Goal: Communication & Community: Answer question/provide support

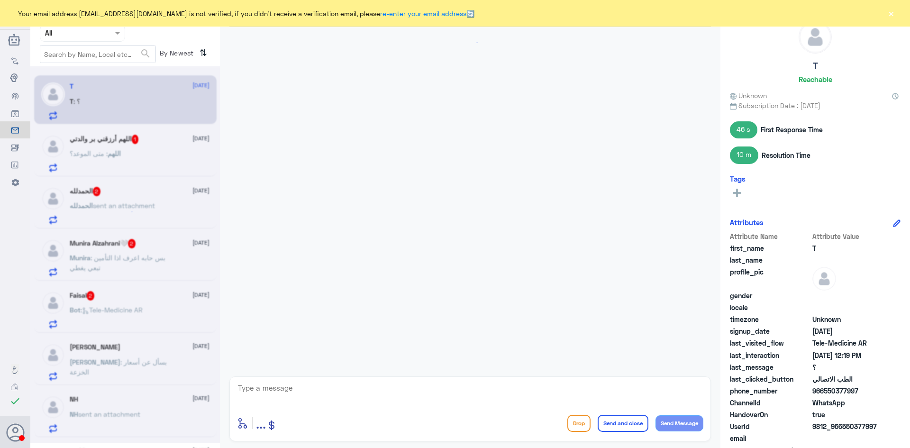
scroll to position [600, 0]
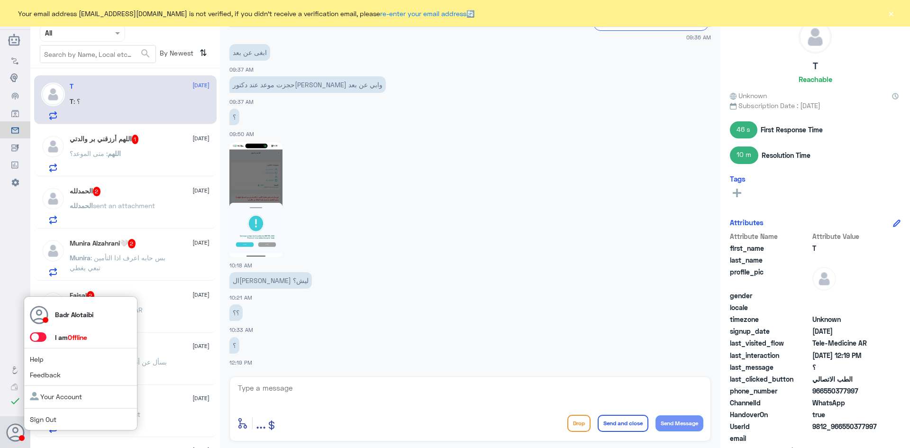
click at [39, 339] on span at bounding box center [38, 336] width 17 height 9
click at [0, 0] on input "checkbox" at bounding box center [0, 0] width 0 height 0
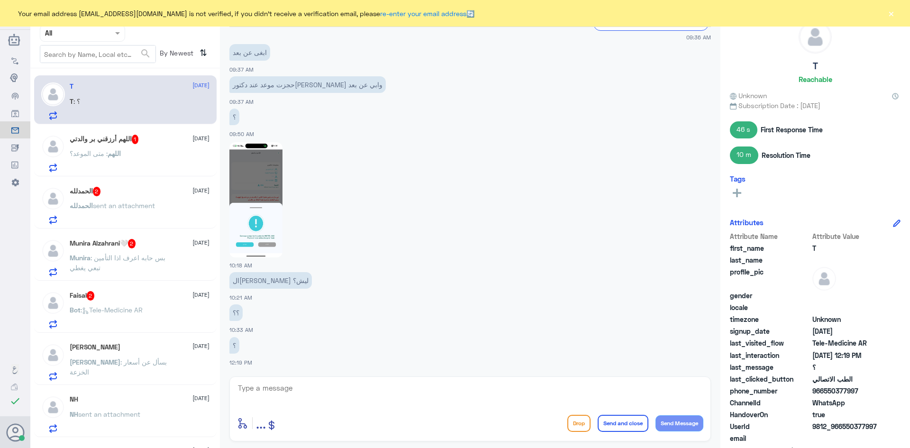
click at [108, 39] on div "Agent Filter All" at bounding box center [82, 33] width 85 height 17
click at [890, 18] on button "×" at bounding box center [891, 13] width 9 height 9
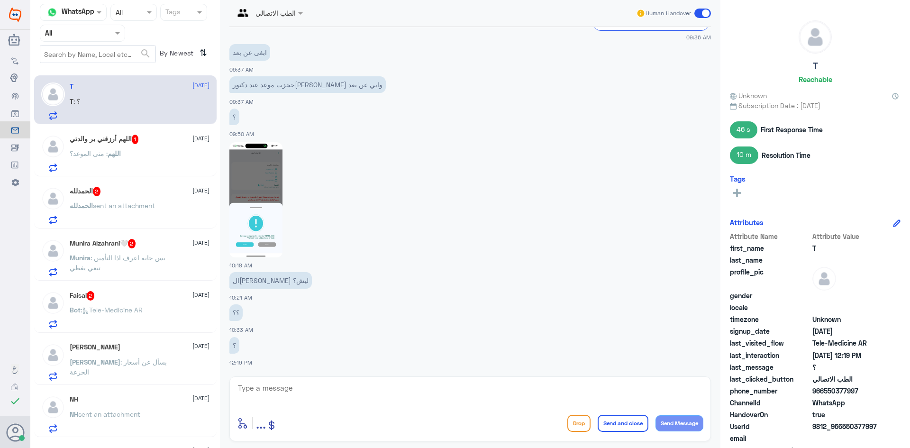
click at [301, 10] on span at bounding box center [302, 13] width 12 height 10
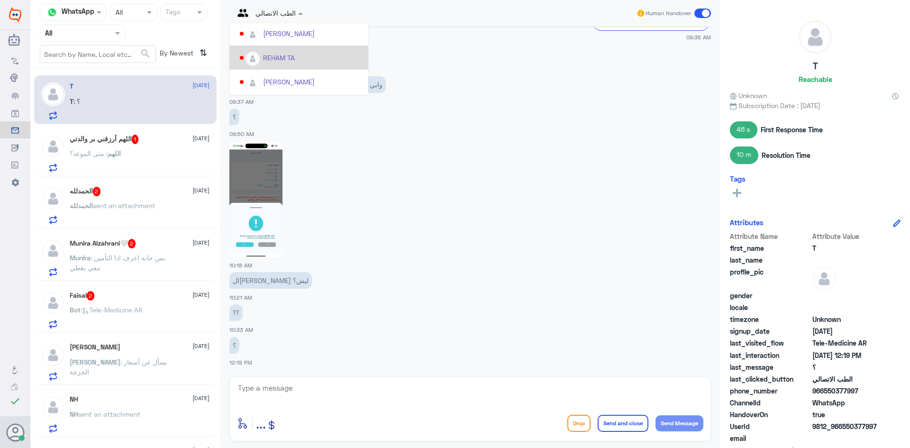
scroll to position [489, 0]
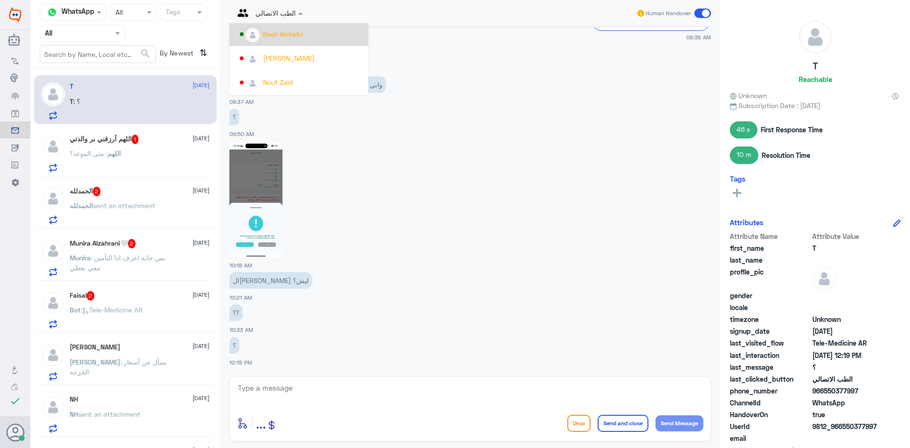
click at [293, 39] on div "Badr Alotaibi" at bounding box center [283, 34] width 40 height 10
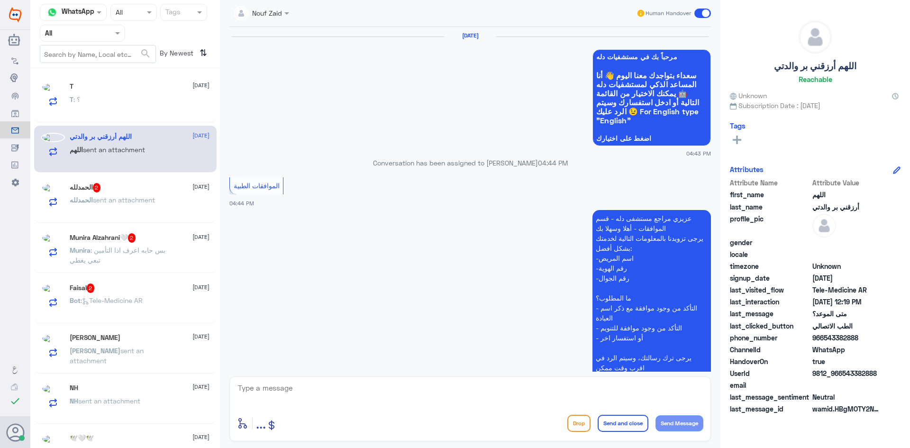
scroll to position [679, 0]
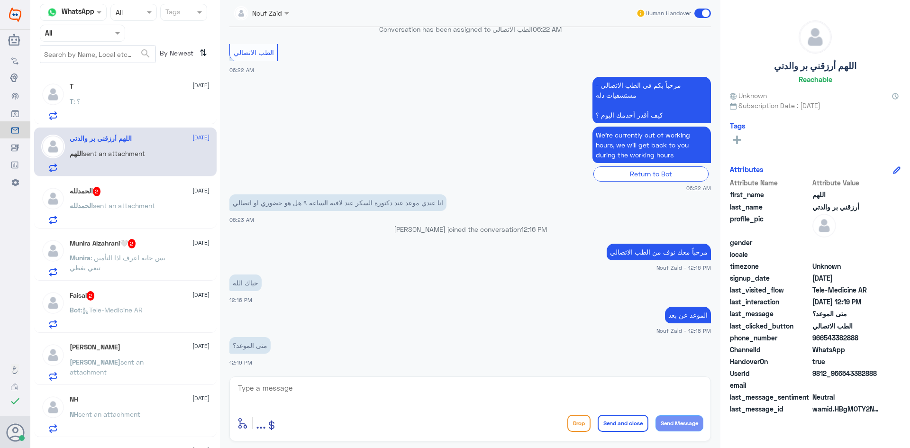
click at [279, 17] on div at bounding box center [262, 12] width 64 height 11
click at [293, 75] on div "Nouf Zaid" at bounding box center [302, 82] width 124 height 17
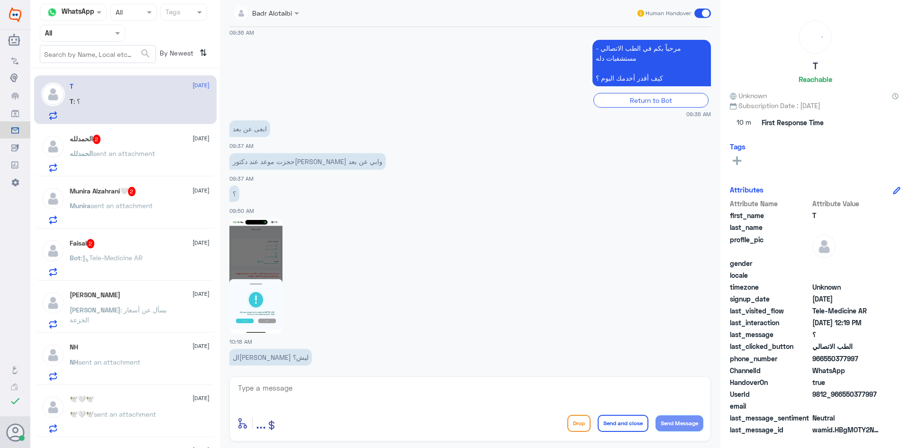
scroll to position [490, 0]
click at [268, 312] on img at bounding box center [256, 277] width 53 height 115
drag, startPoint x: 877, startPoint y: 395, endPoint x: 843, endPoint y: 395, distance: 34.1
click at [843, 395] on span "9812_966550377997" at bounding box center [847, 394] width 69 height 10
copy span "550377997"
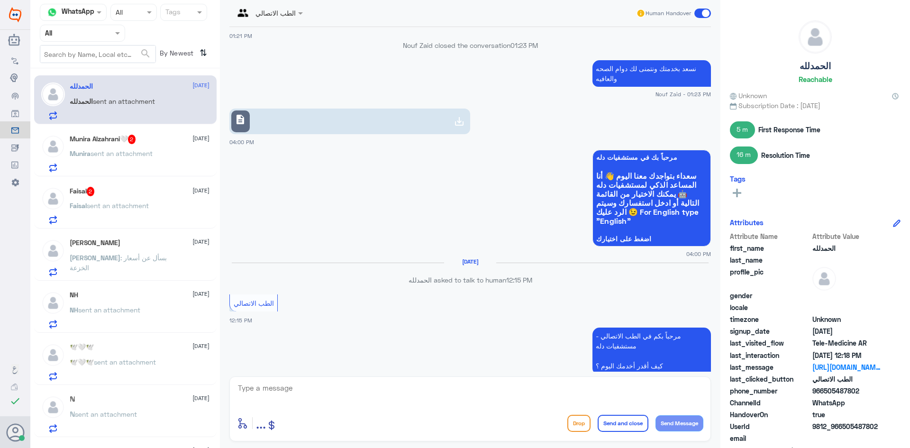
scroll to position [481, 0]
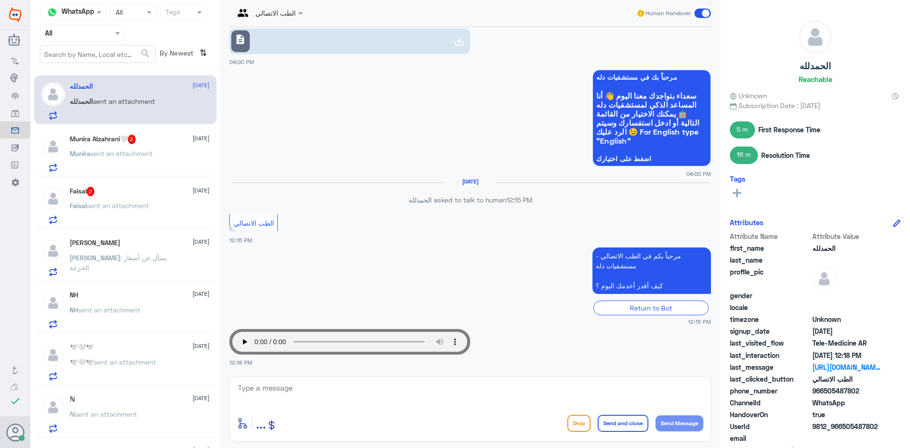
click at [291, 7] on div "الطب الاتصالي" at bounding box center [265, 13] width 62 height 23
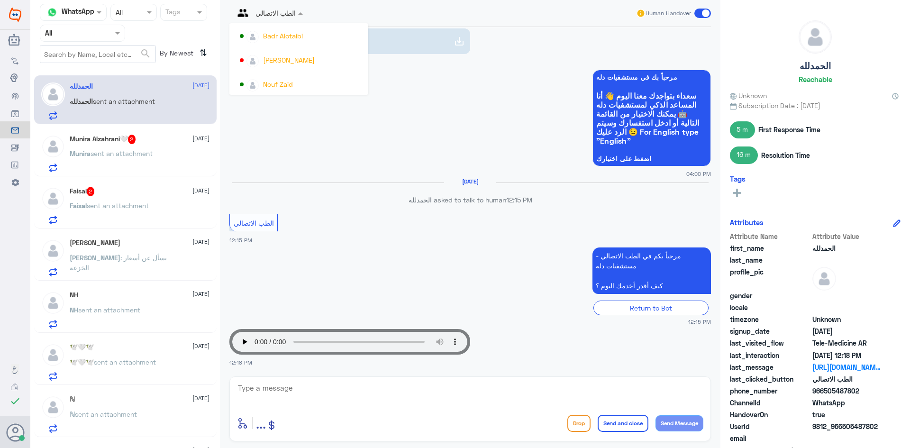
scroll to position [489, 0]
click at [312, 83] on div "Nouf Zaid" at bounding box center [302, 82] width 124 height 17
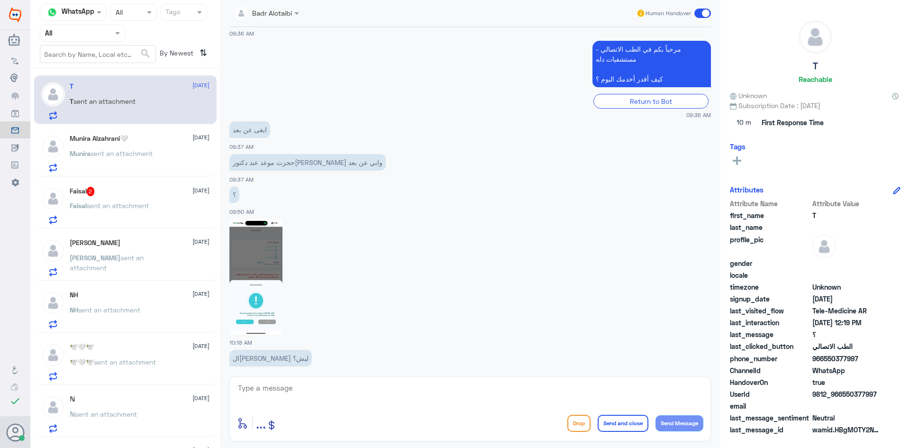
scroll to position [585, 0]
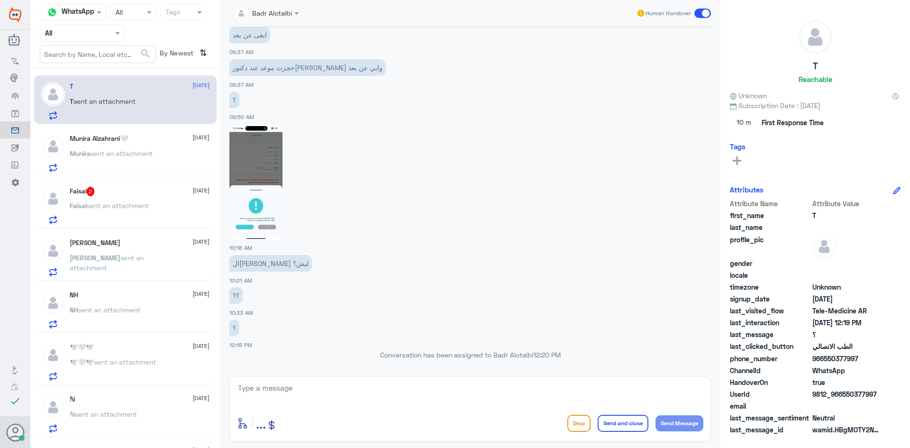
click at [474, 391] on textarea at bounding box center [470, 393] width 467 height 23
type textarea "مرحبا معك بدر من الطب الاتصالي"
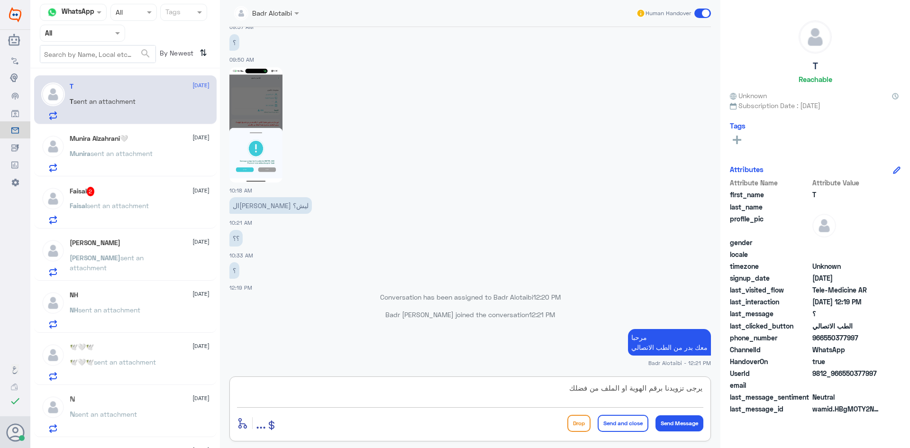
type textarea "يرجى تزويدنا برقم الهوية او الملف من فضلك"
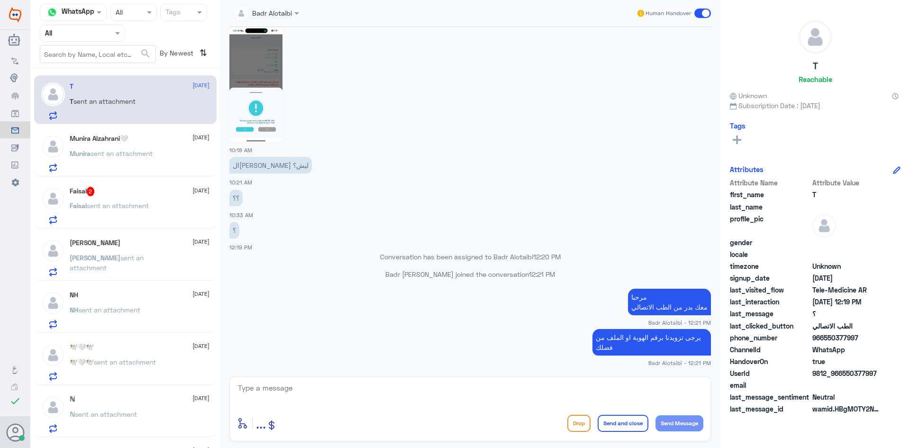
click at [102, 153] on span "sent an attachment" at bounding box center [122, 153] width 62 height 8
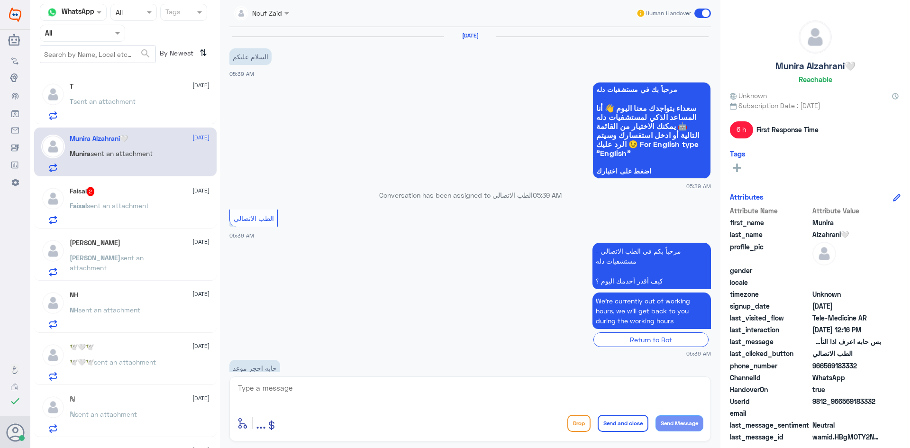
scroll to position [146, 0]
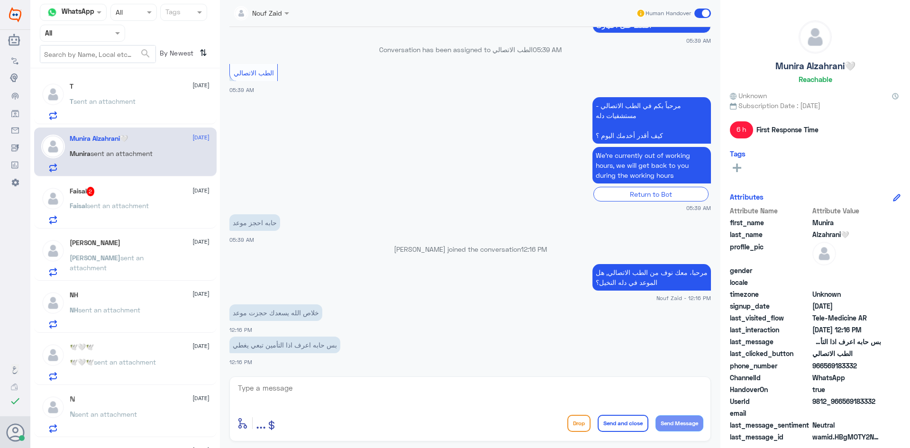
click at [268, 12] on input "text" at bounding box center [251, 12] width 34 height 11
click at [284, 79] on div "Nouf Zaid" at bounding box center [278, 82] width 30 height 10
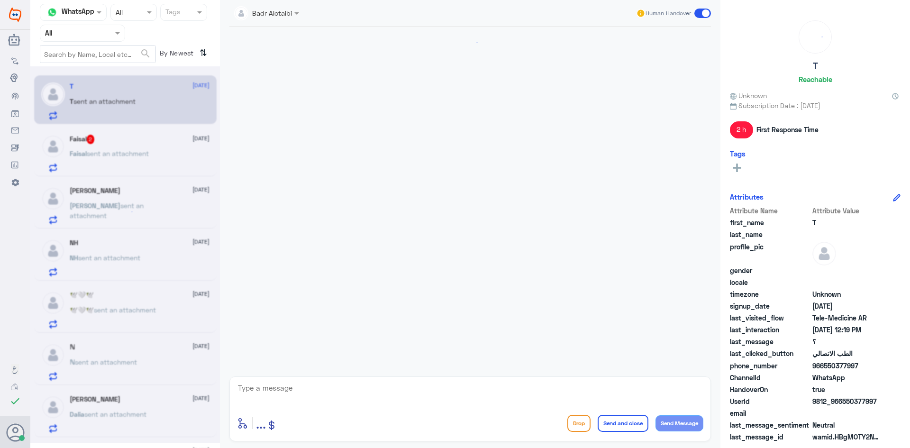
scroll to position [620, 0]
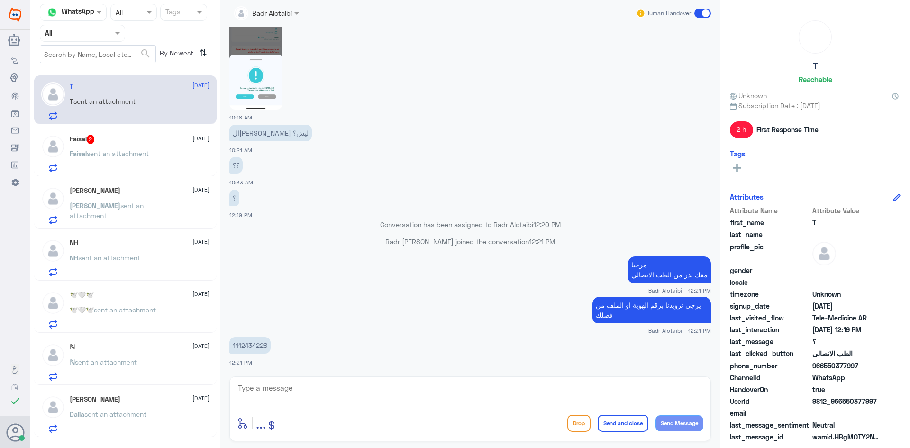
click at [269, 345] on p "1112434228" at bounding box center [250, 345] width 41 height 17
click at [259, 344] on p "1112434228" at bounding box center [250, 345] width 41 height 17
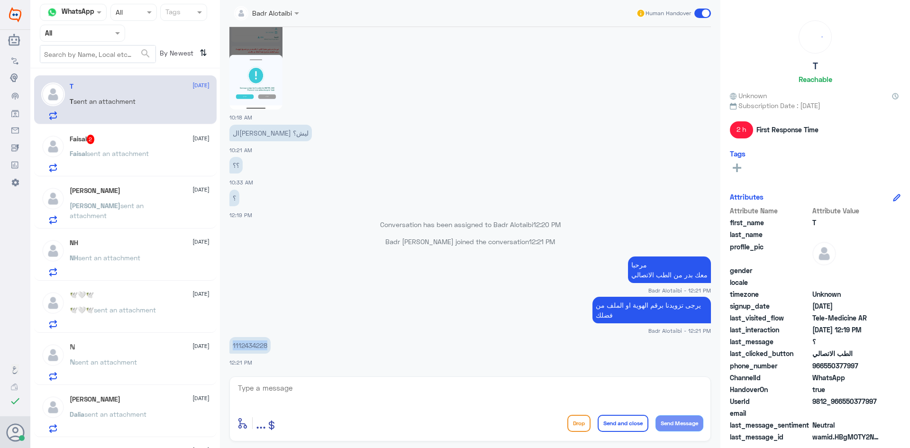
copy div "1112434228"
click at [423, 390] on textarea at bounding box center [470, 393] width 467 height 23
click at [260, 57] on img at bounding box center [256, 51] width 53 height 115
click at [326, 383] on textarea at bounding box center [470, 393] width 467 height 23
type textarea "الى الان المشكلة معك ؟"
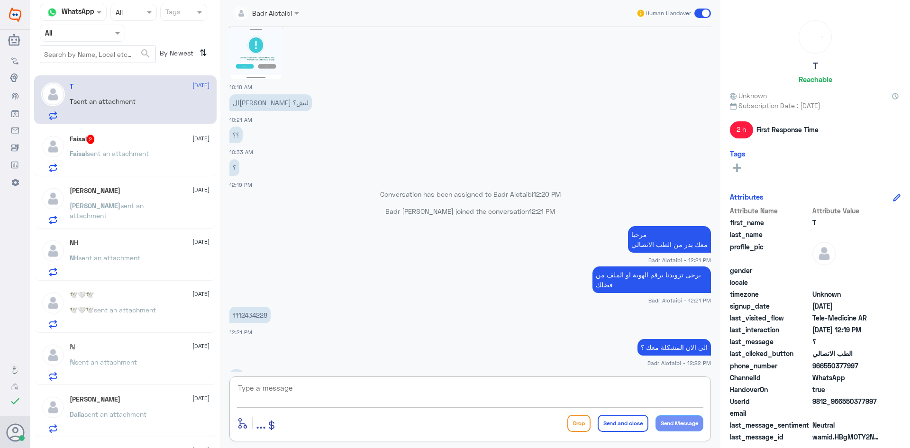
scroll to position [683, 0]
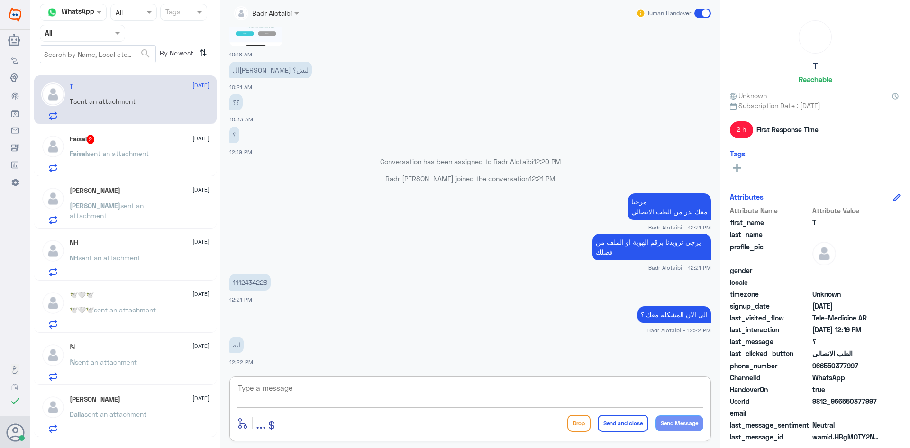
click at [463, 398] on textarea at bounding box center [470, 393] width 467 height 23
type textarea "ا"
type textarea "هل تريد ان الطبيب يتواصل معك ؟"
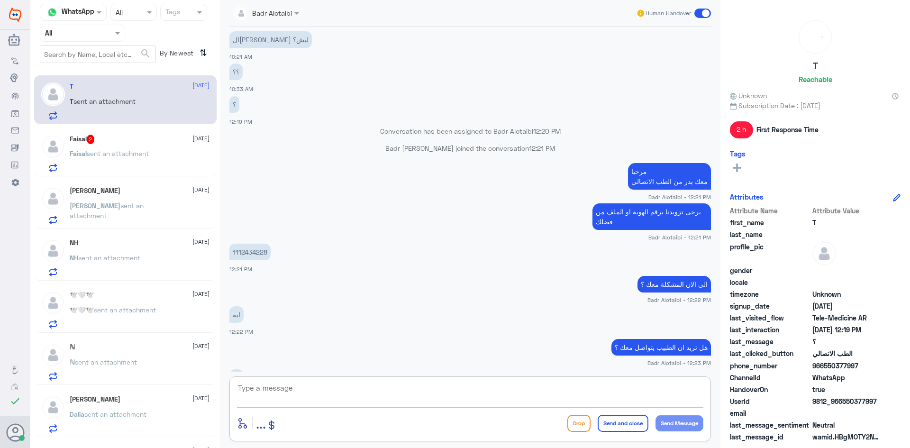
scroll to position [746, 0]
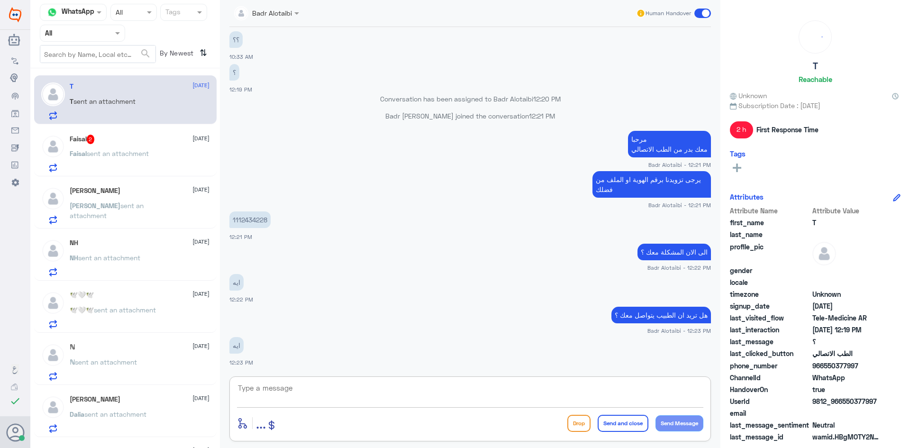
click at [459, 403] on textarea at bounding box center [470, 393] width 467 height 23
type textarea "سيتم التواصل معك من قبل الطبيب"
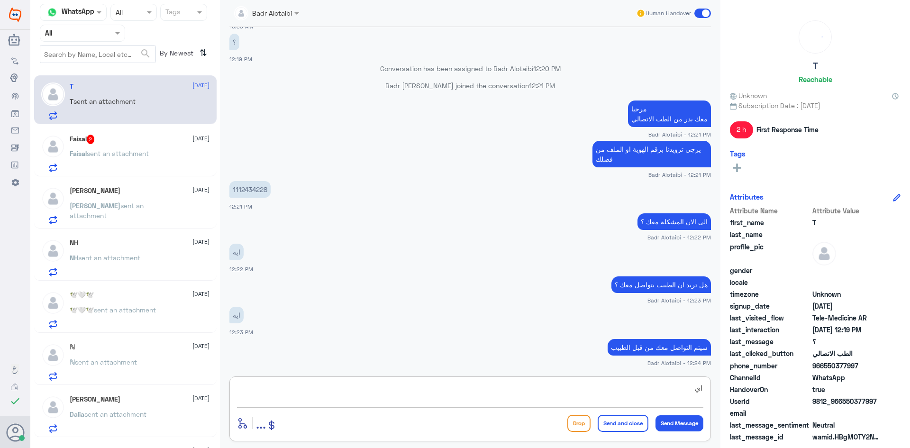
type textarea "ا"
type textarea "أي خدمه أخرى"
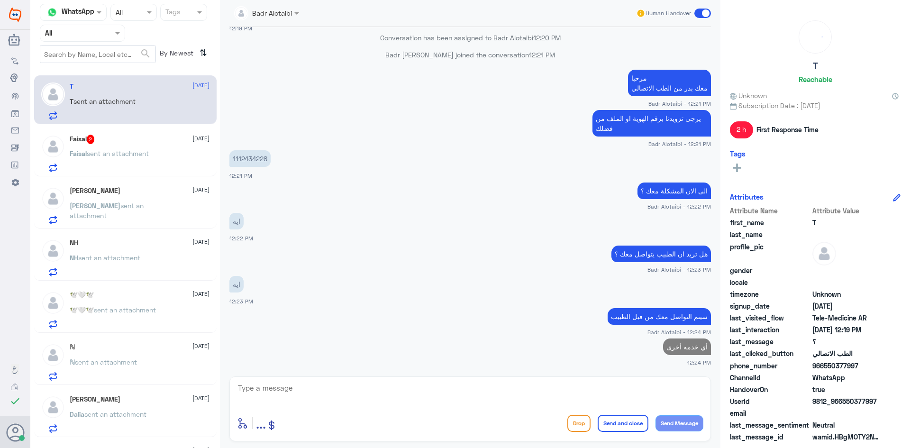
click at [151, 144] on div "Faisal 2 25 August" at bounding box center [140, 139] width 140 height 9
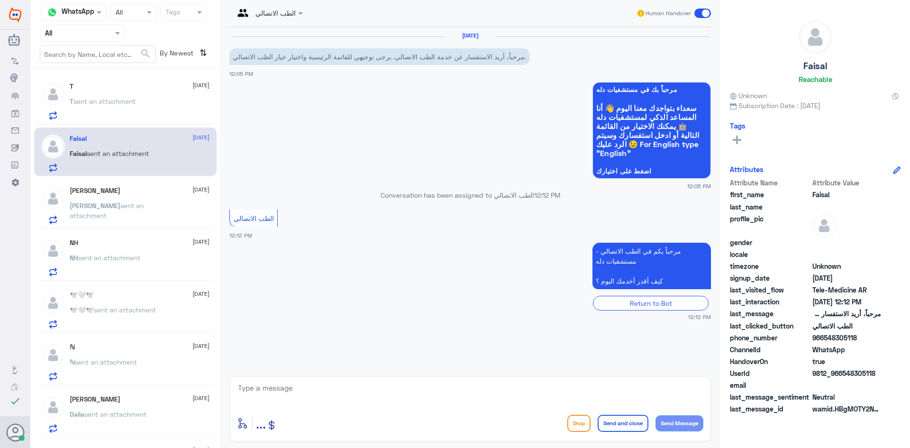
drag, startPoint x: 878, startPoint y: 371, endPoint x: 844, endPoint y: 372, distance: 33.7
click at [844, 372] on span "9812_966548305118" at bounding box center [847, 373] width 69 height 10
copy span "548305118"
click at [514, 406] on div at bounding box center [470, 395] width 467 height 26
click at [512, 389] on textarea at bounding box center [470, 393] width 467 height 23
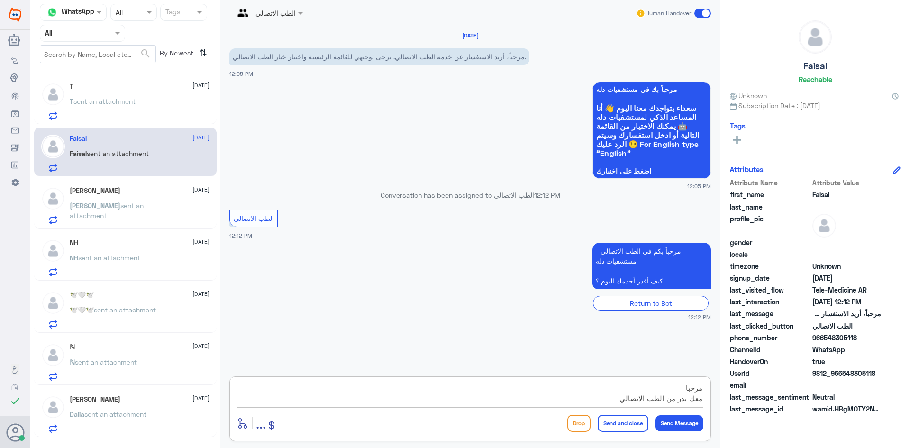
scroll to position [9, 0]
type textarea "مرحبا معك بدر من الطب الاتصالي كيف اقدر اخدمك ؟"
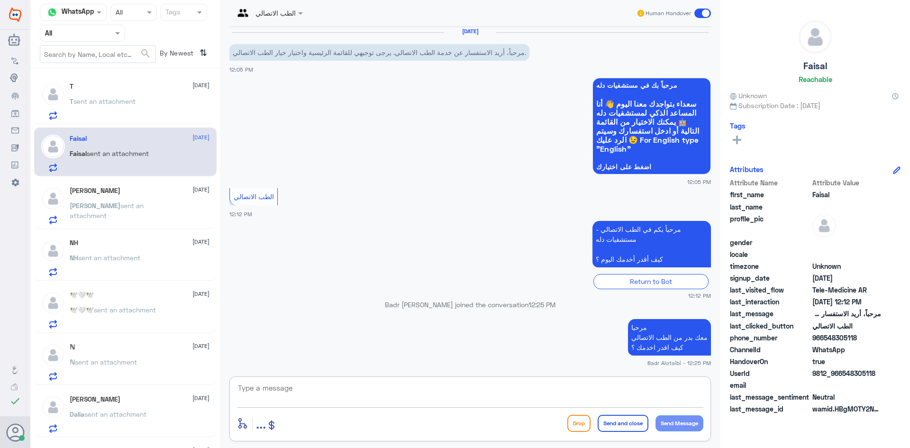
click at [107, 27] on div "Agent Filter All" at bounding box center [82, 33] width 85 height 17
click at [304, 15] on span at bounding box center [302, 13] width 12 height 10
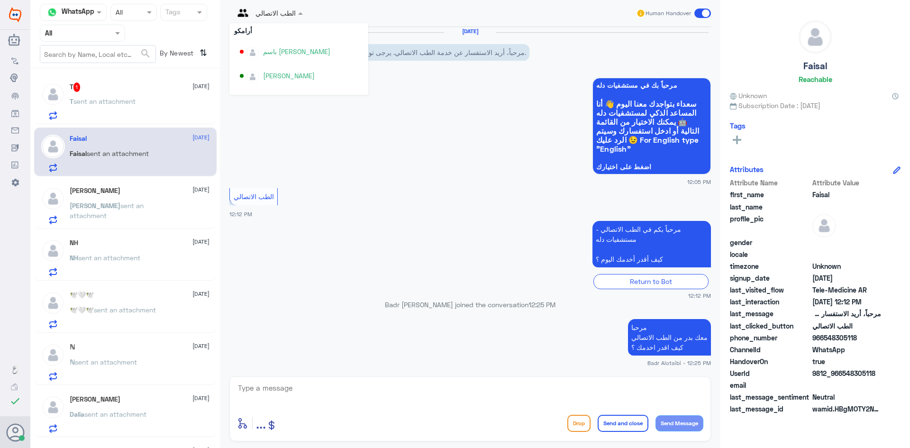
scroll to position [489, 0]
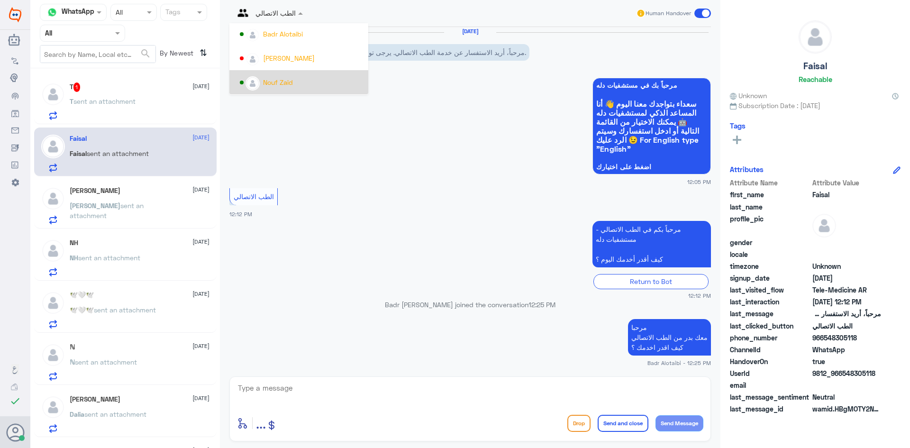
click at [283, 72] on div "Nouf Zaid" at bounding box center [299, 82] width 139 height 24
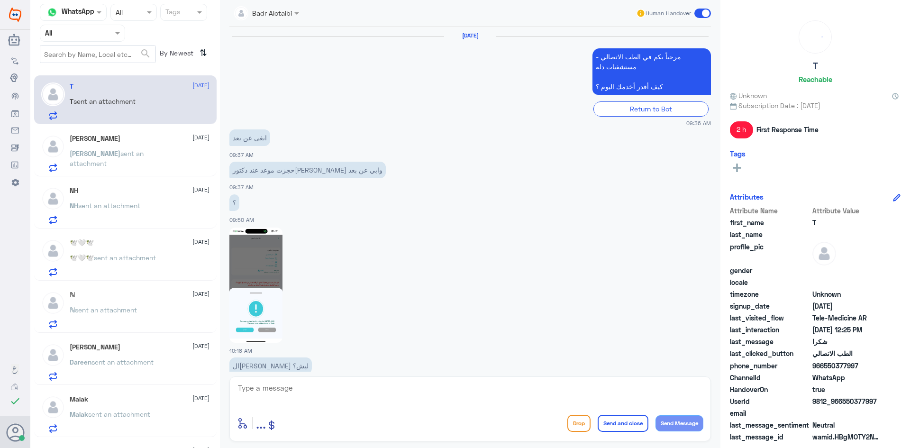
scroll to position [452, 0]
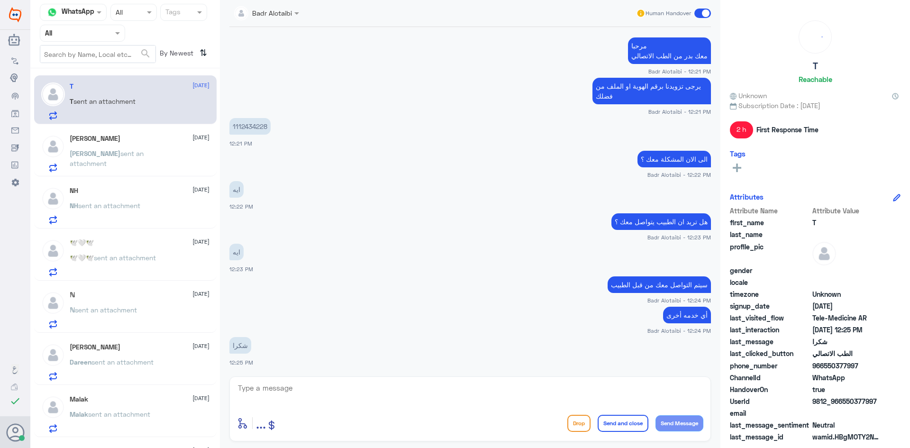
click at [138, 135] on div "Abdelrhman ata 25 August" at bounding box center [140, 139] width 140 height 8
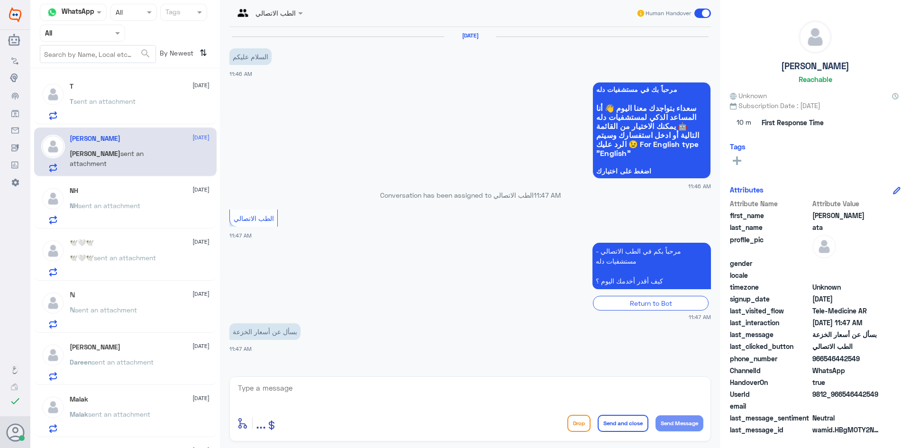
click at [114, 26] on div "Agent Filter All" at bounding box center [82, 33] width 85 height 17
click at [278, 17] on input "text" at bounding box center [257, 12] width 46 height 11
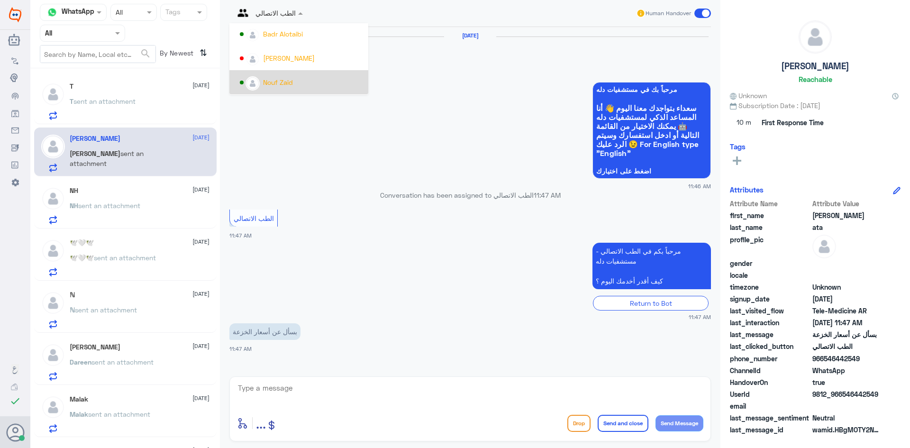
click at [286, 81] on div "Nouf Zaid" at bounding box center [278, 82] width 30 height 10
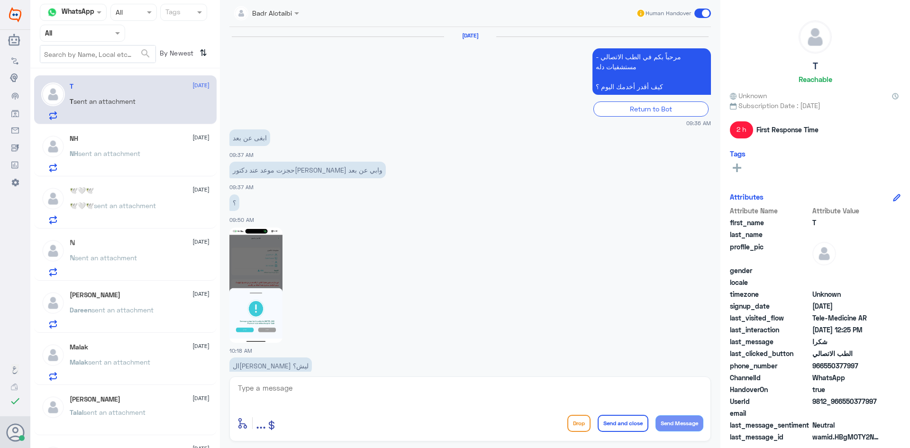
scroll to position [452, 0]
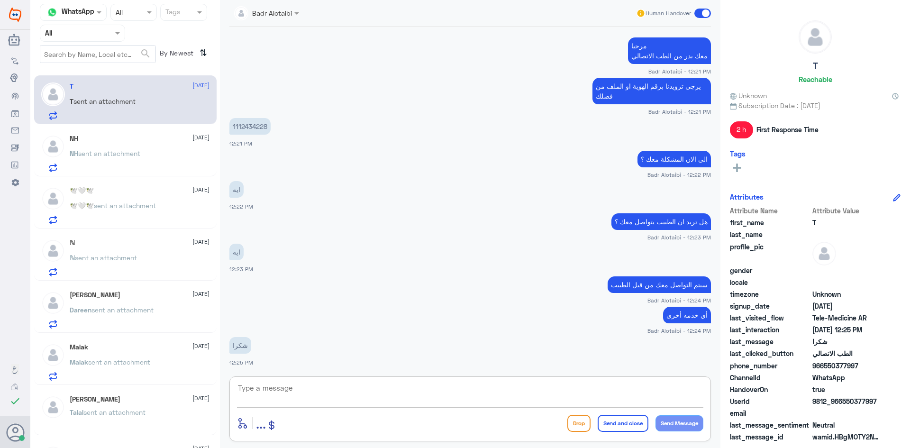
click at [330, 396] on textarea at bounding box center [470, 393] width 467 height 23
click at [133, 142] on div "NH 25 August" at bounding box center [140, 139] width 140 height 8
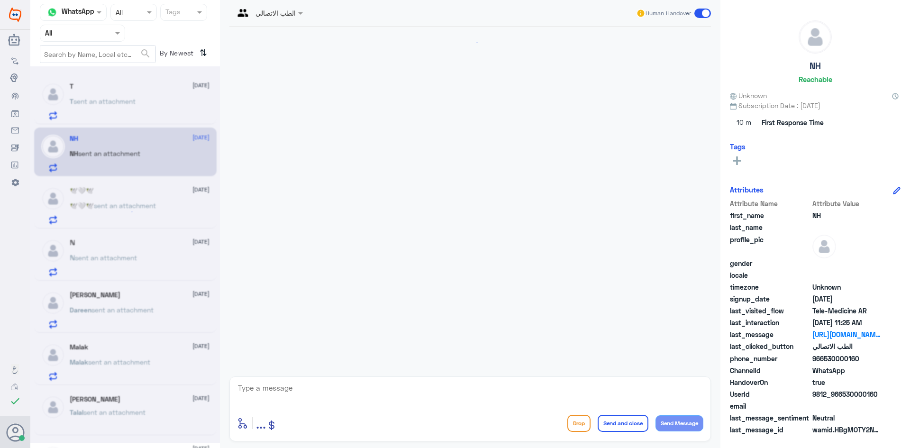
scroll to position [160, 0]
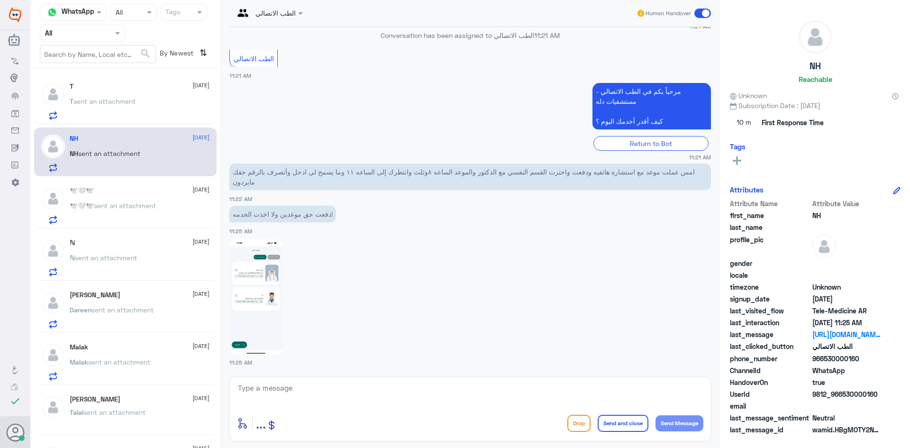
click at [122, 42] on nav "Channel WhatsApp Status × All Tags Agent Filter All search By Newest ⇅" at bounding box center [125, 36] width 190 height 64
click at [115, 37] on span at bounding box center [119, 33] width 12 height 10
click at [106, 38] on div at bounding box center [82, 33] width 84 height 11
click at [283, 12] on div at bounding box center [269, 12] width 78 height 11
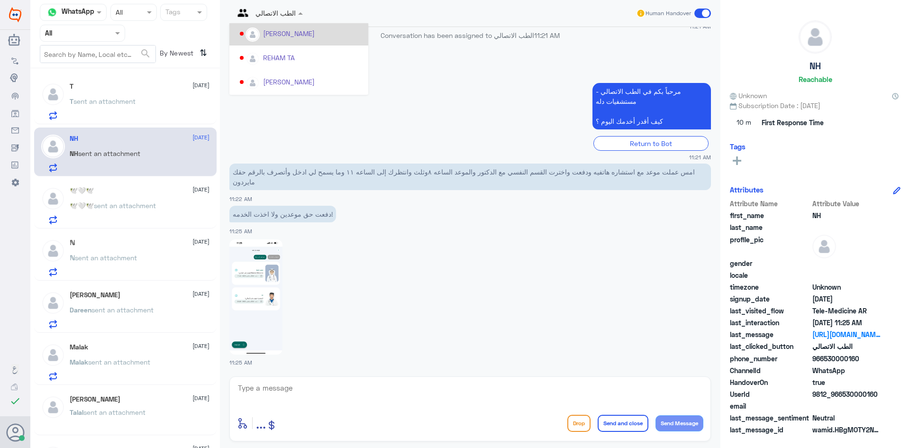
click at [94, 32] on input "text" at bounding box center [71, 33] width 52 height 11
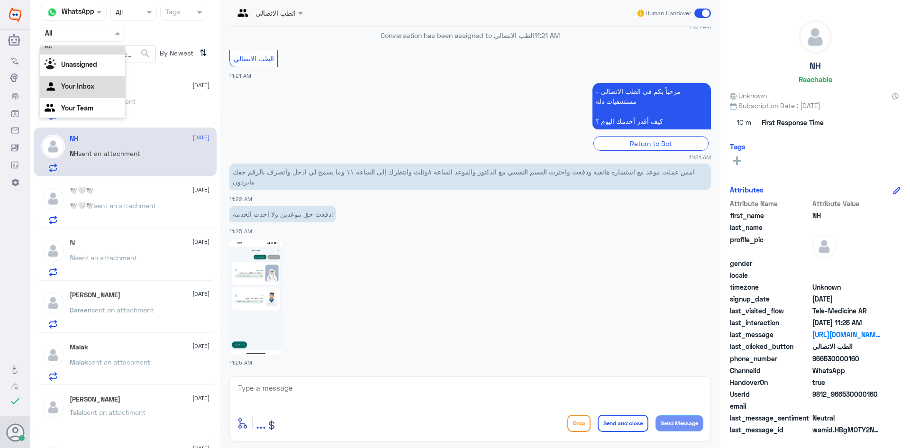
scroll to position [12, 0]
click at [71, 90] on div "Your Inbox" at bounding box center [82, 85] width 85 height 22
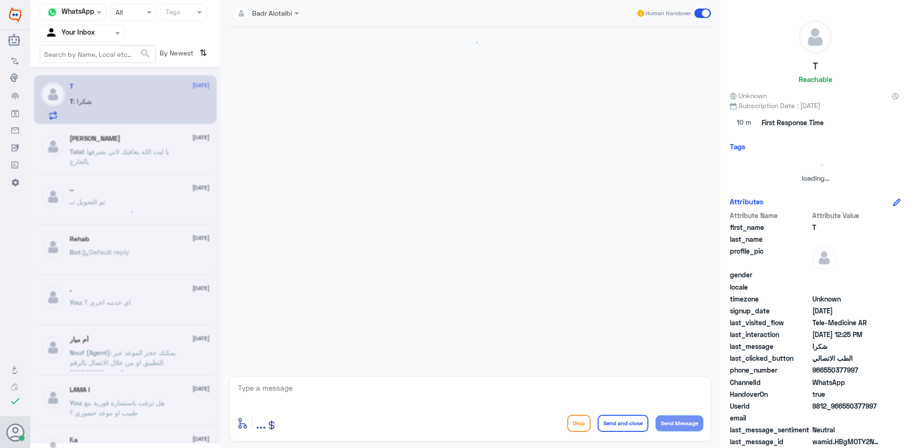
scroll to position [452, 0]
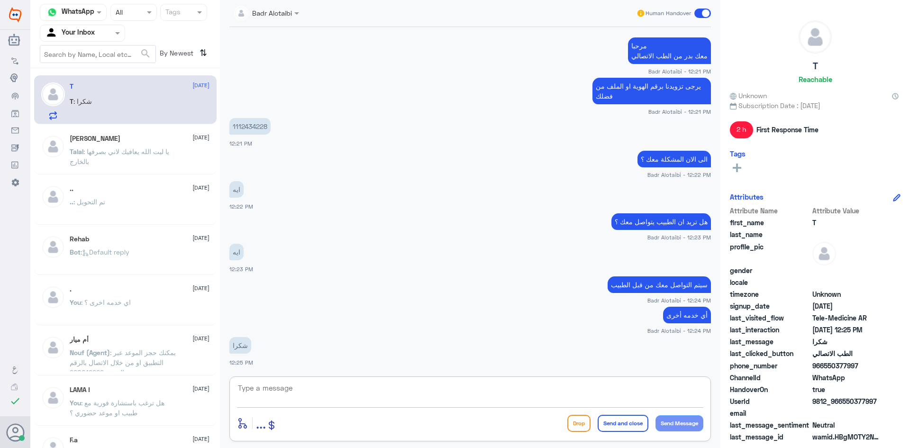
click at [307, 386] on textarea at bounding box center [470, 393] width 467 height 23
type textarea "العفو سعدنا بخدمتك"
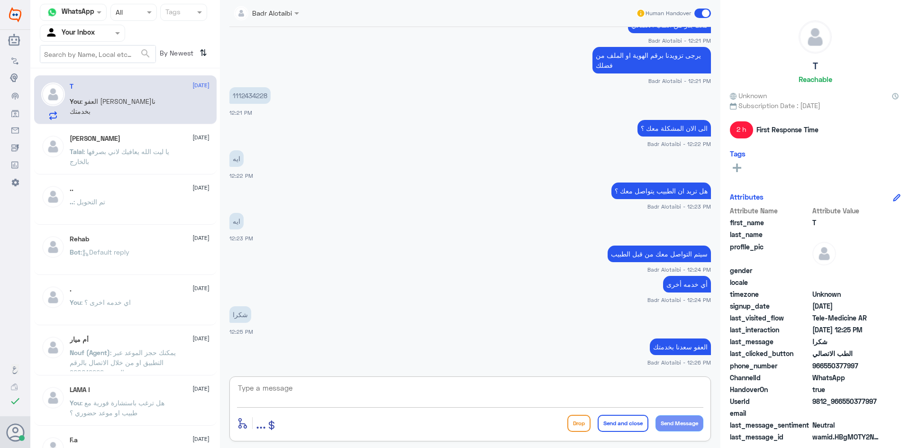
click at [109, 36] on div at bounding box center [82, 33] width 84 height 11
click at [90, 104] on Team "Your Team" at bounding box center [77, 105] width 32 height 8
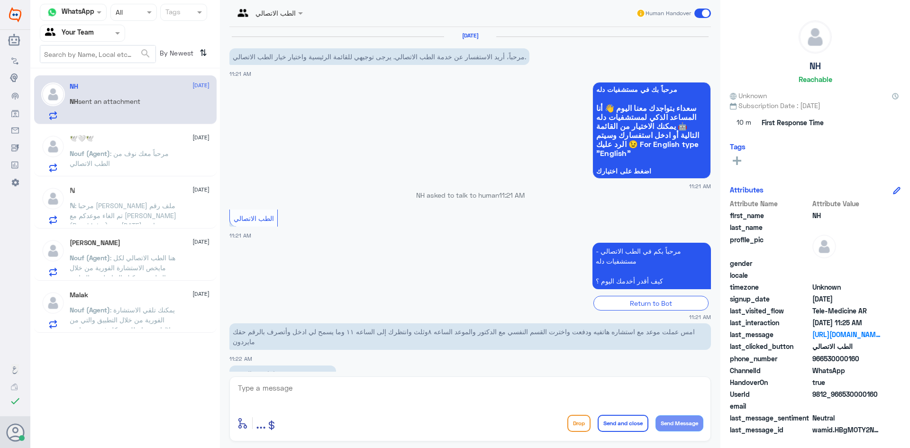
scroll to position [160, 0]
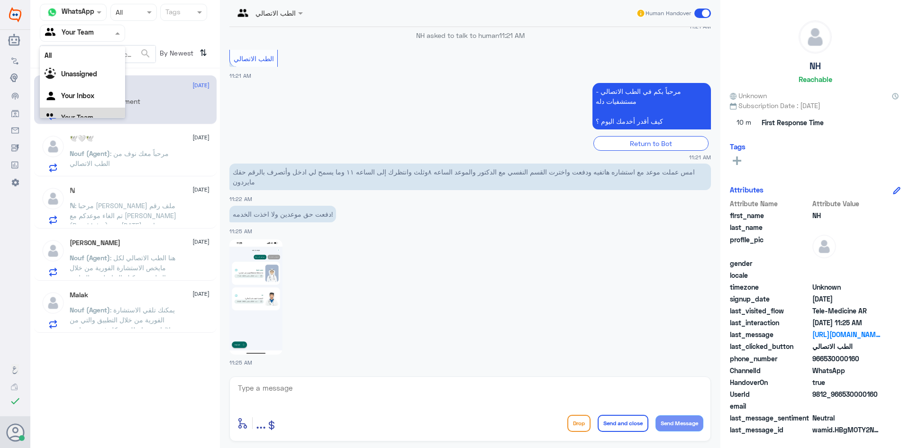
click at [104, 37] on div at bounding box center [82, 33] width 84 height 11
click at [84, 54] on div "All Unassigned Your Inbox Your Team" at bounding box center [82, 87] width 85 height 83
click at [83, 51] on div "All" at bounding box center [82, 55] width 85 height 18
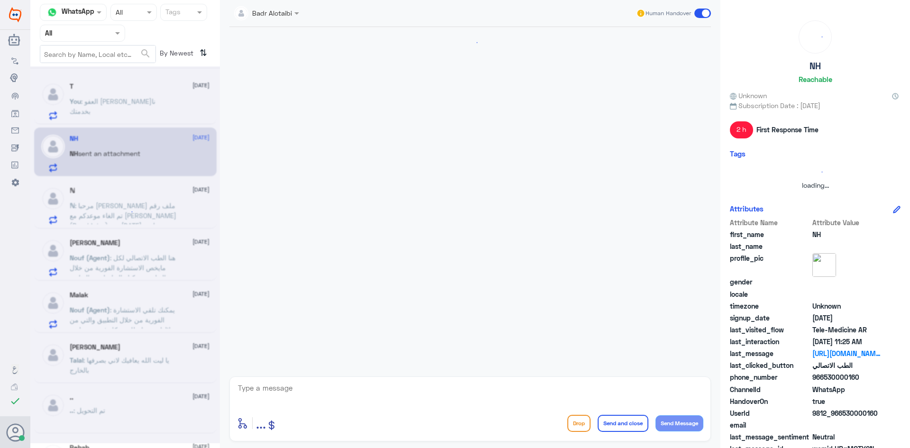
scroll to position [402, 0]
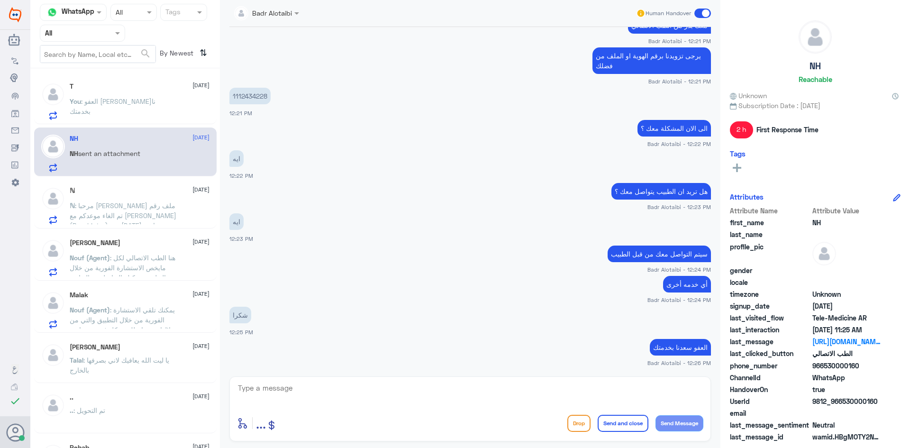
click at [122, 93] on div "T 25 August You : العفو سعدنا بخدمتك" at bounding box center [140, 101] width 140 height 37
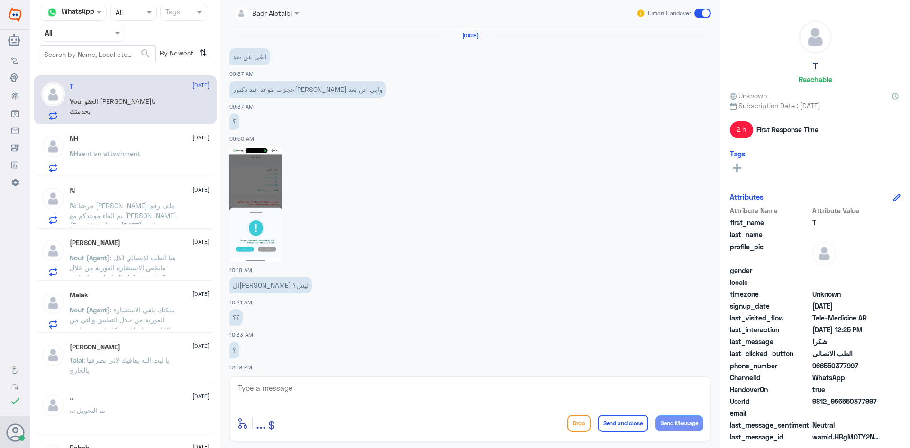
scroll to position [402, 0]
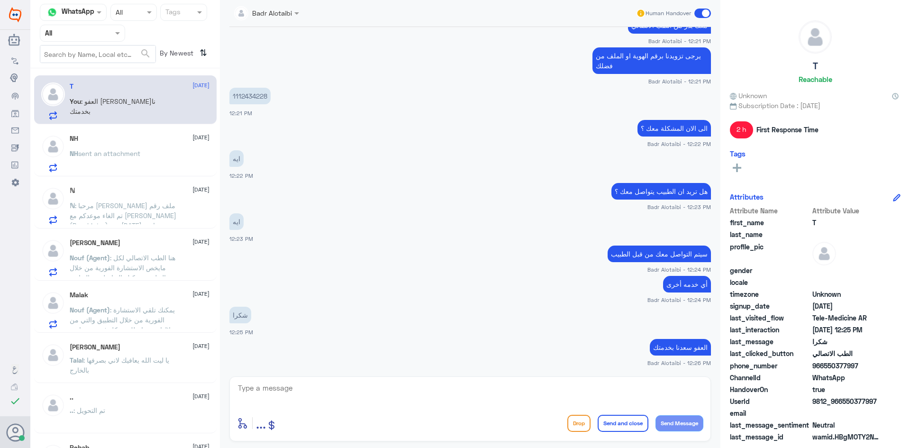
click at [704, 14] on span at bounding box center [703, 13] width 17 height 9
click at [0, 0] on input "checkbox" at bounding box center [0, 0] width 0 height 0
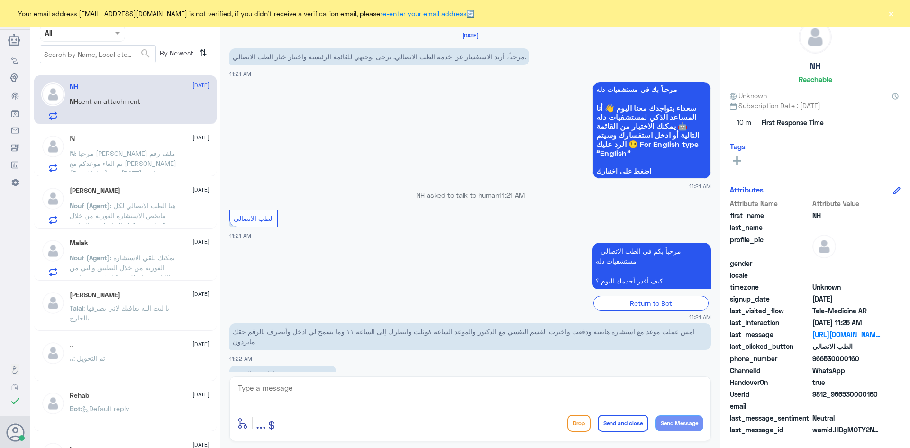
scroll to position [160, 0]
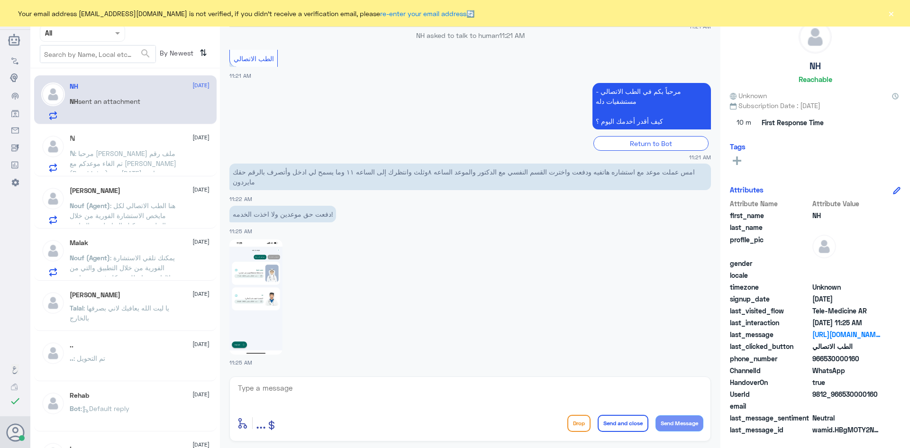
click at [903, 14] on div "Your email address [EMAIL_ADDRESS][DOMAIN_NAME] is not verified, if you didn't …" at bounding box center [455, 13] width 910 height 27
click at [275, 310] on img at bounding box center [256, 296] width 53 height 115
drag, startPoint x: 881, startPoint y: 395, endPoint x: 843, endPoint y: 393, distance: 38.0
click at [843, 393] on span "9812_966530000160" at bounding box center [847, 394] width 69 height 10
copy span "530000160"
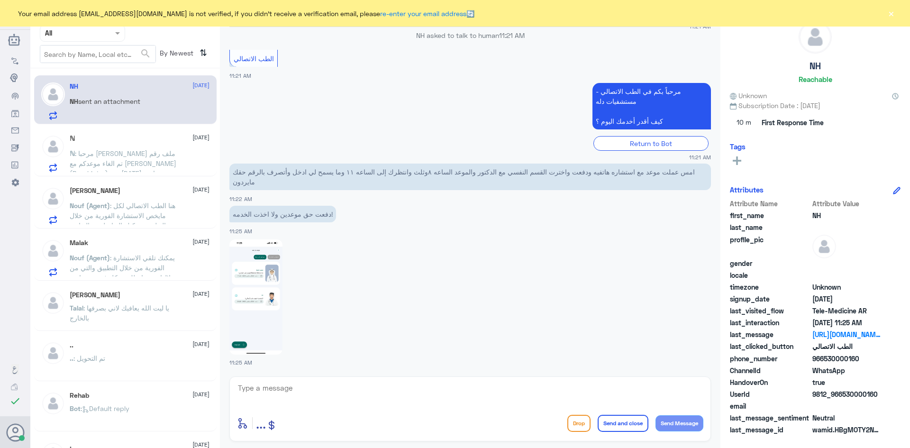
click at [536, 402] on textarea at bounding box center [470, 393] width 467 height 23
type textarea "ن"
type textarea "مرحبا معك بدر من الطب الاتصالي كيف اقدر اخدمك ؟"
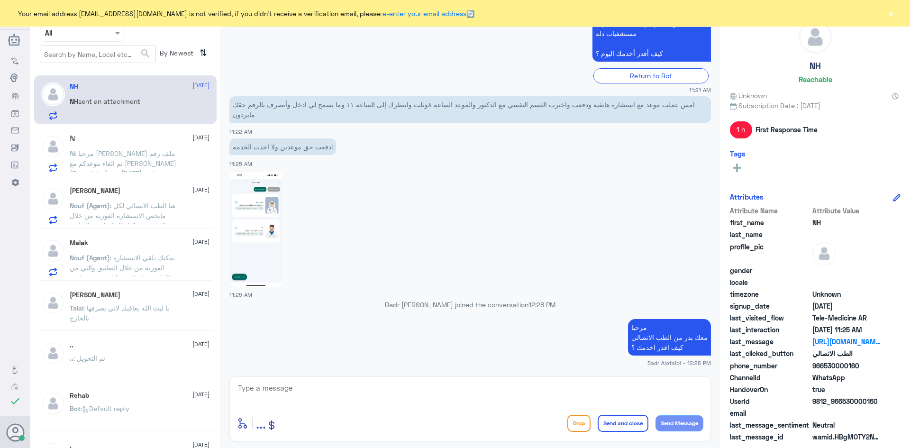
click at [894, 12] on button "×" at bounding box center [891, 13] width 9 height 9
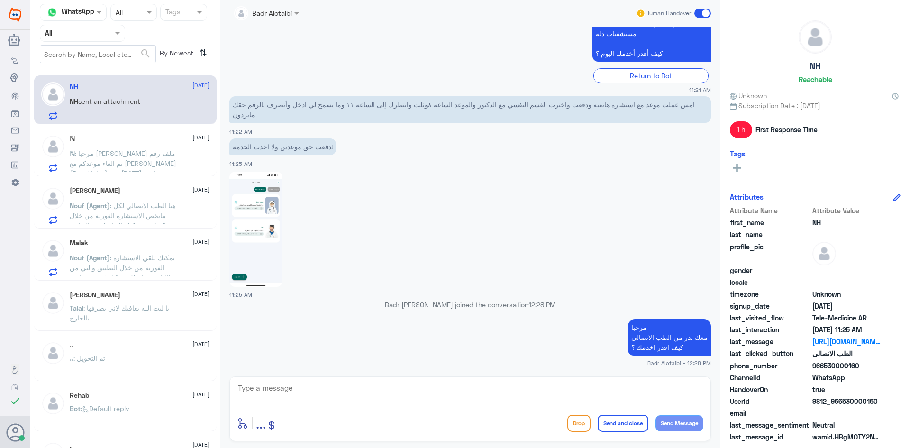
click at [138, 145] on div "ℕ 25 August ℕ : مرحبا حمد عطيف ملف رقم تم الغاء موعدكم مع الدكتور العنود القحطا…" at bounding box center [140, 153] width 140 height 37
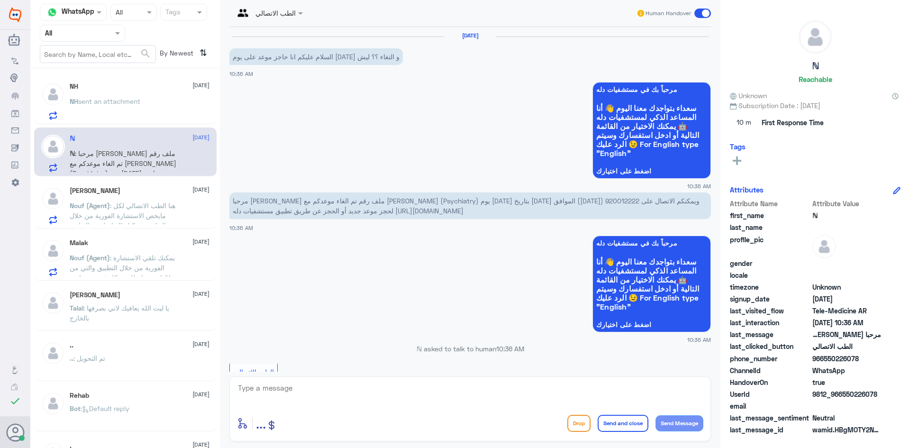
scroll to position [183, 0]
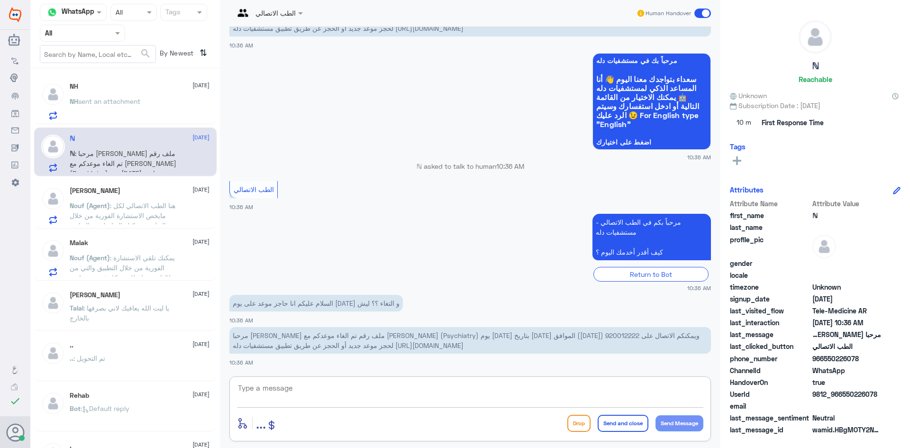
click at [320, 392] on textarea at bounding box center [470, 393] width 467 height 23
type textarea "وعليكم السلام ورحمة الله وبركاته معك بدر من الطب الاتصالي"
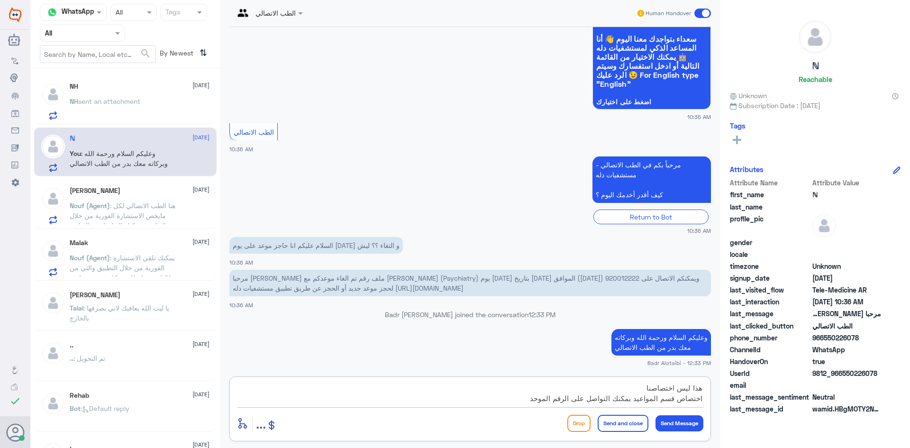
scroll to position [9, 0]
type textarea "هذا ليس اختصاصنا اختصاص قسم المواعيد يمكنك التواصل على الرقم الموحد 920012222"
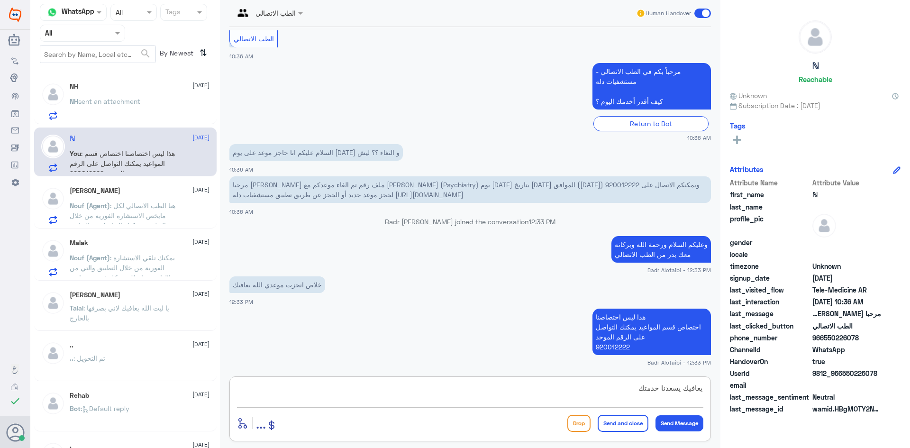
type textarea "يعافيك يسعدنا خدمتك"
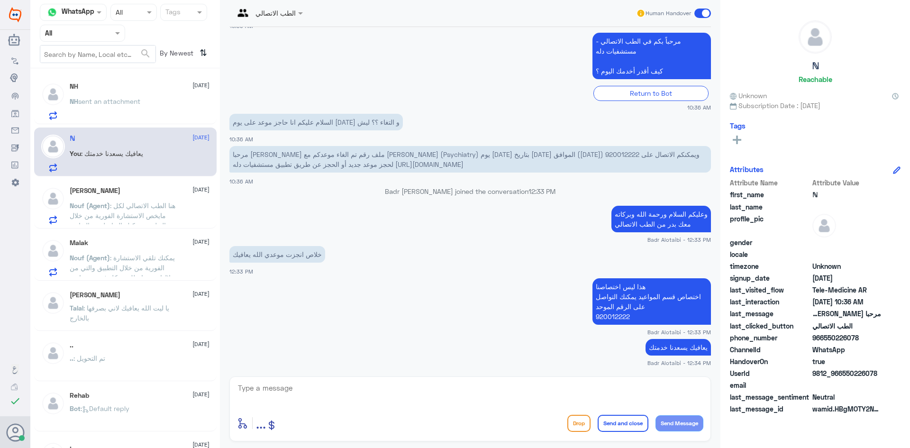
click at [703, 11] on span at bounding box center [703, 13] width 17 height 9
click at [0, 0] on input "checkbox" at bounding box center [0, 0] width 0 height 0
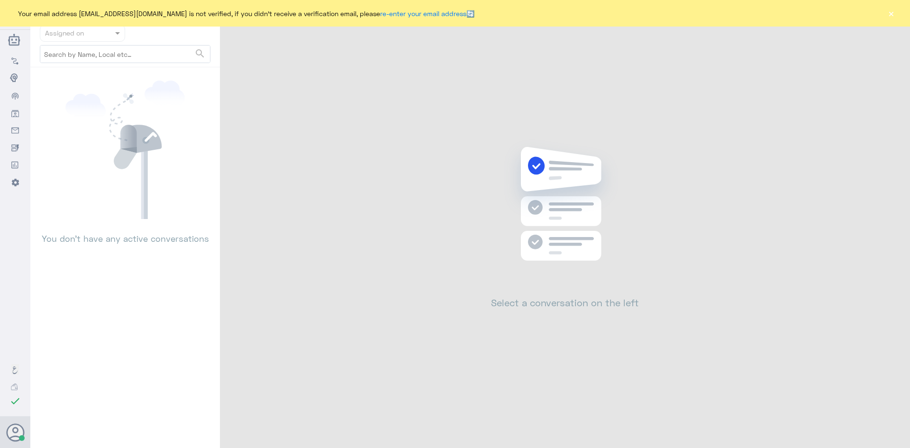
click at [893, 17] on button "×" at bounding box center [891, 13] width 9 height 9
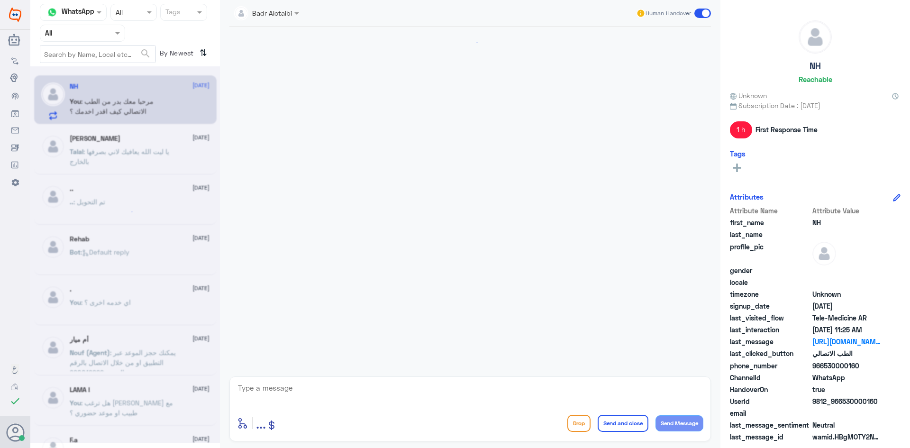
scroll to position [228, 0]
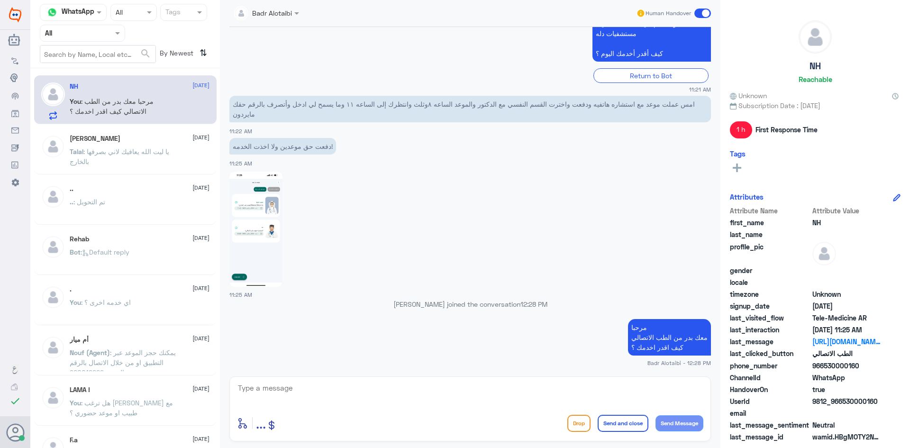
click at [443, 417] on div "enter flow name ... Drop Send and close Send Message" at bounding box center [470, 423] width 467 height 21
click at [415, 397] on textarea at bounding box center [470, 393] width 467 height 23
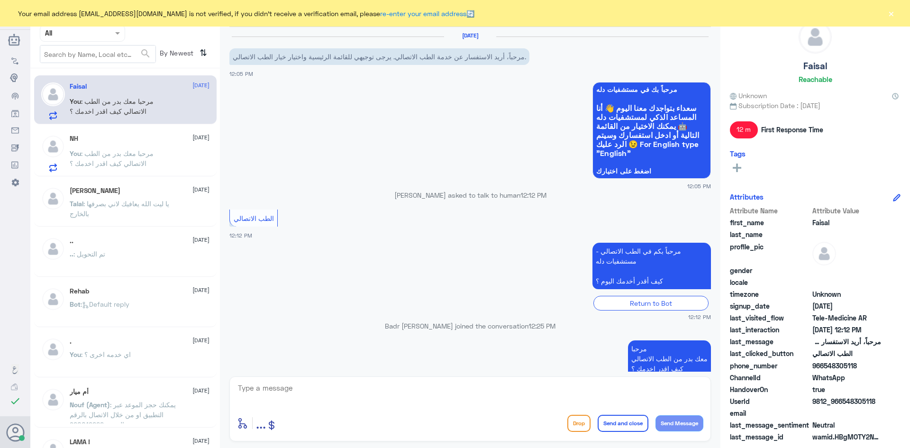
scroll to position [56, 0]
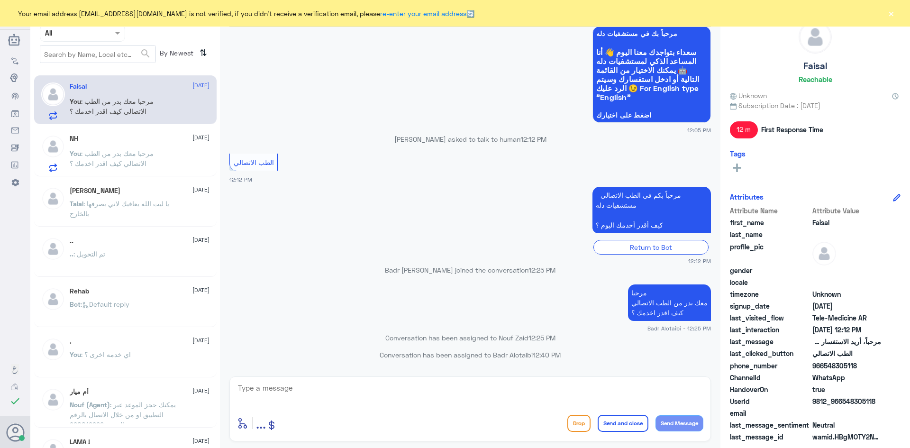
click at [889, 6] on div "Your email address [EMAIL_ADDRESS][DOMAIN_NAME] is not verified, if you didn't …" at bounding box center [455, 13] width 910 height 27
click at [889, 11] on button "×" at bounding box center [891, 13] width 9 height 9
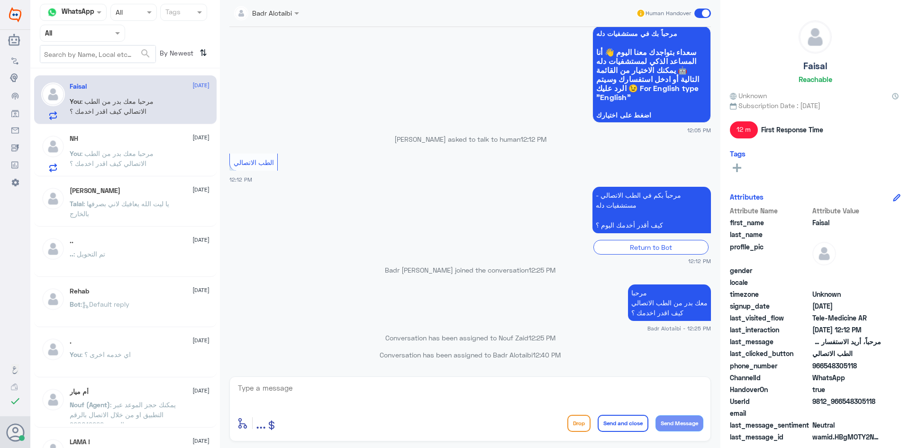
click at [117, 161] on span ": مرحبا معك بدر من الطب الاتصالي كيف اقدر اخدمك ؟" at bounding box center [112, 158] width 84 height 18
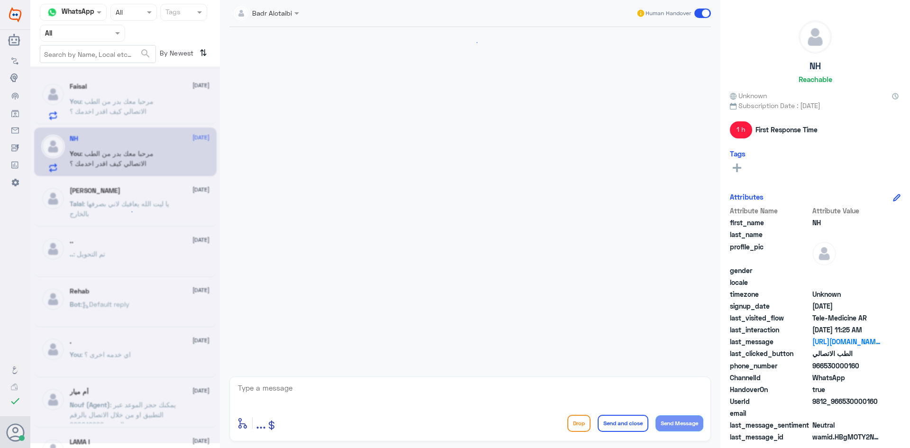
scroll to position [228, 0]
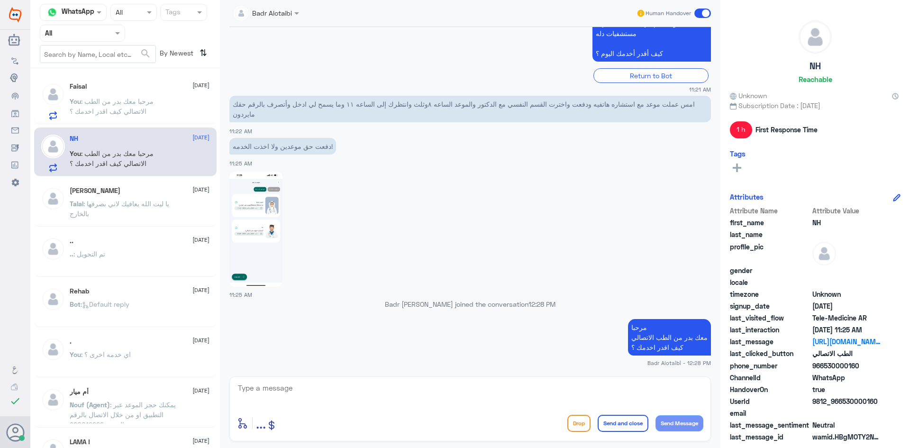
click at [98, 238] on div ".. [DATE]" at bounding box center [140, 241] width 140 height 8
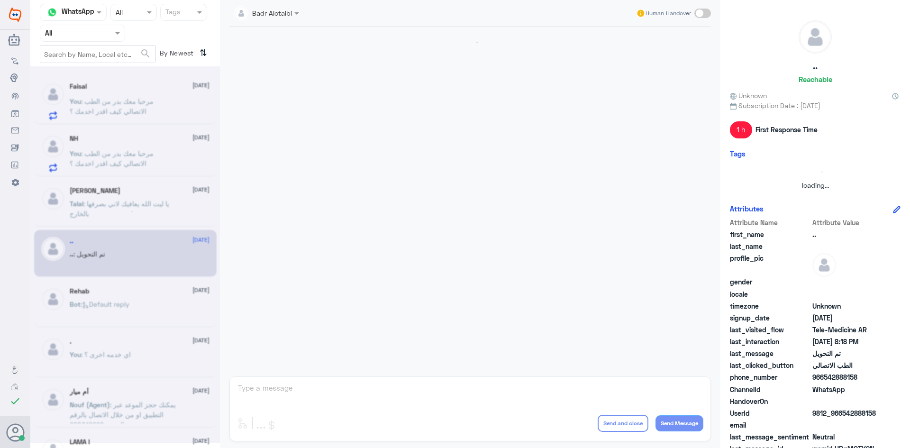
scroll to position [311, 0]
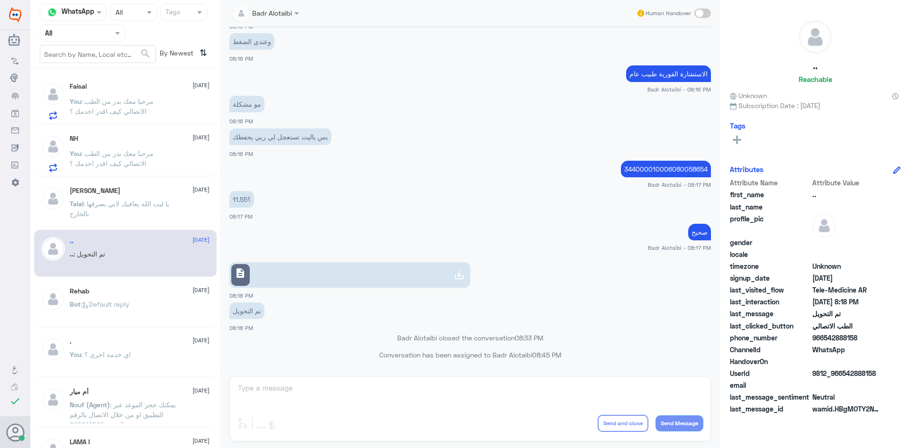
click at [115, 200] on span ": يا ليت الله يعافيك لاني بصرفها بالخارج" at bounding box center [120, 209] width 100 height 18
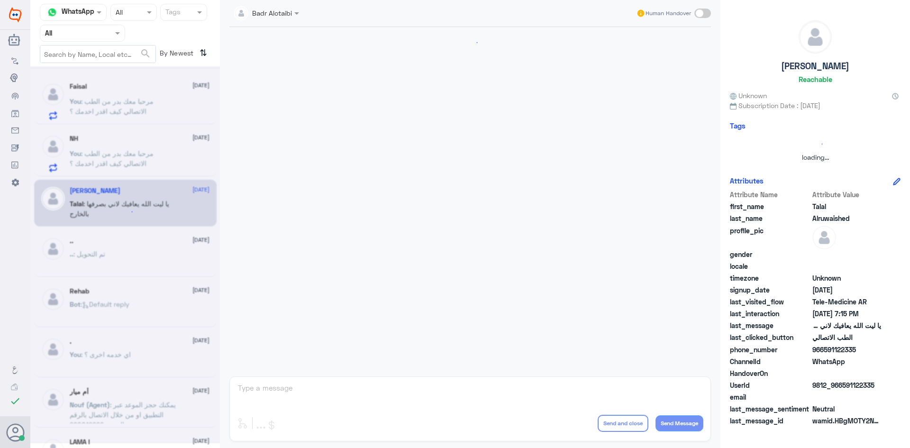
click at [121, 167] on div at bounding box center [125, 254] width 190 height 377
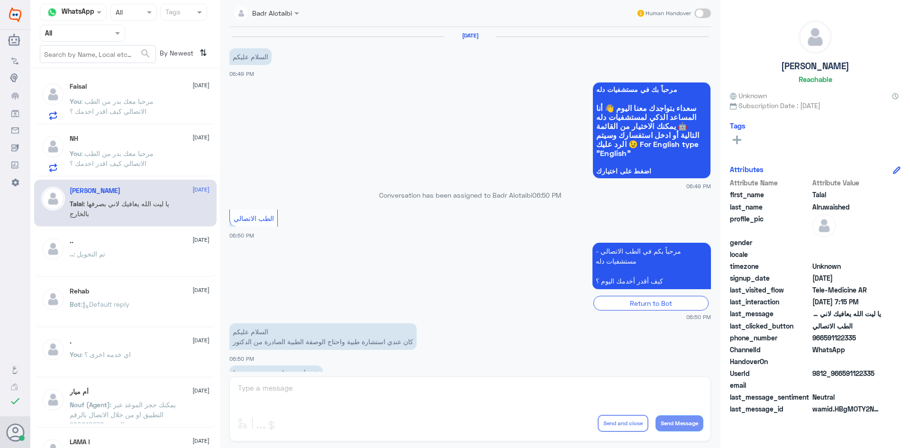
scroll to position [216, 0]
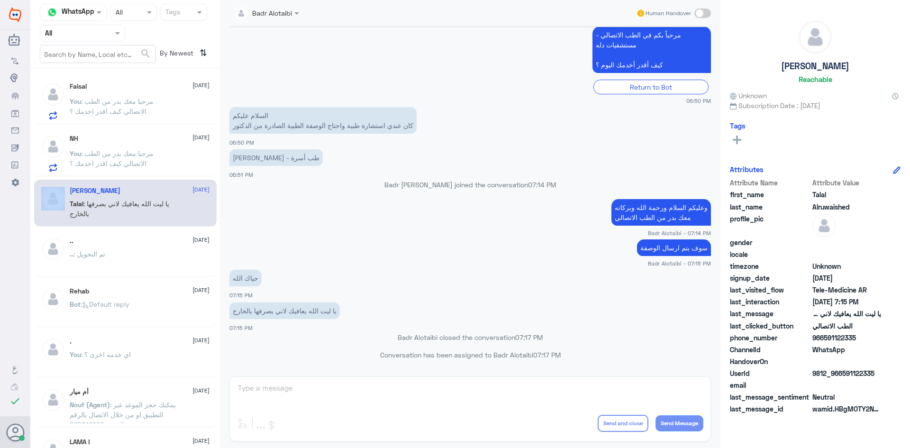
click at [121, 167] on span ": مرحبا معك بدر من الطب الاتصالي كيف اقدر اخدمك ؟" at bounding box center [112, 158] width 84 height 18
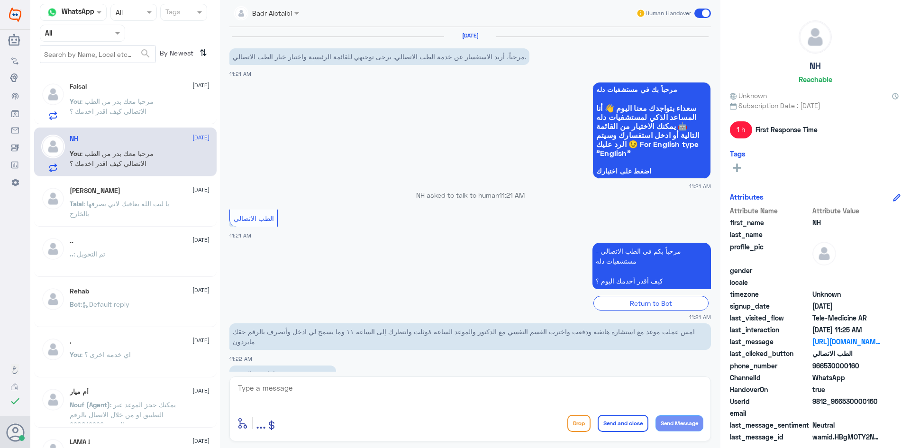
scroll to position [228, 0]
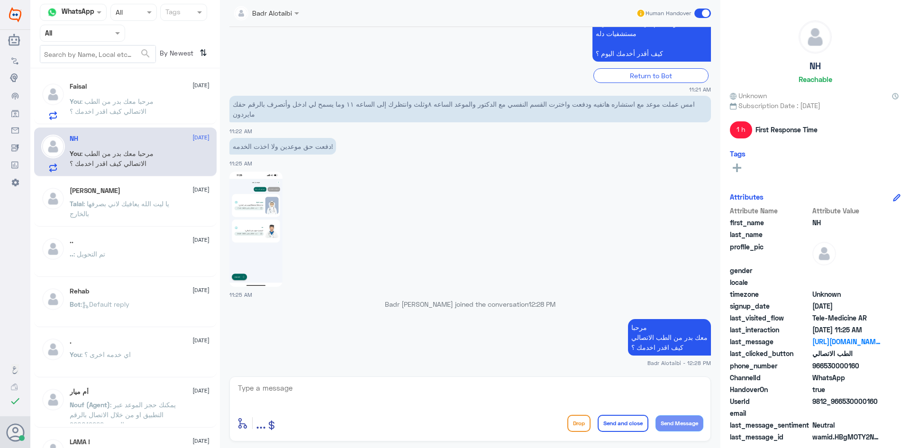
click at [122, 125] on div "Faisal 25 August You : مرحبا معك بدر من الطب الاتصالي كيف اقدر اخدمك ؟ NH 25 Au…" at bounding box center [125, 261] width 190 height 379
click at [117, 111] on span ": مرحبا معك بدر من الطب الاتصالي كيف اقدر اخدمك ؟" at bounding box center [112, 106] width 84 height 18
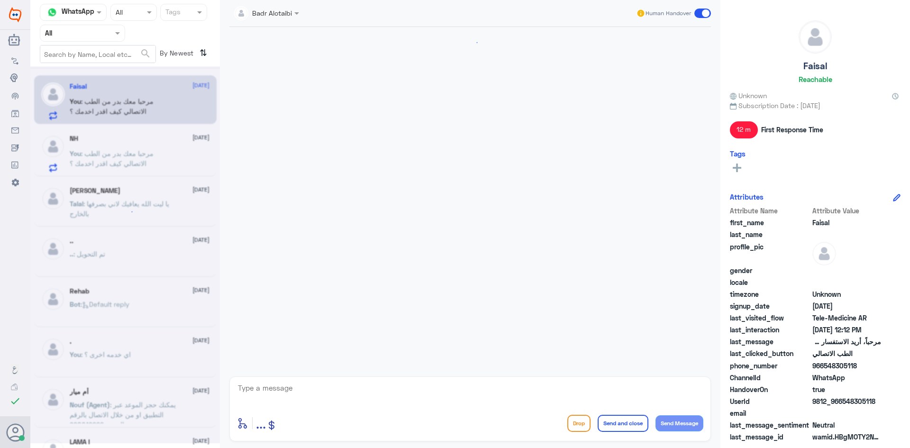
scroll to position [56, 0]
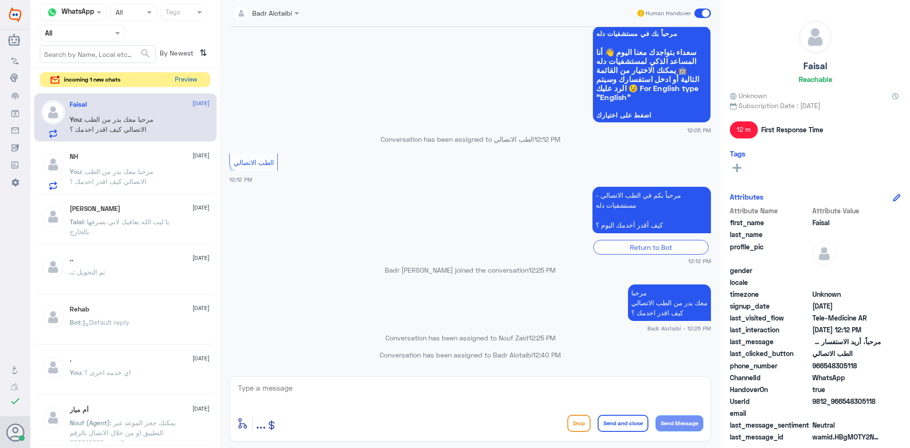
click at [182, 82] on button "Preview" at bounding box center [185, 80] width 29 height 15
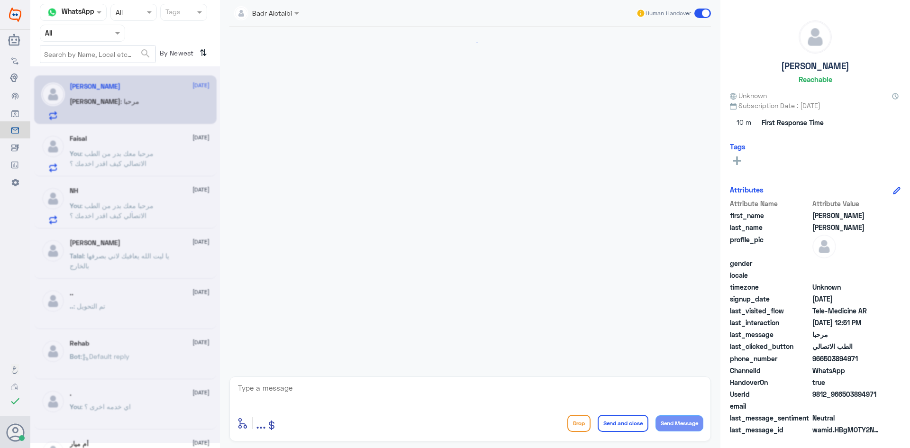
scroll to position [51, 0]
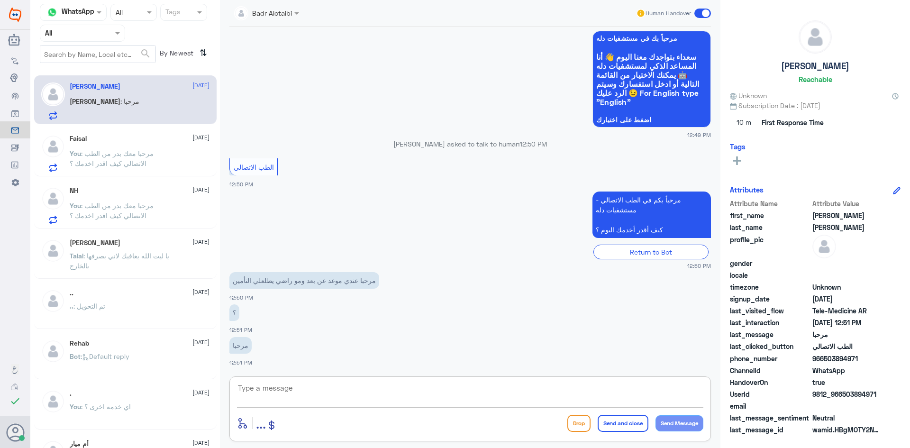
click at [368, 391] on textarea at bounding box center [470, 393] width 467 height 23
type textarea "مرحبا معك بدر من الطب الاتصالي"
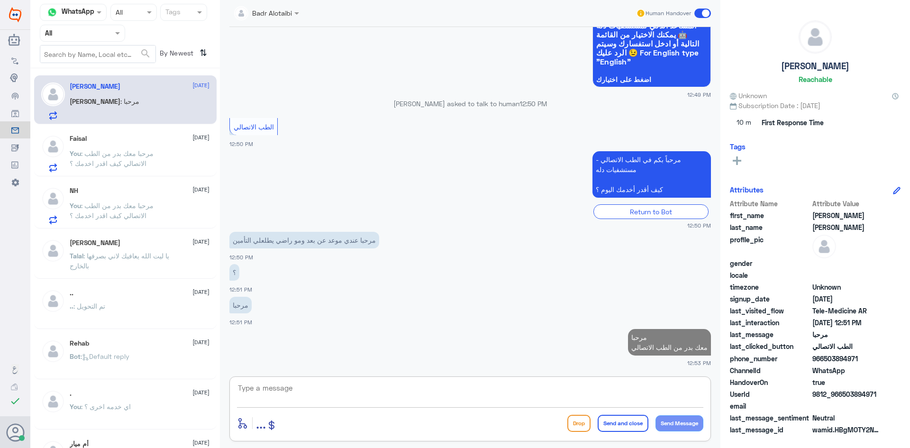
type textarea "س"
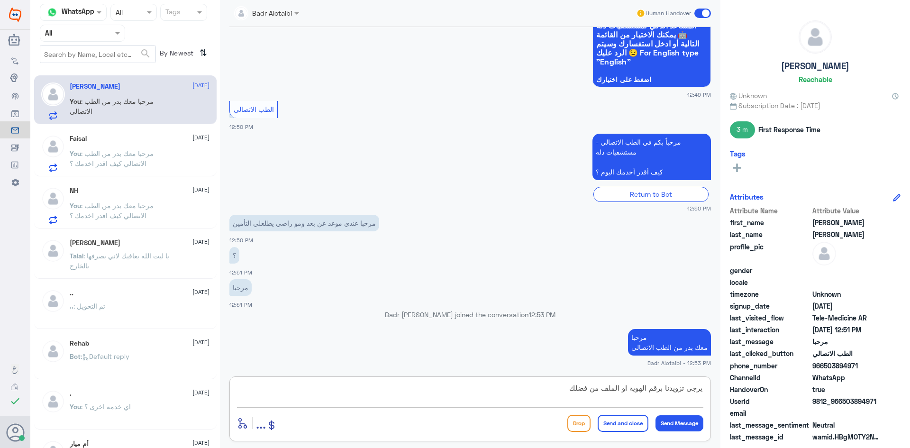
type textarea "يرجى تزويدنا برقم الهوية او الملف من فضلك"
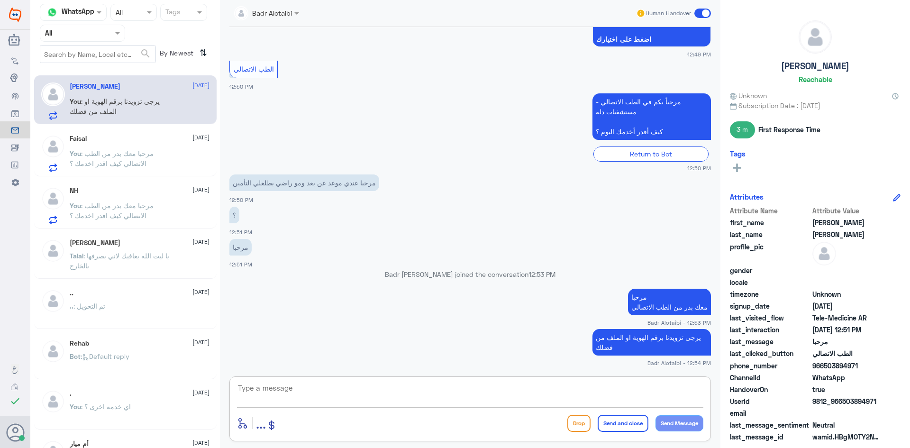
scroll to position [165, 0]
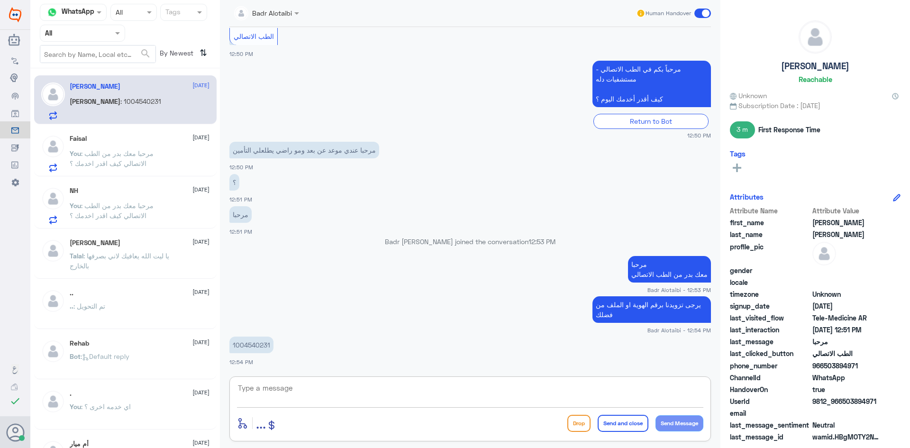
click at [257, 345] on p "1004540231" at bounding box center [252, 345] width 44 height 17
copy p "1004540231"
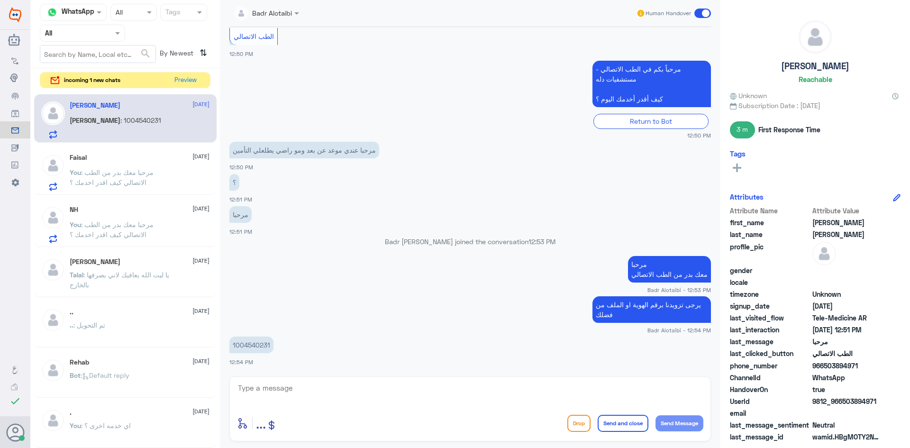
click at [406, 390] on textarea at bounding box center [470, 393] width 467 height 23
type textarea "تم تحديث التامين يمكنك تسجيل الزيارة على التامين"
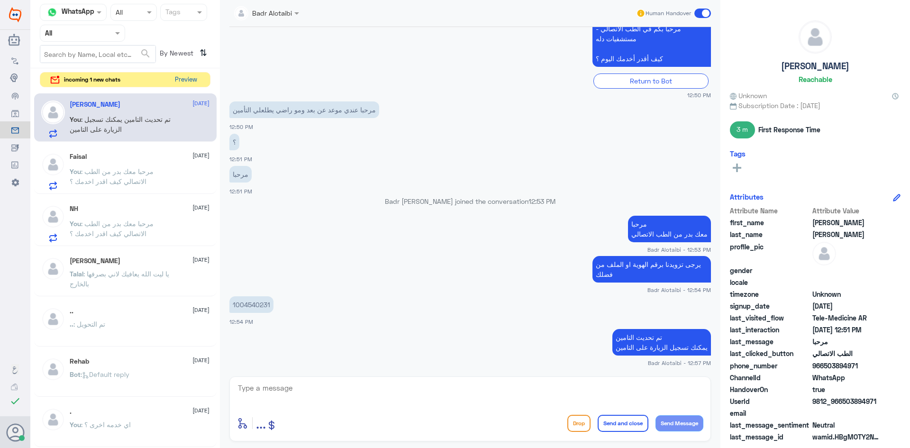
click at [186, 82] on button "Preview" at bounding box center [185, 80] width 29 height 15
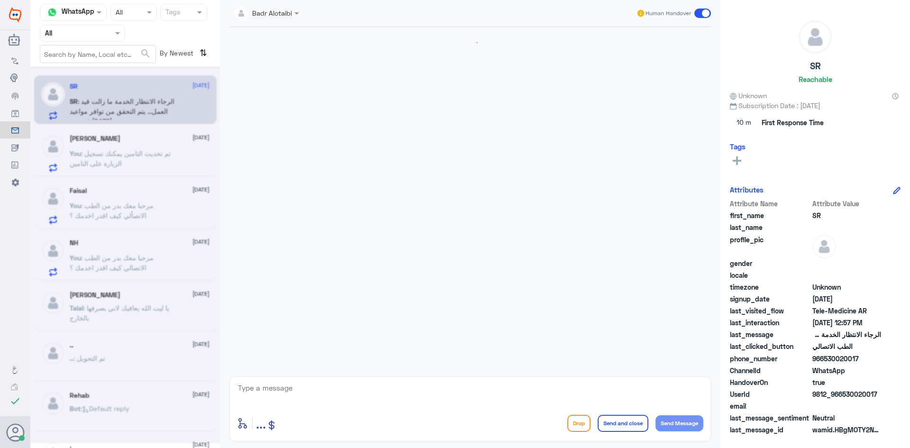
scroll to position [665, 0]
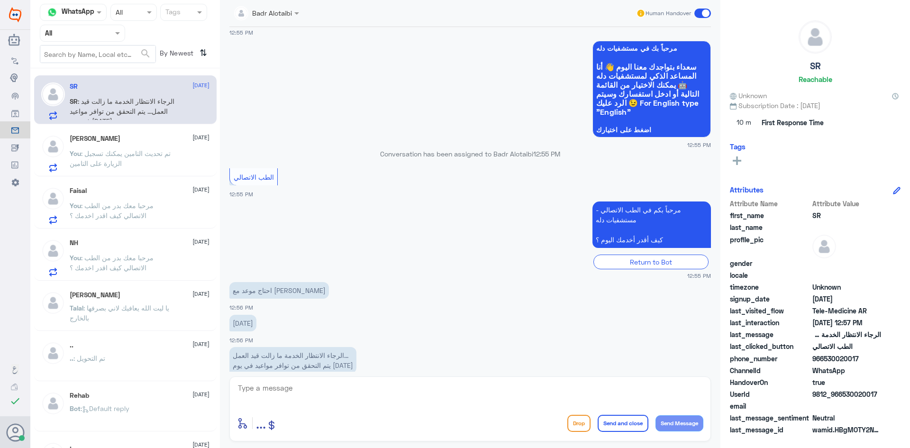
drag, startPoint x: 882, startPoint y: 395, endPoint x: 842, endPoint y: 396, distance: 39.9
click at [842, 396] on div "UserId 9812_966530020017" at bounding box center [815, 395] width 171 height 12
copy span "530020017"
click at [176, 161] on div "You : تم تحديث التامين يمكنك تسجيل الزيارة على التامين" at bounding box center [140, 161] width 140 height 21
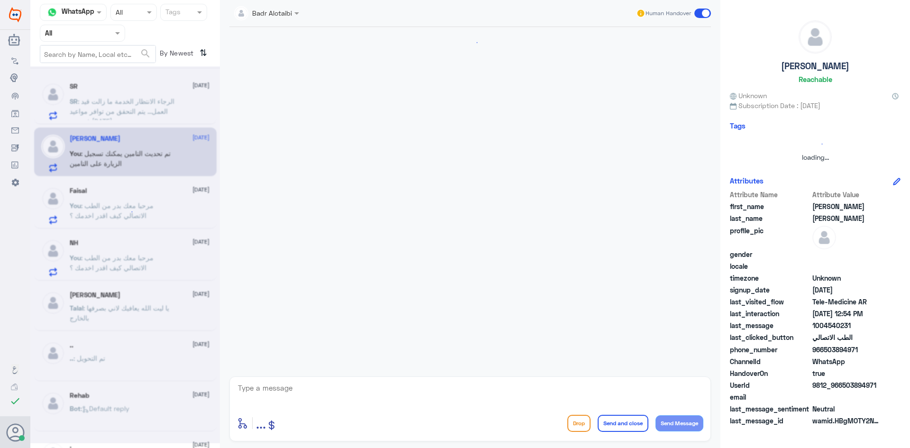
scroll to position [222, 0]
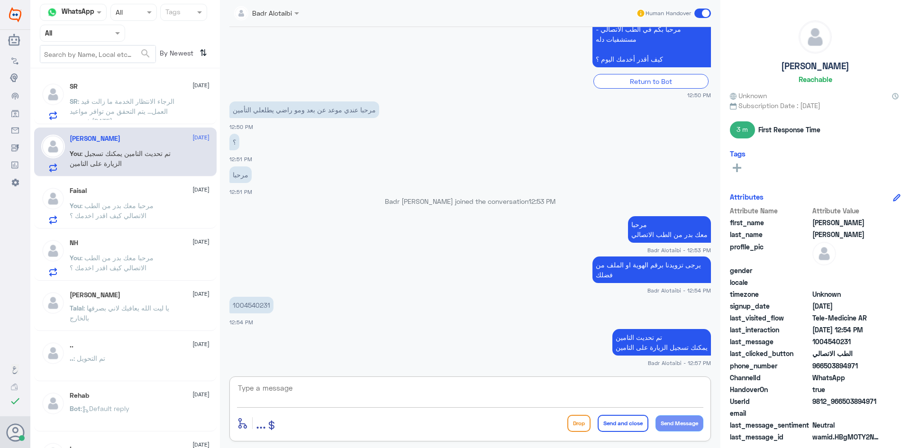
click at [399, 393] on textarea at bounding box center [470, 393] width 467 height 23
type textarea "ا"
type textarea "أي خدمه أخرى ؟"
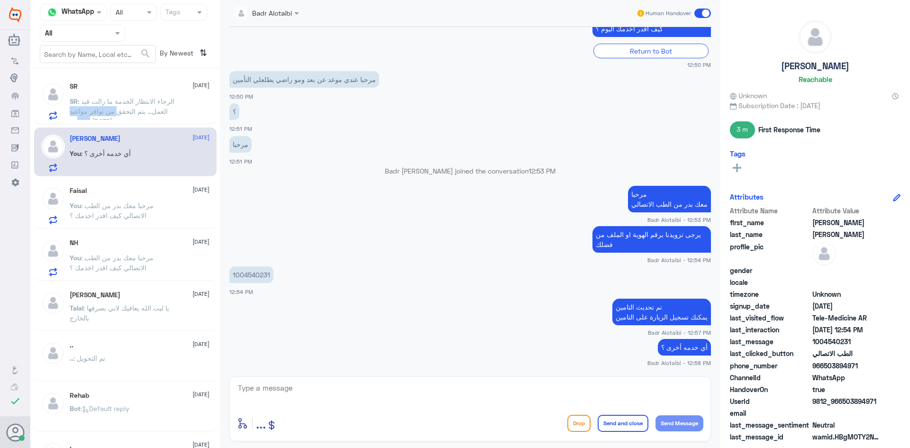
click at [118, 116] on p "SR : الرجاء الانتظار الخدمة ما زالت قيد العمل... يتم التحقق من توافر مواعيد في …" at bounding box center [123, 108] width 107 height 24
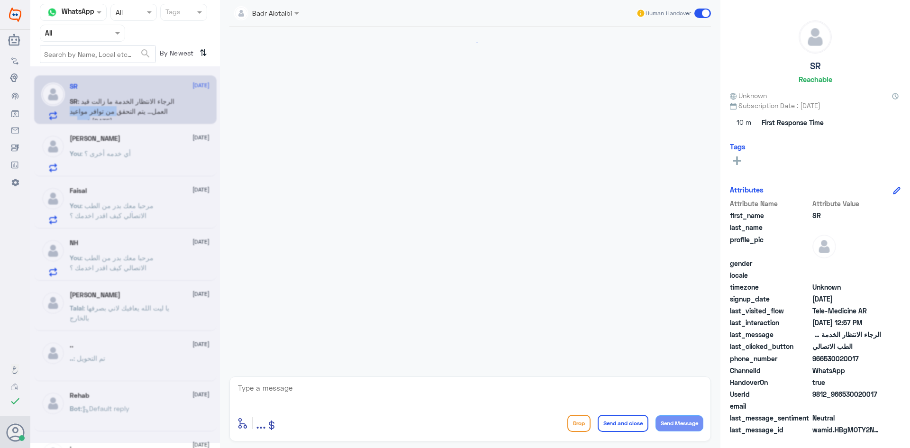
scroll to position [665, 0]
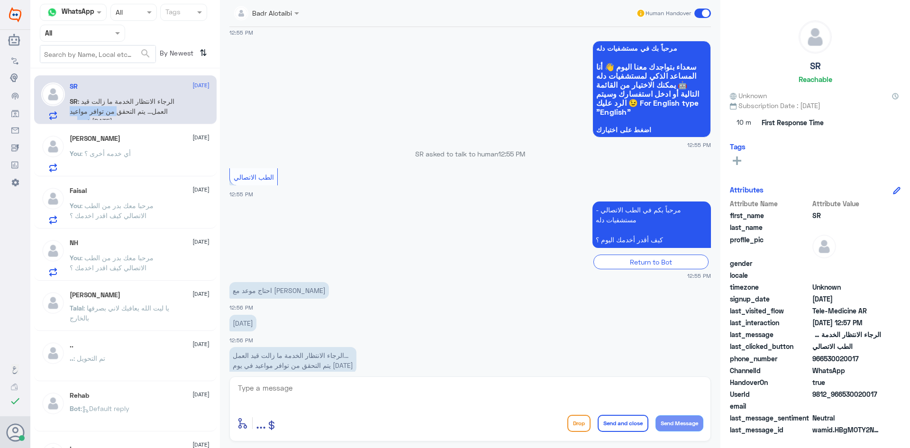
drag, startPoint x: 881, startPoint y: 393, endPoint x: 844, endPoint y: 393, distance: 37.0
click at [844, 393] on span "9812_966530020017" at bounding box center [847, 394] width 69 height 10
copy span "530020017"
click at [388, 383] on textarea at bounding box center [470, 393] width 467 height 23
type textarea "ي"
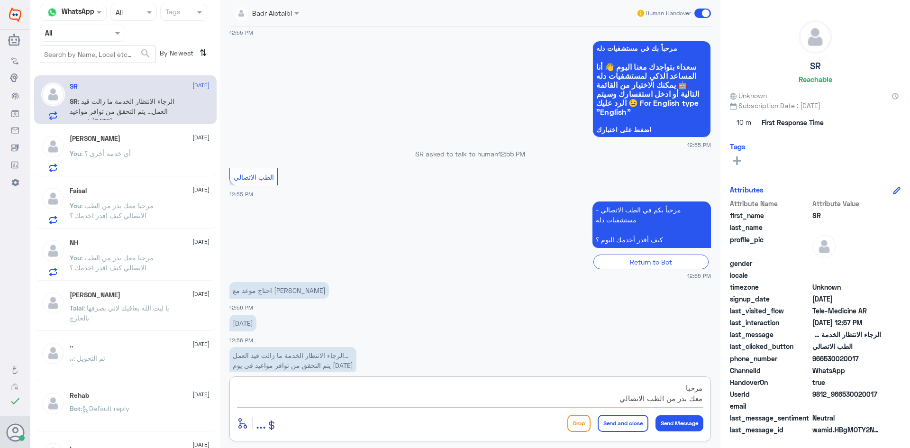
scroll to position [9, 0]
type textarea "مرحبا معك بدر من الطب الاتصالي كيف اقدر اخدمك ؟"
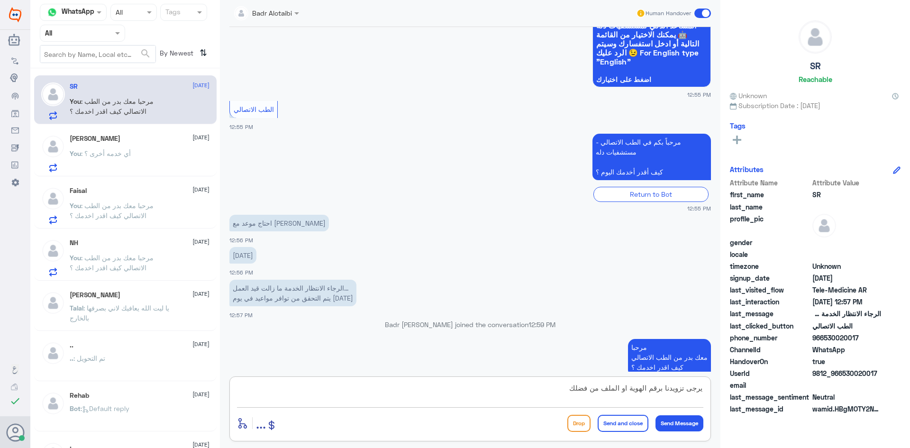
type textarea "يرجى تزويدنا برقم الهوية او الملف من فضلك"
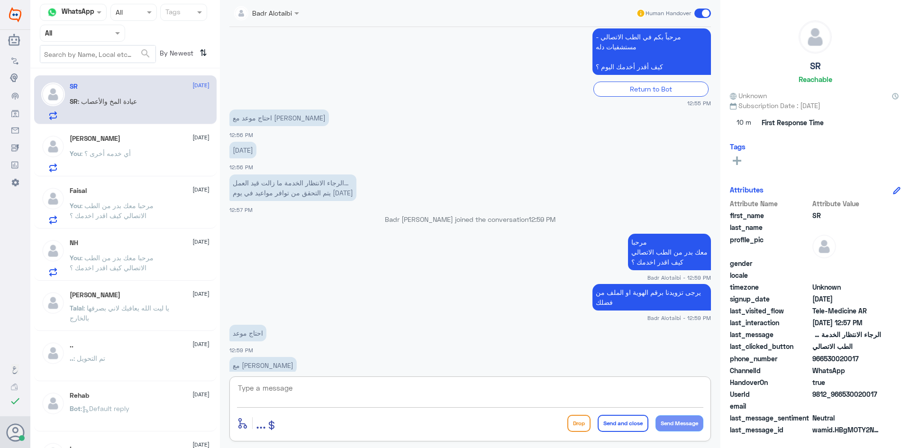
scroll to position [854, 0]
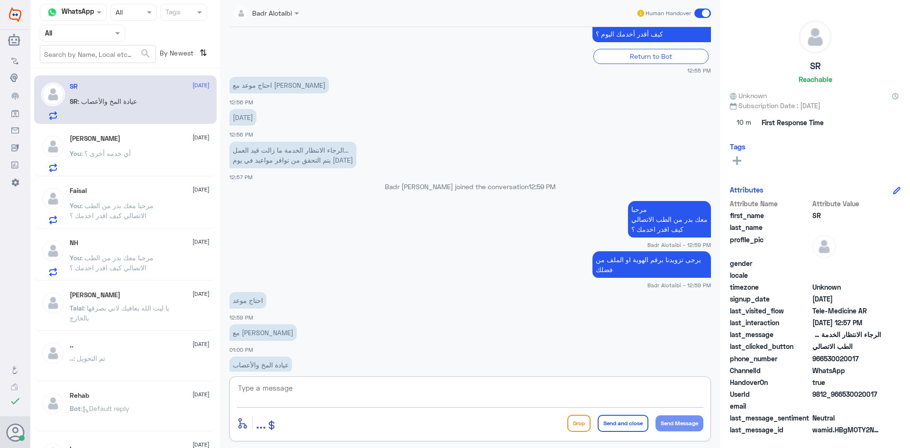
click at [388, 383] on textarea at bounding box center [470, 393] width 467 height 23
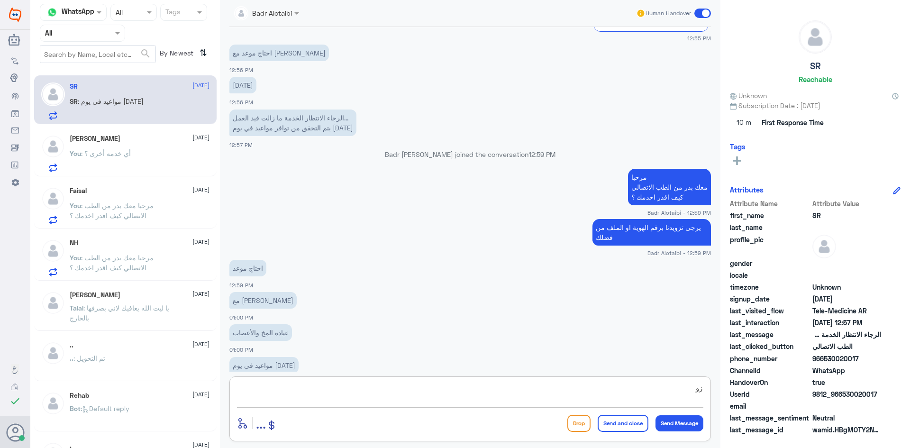
type textarea "ز"
type textarea "زودنا برقم الهوية او الملف من فضلك"
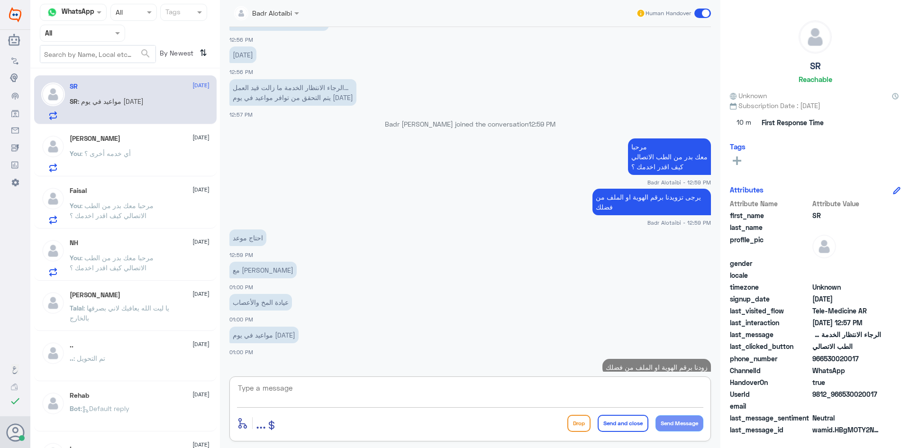
click at [87, 134] on div "SALEH ABUHELAYEL 25 August You : أي خدمه أخرى ؟" at bounding box center [125, 152] width 183 height 49
click at [97, 147] on div "SALEH ABUHELAYEL 25 August You : أي خدمه أخرى ؟" at bounding box center [140, 153] width 140 height 37
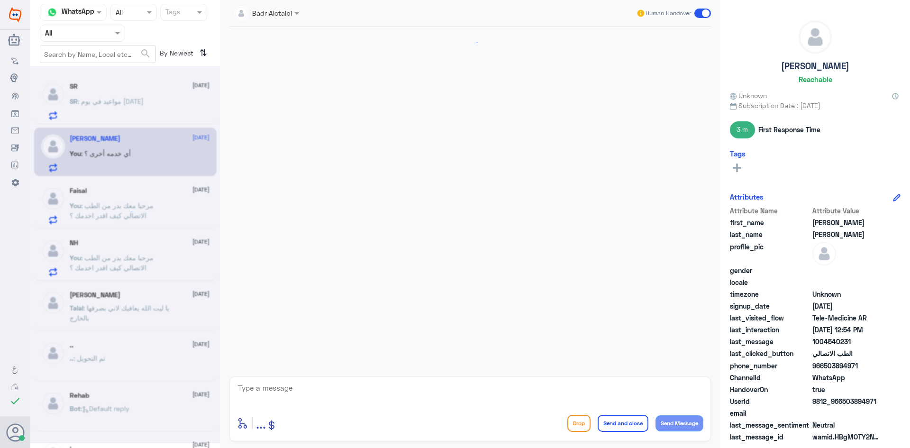
scroll to position [252, 0]
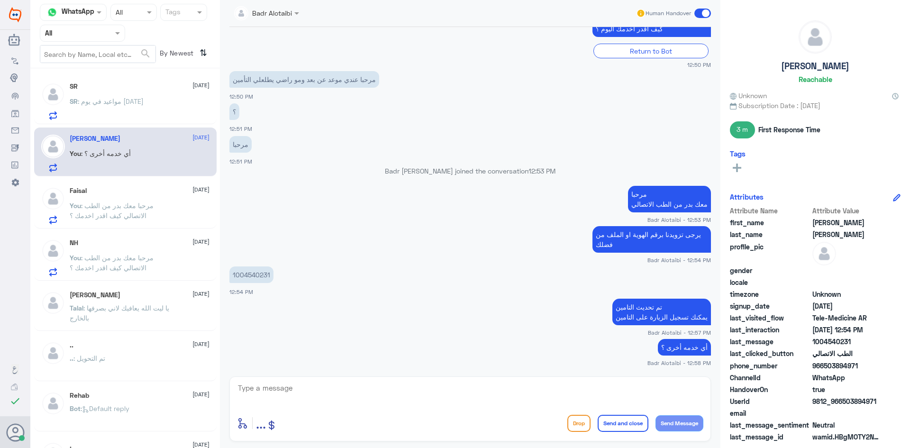
click at [112, 108] on p "SR : مواعيد في يوم 25-08-2025" at bounding box center [107, 108] width 74 height 24
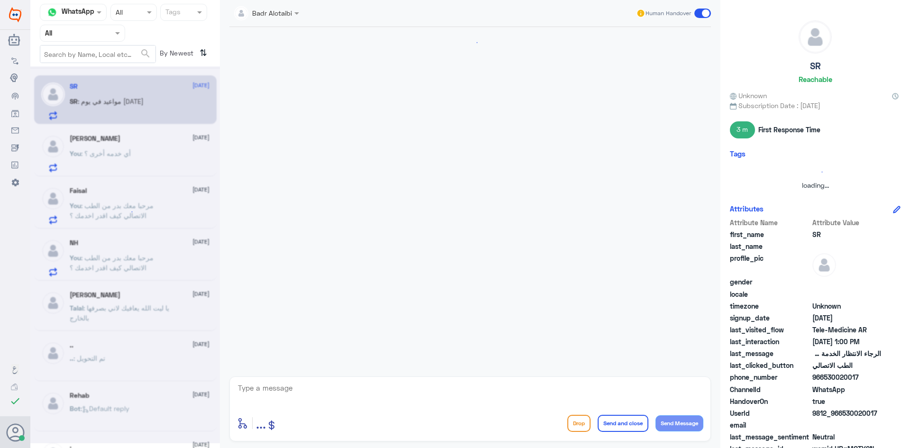
scroll to position [515, 0]
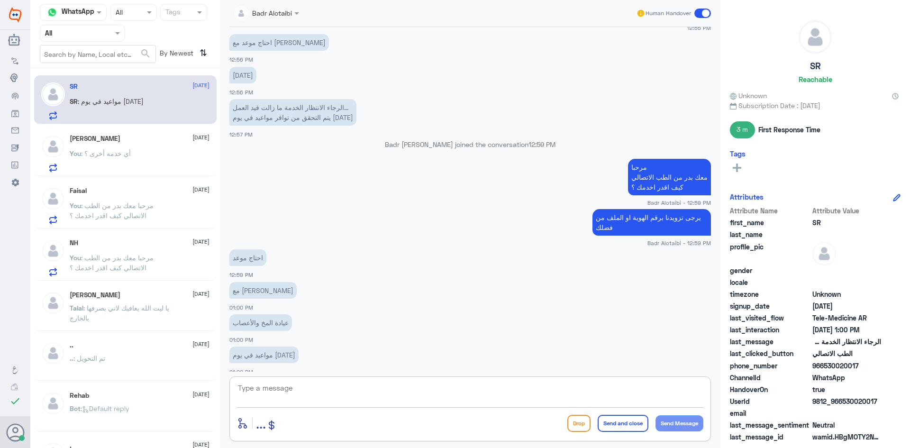
click at [322, 401] on textarea at bounding box center [470, 393] width 467 height 23
click at [474, 409] on div "enter flow name ... Drop Send and close Send Message" at bounding box center [471, 409] width 482 height 65
click at [454, 395] on textarea at bounding box center [470, 393] width 467 height 23
type textarea "زودنا برقم الهوية او الملف من فضلك"
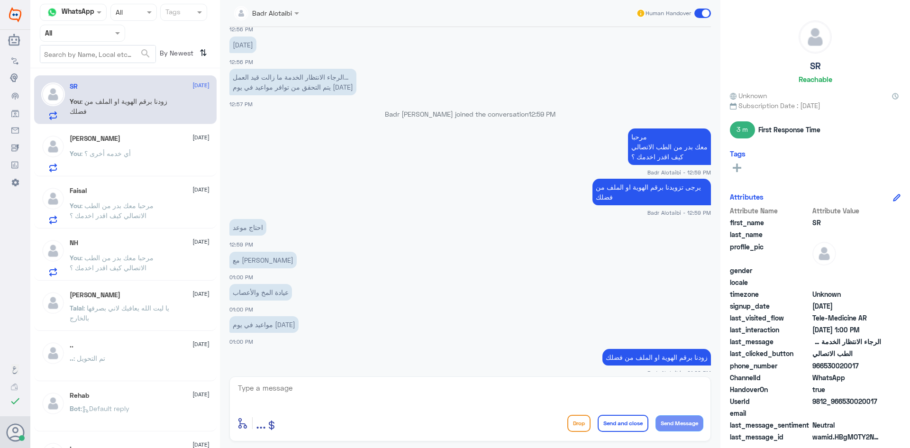
click at [482, 302] on div "عيادة المخ والأعصاب 01:00 PM" at bounding box center [471, 298] width 482 height 32
click at [414, 396] on textarea at bounding box center [470, 393] width 467 height 23
click at [704, 10] on span at bounding box center [703, 13] width 17 height 9
click at [0, 0] on input "checkbox" at bounding box center [0, 0] width 0 height 0
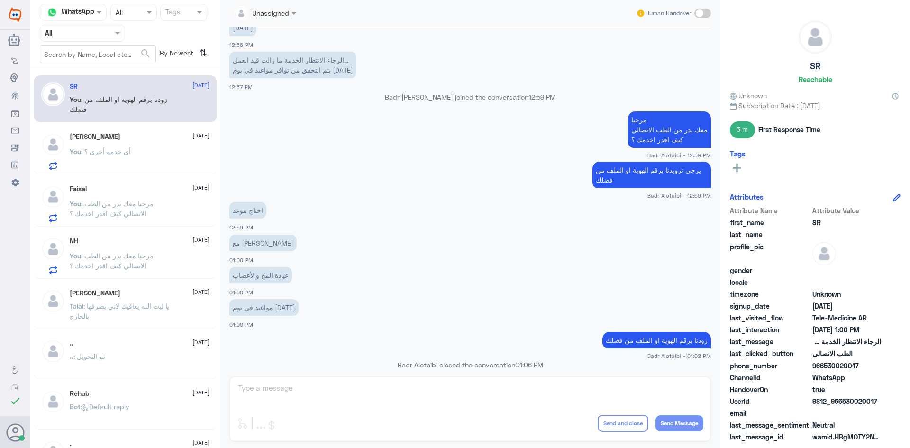
click at [138, 158] on div "You : أي خدمه أخرى ؟" at bounding box center [140, 159] width 140 height 21
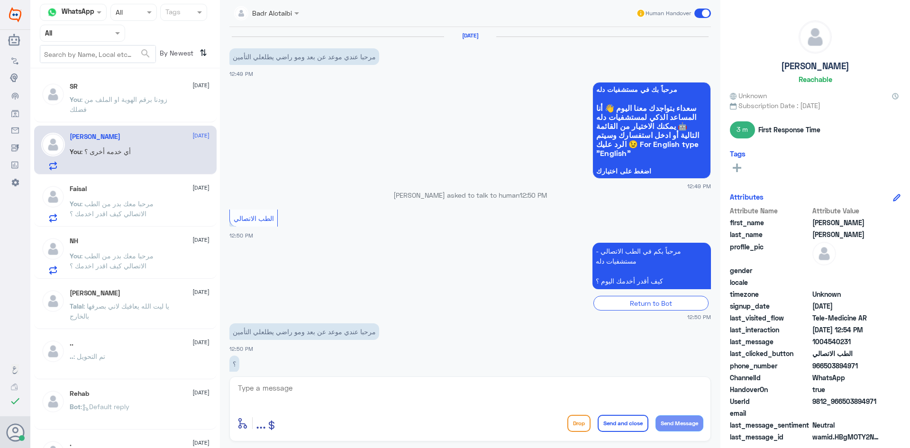
scroll to position [252, 0]
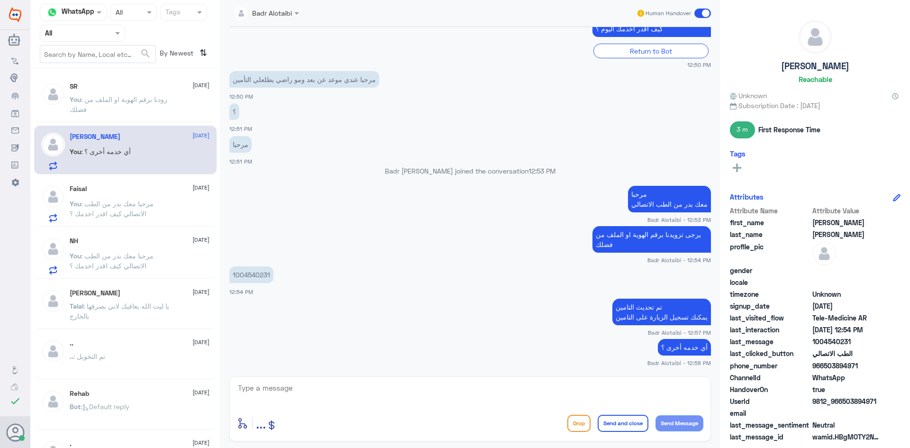
click at [700, 16] on span at bounding box center [703, 13] width 17 height 9
click at [0, 0] on input "checkbox" at bounding box center [0, 0] width 0 height 0
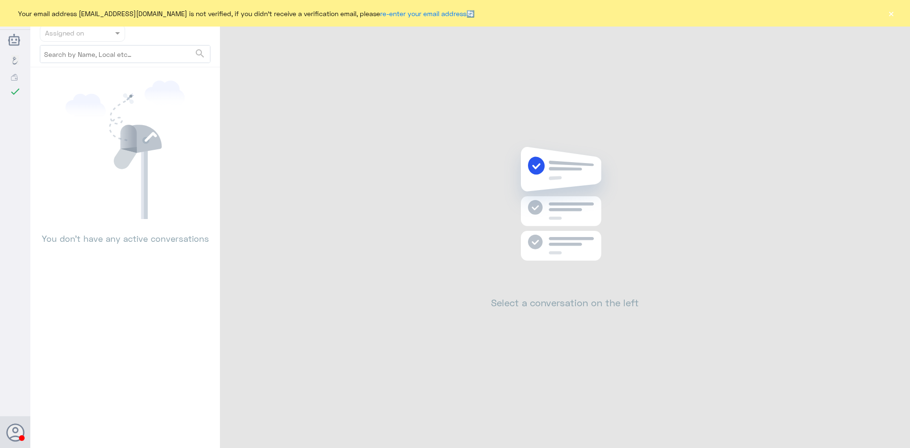
click at [887, 12] on button "×" at bounding box center [891, 13] width 9 height 9
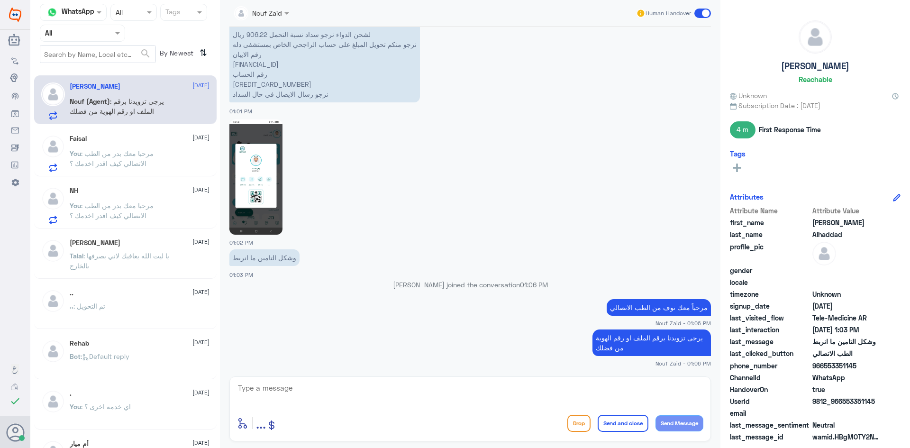
scroll to position [658, 0]
drag, startPoint x: 880, startPoint y: 403, endPoint x: 843, endPoint y: 405, distance: 37.1
click at [843, 405] on span "9812_966553351145" at bounding box center [847, 401] width 69 height 10
copy span "553351145"
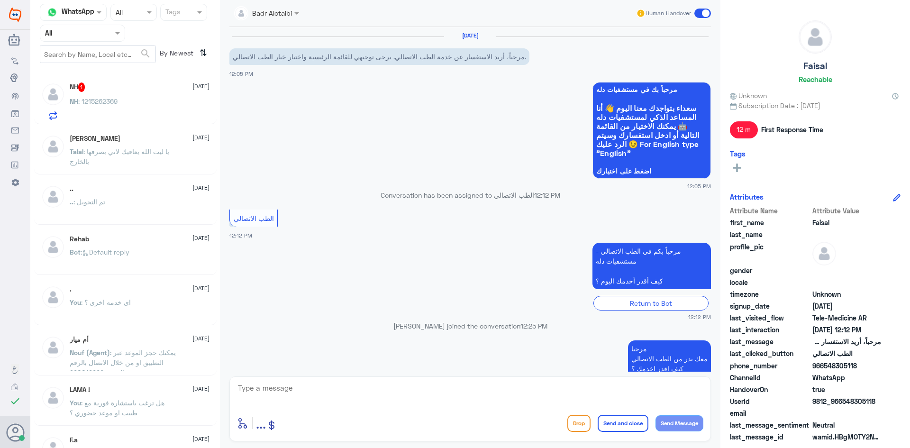
scroll to position [56, 0]
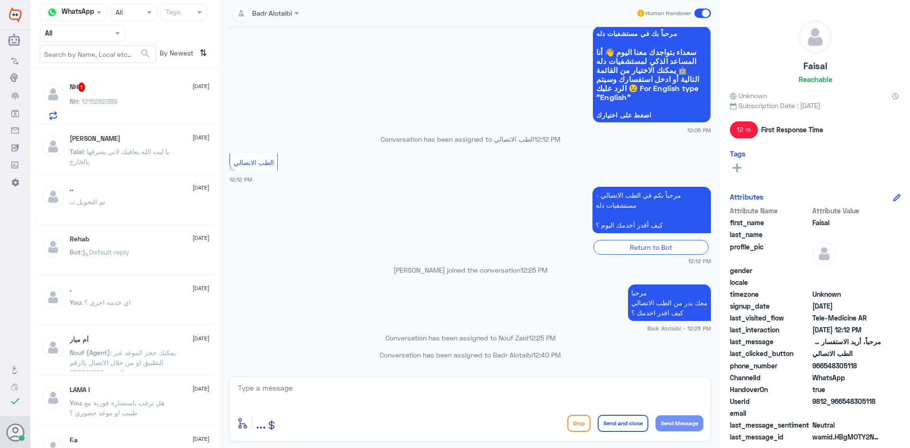
click at [108, 98] on span ": 1215262369" at bounding box center [97, 101] width 39 height 8
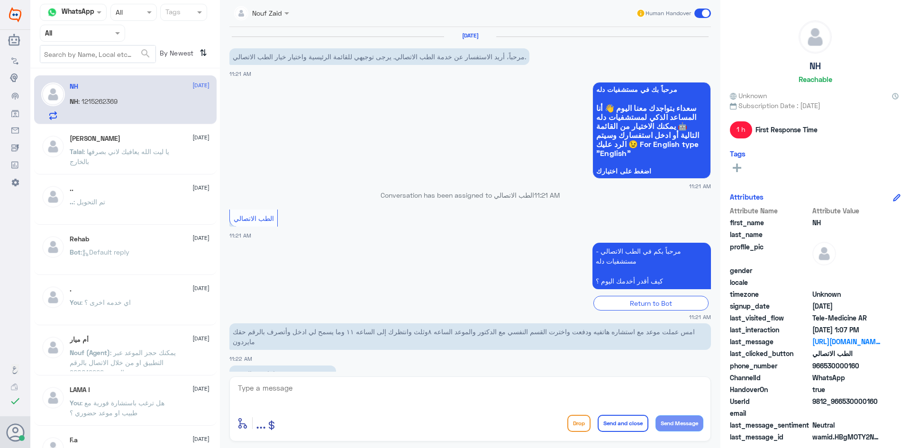
scroll to position [228, 0]
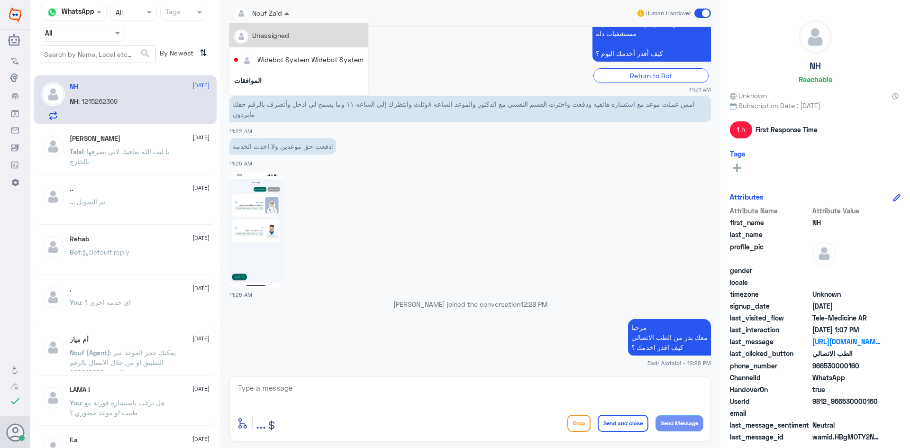
click at [286, 16] on span at bounding box center [288, 13] width 12 height 10
click at [432, 57] on app-msgs-text "مرحباً بكم في الطب الاتصالي - مستشفيات دله كيف أقدر أخدمك اليوم ؟" at bounding box center [471, 38] width 482 height 47
click at [96, 145] on div "Talal Alruwaished 5 August Talal : يا ليت الله يعافيك لاني بصرفها بالخارج" at bounding box center [140, 153] width 140 height 36
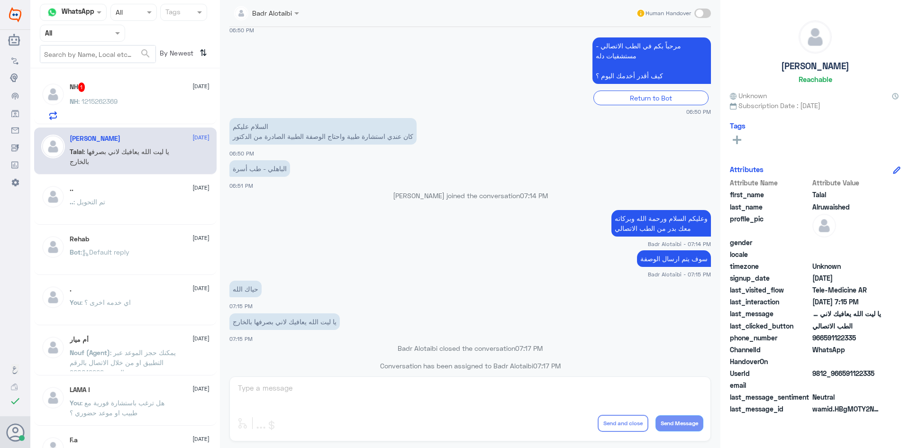
click at [107, 99] on span ": 1215262369" at bounding box center [97, 101] width 39 height 8
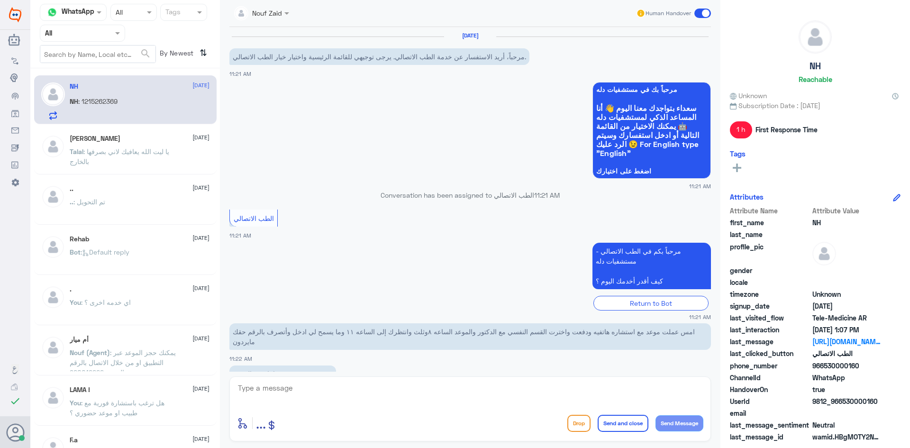
scroll to position [228, 0]
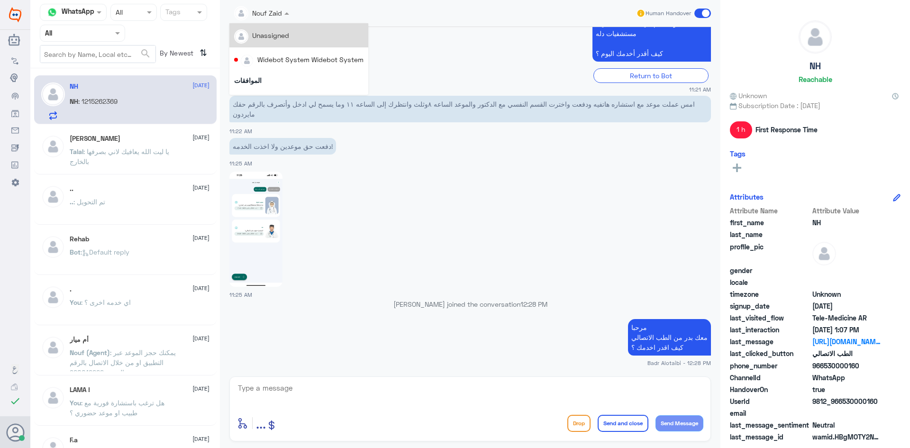
click at [275, 17] on div at bounding box center [262, 12] width 64 height 11
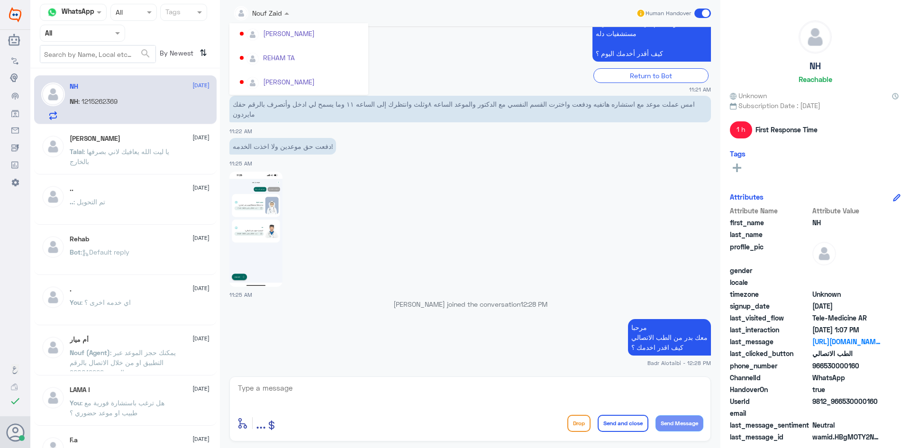
scroll to position [474, 0]
click at [509, 62] on app-msgs-text "مرحباً بكم في الطب الاتصالي - مستشفيات دله كيف أقدر أخدمك اليوم ؟" at bounding box center [471, 38] width 482 height 47
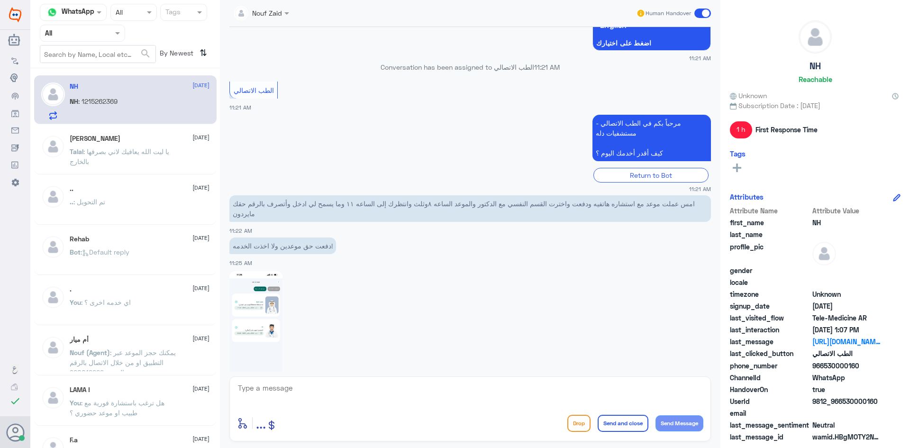
scroll to position [228, 0]
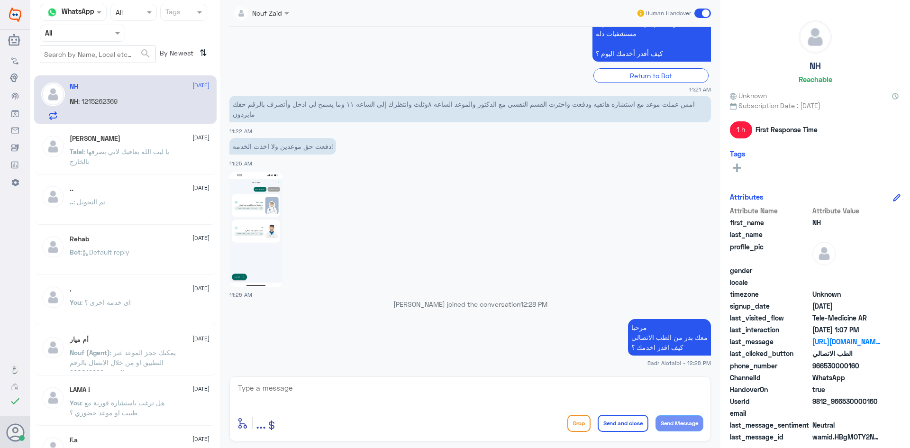
click at [699, 16] on span at bounding box center [703, 13] width 17 height 9
click at [0, 0] on input "checkbox" at bounding box center [0, 0] width 0 height 0
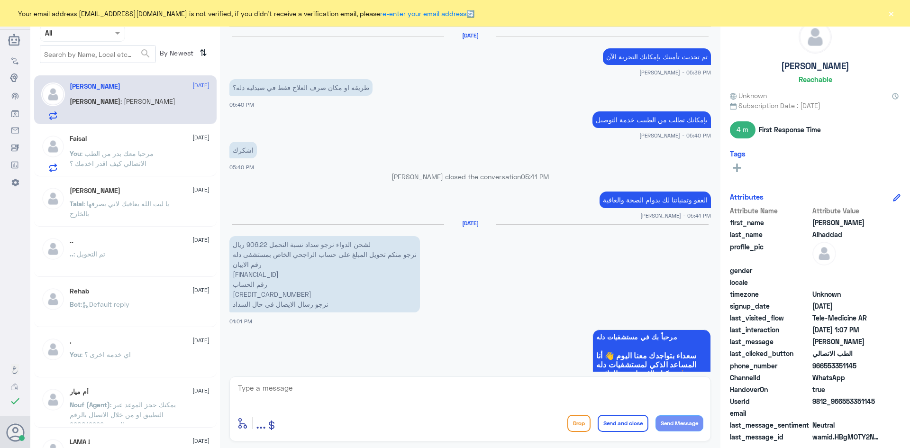
scroll to position [650, 0]
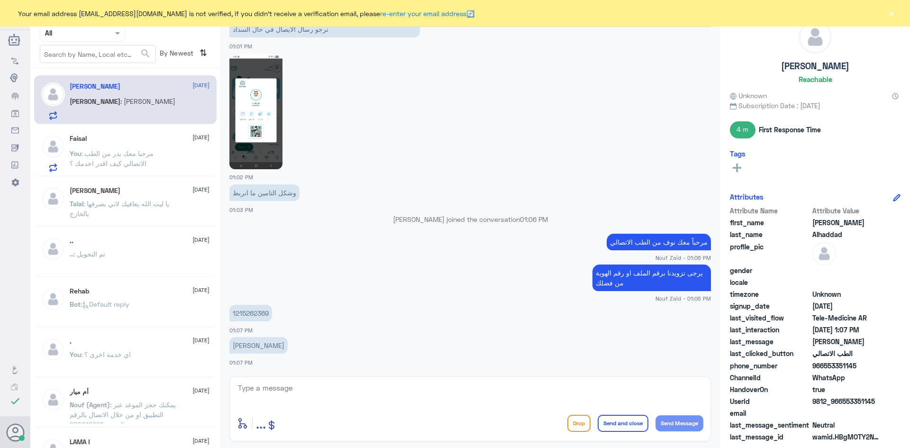
click at [893, 13] on button "×" at bounding box center [891, 13] width 9 height 9
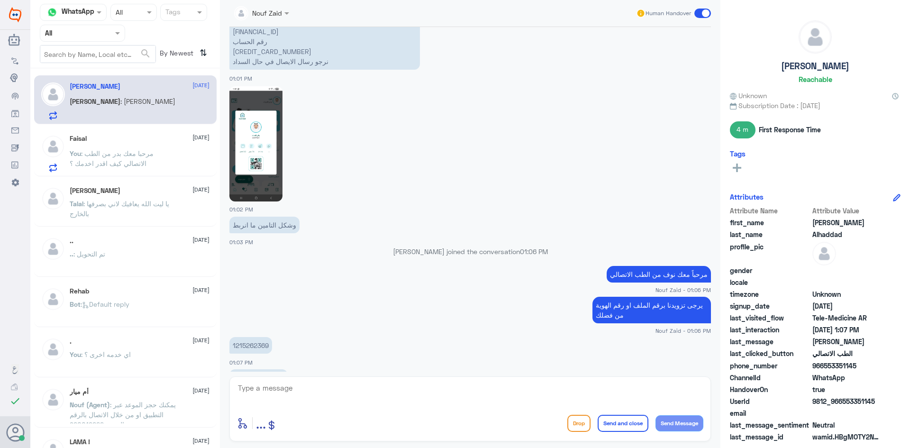
scroll to position [602, 0]
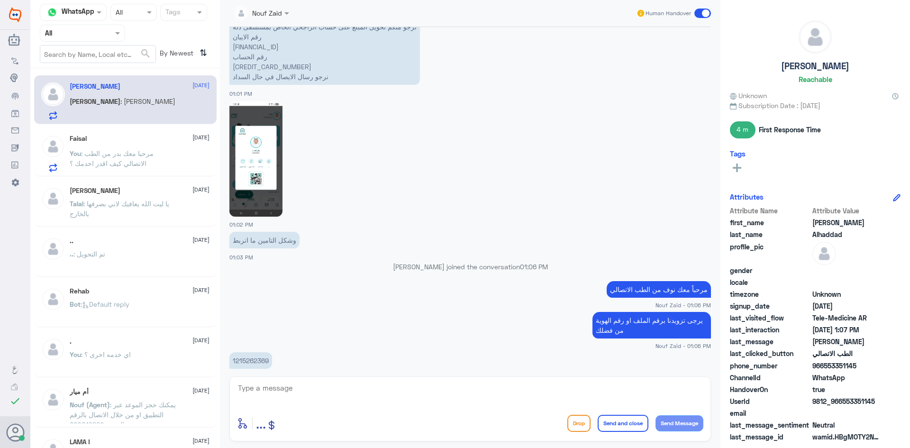
click at [280, 15] on div at bounding box center [262, 12] width 64 height 11
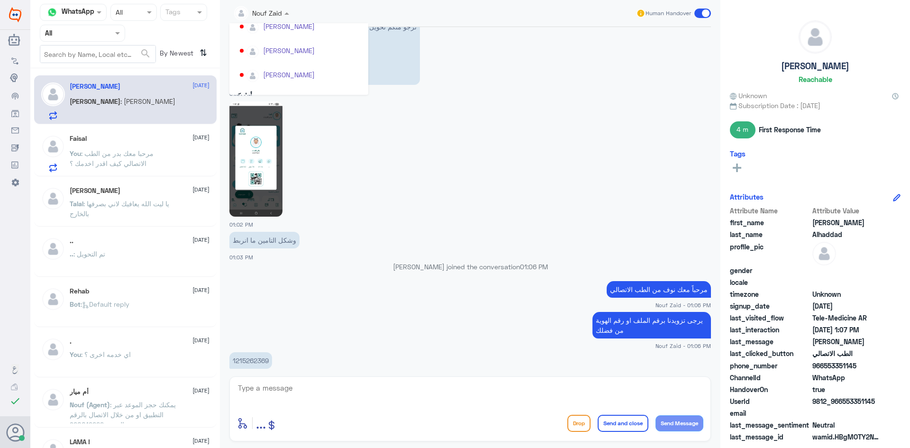
scroll to position [489, 0]
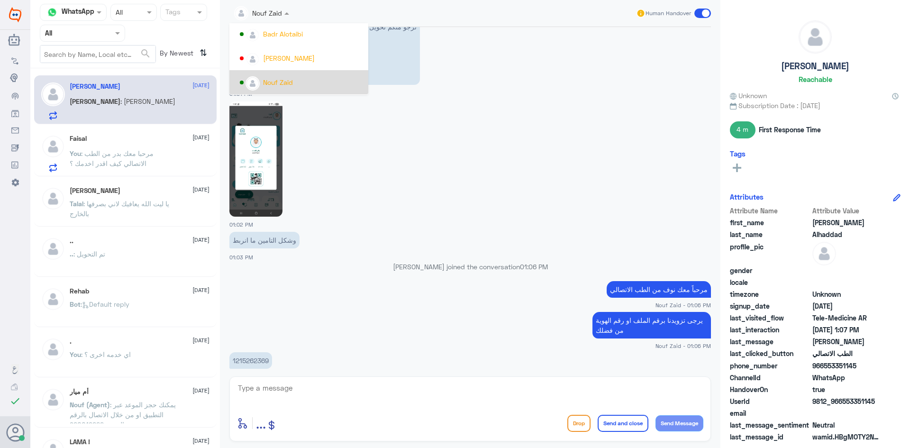
click at [285, 85] on div "Nouf Zaid" at bounding box center [278, 82] width 30 height 10
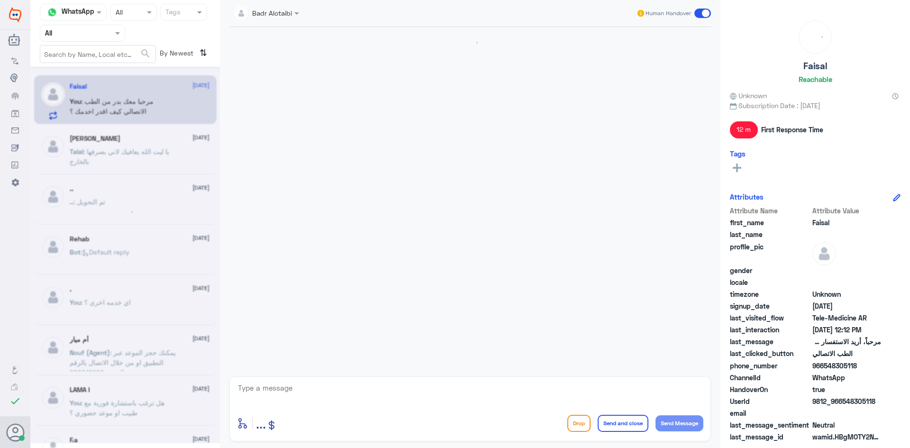
scroll to position [56, 0]
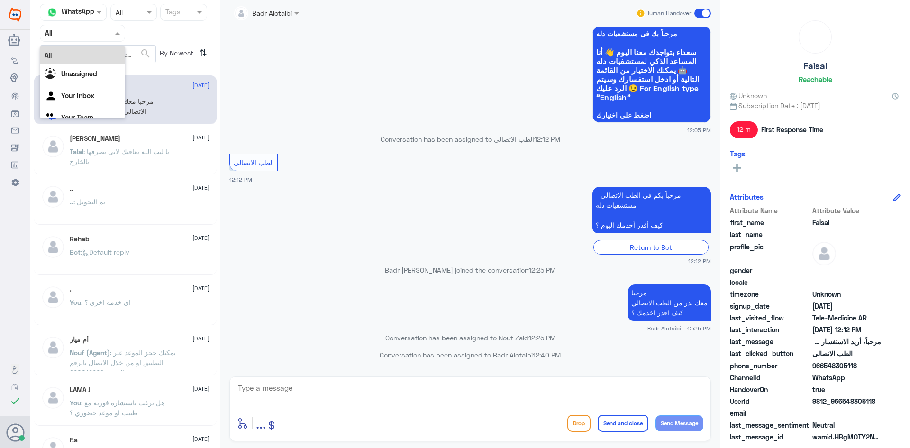
click at [110, 34] on div at bounding box center [82, 33] width 84 height 11
click at [100, 67] on div "Unassigned" at bounding box center [82, 75] width 85 height 22
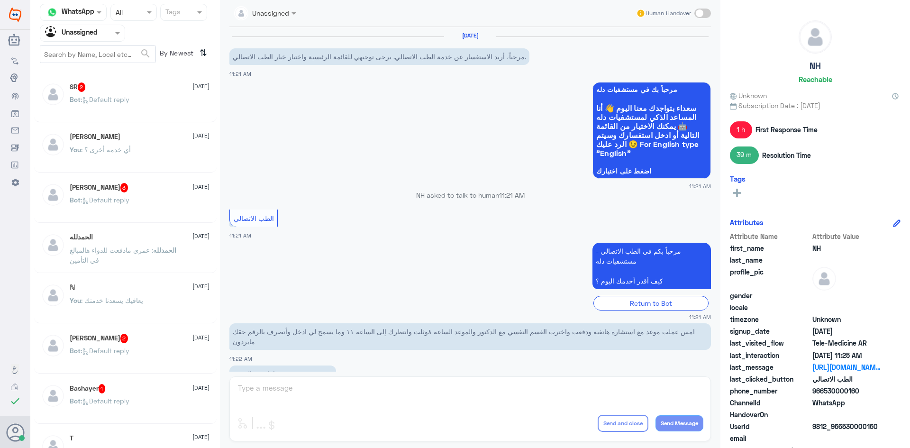
scroll to position [245, 0]
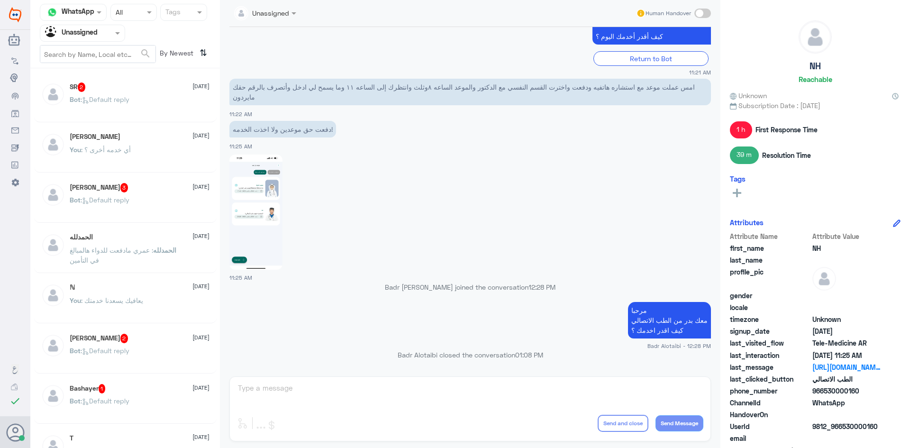
click at [697, 18] on label at bounding box center [703, 13] width 17 height 9
click at [0, 0] on input "checkbox" at bounding box center [0, 0] width 0 height 0
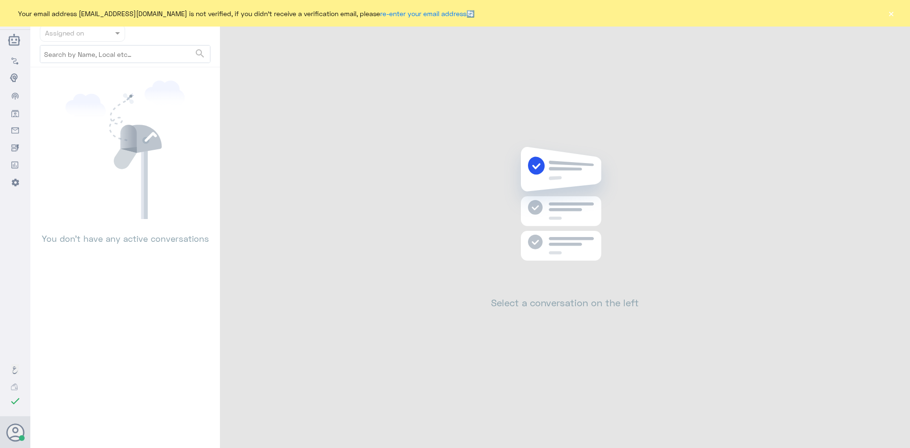
click at [890, 12] on button "×" at bounding box center [891, 13] width 9 height 9
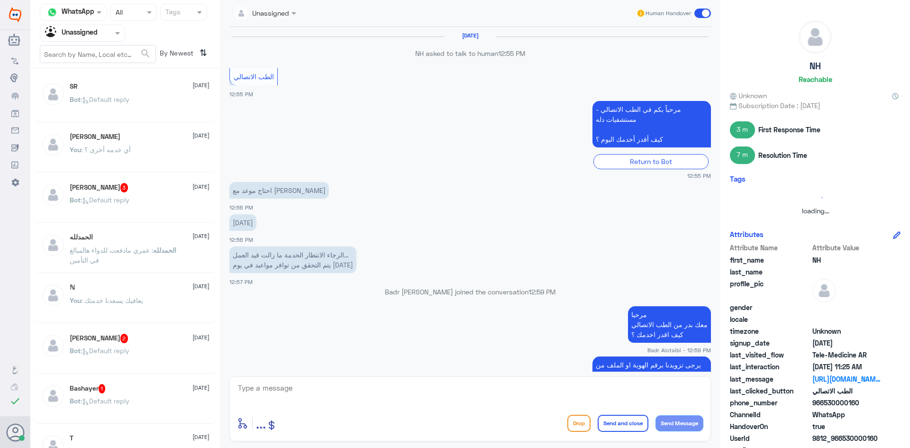
scroll to position [493, 0]
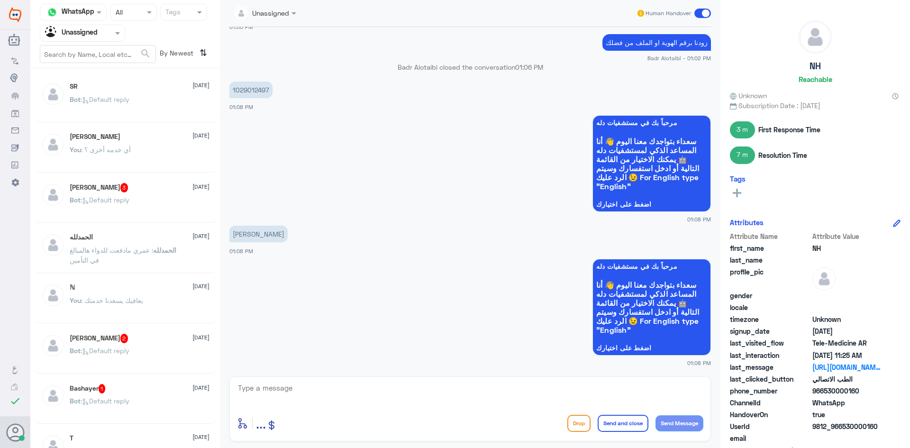
click at [114, 42] on nav "Channel WhatsApp Status × All Tags Agent Filter Unassigned search By Newest ⇅" at bounding box center [125, 36] width 190 height 64
click at [90, 53] on div "All" at bounding box center [82, 55] width 85 height 18
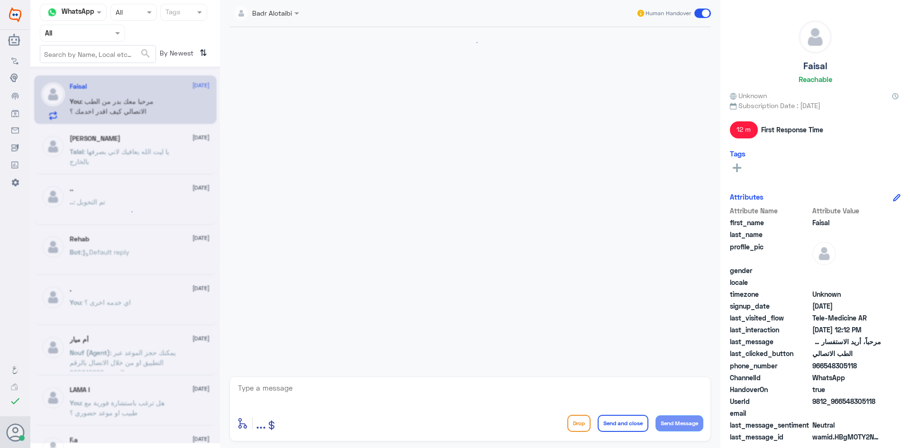
scroll to position [56, 0]
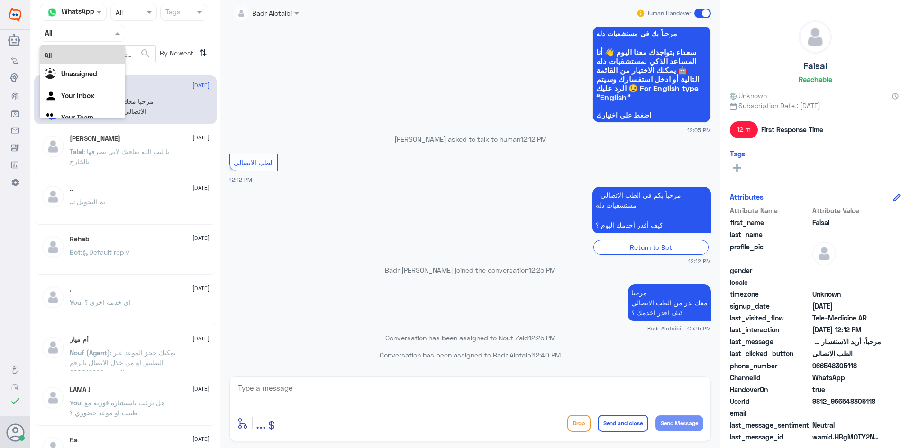
click at [111, 34] on div at bounding box center [82, 33] width 84 height 11
click at [480, 168] on app-msgs-text "الطب الاتصالي" at bounding box center [471, 163] width 482 height 18
click at [700, 13] on span at bounding box center [703, 13] width 17 height 9
click at [0, 0] on input "checkbox" at bounding box center [0, 0] width 0 height 0
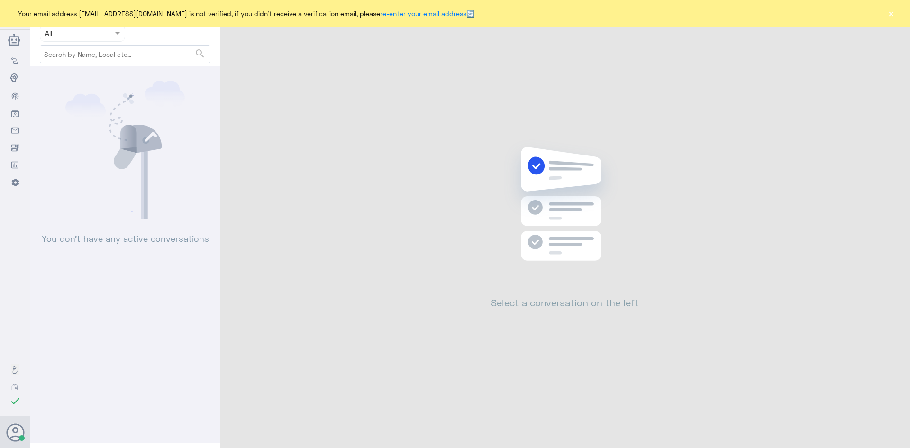
click at [897, 11] on div "Your email address [EMAIL_ADDRESS][DOMAIN_NAME] is not verified, if you didn't …" at bounding box center [455, 13] width 910 height 27
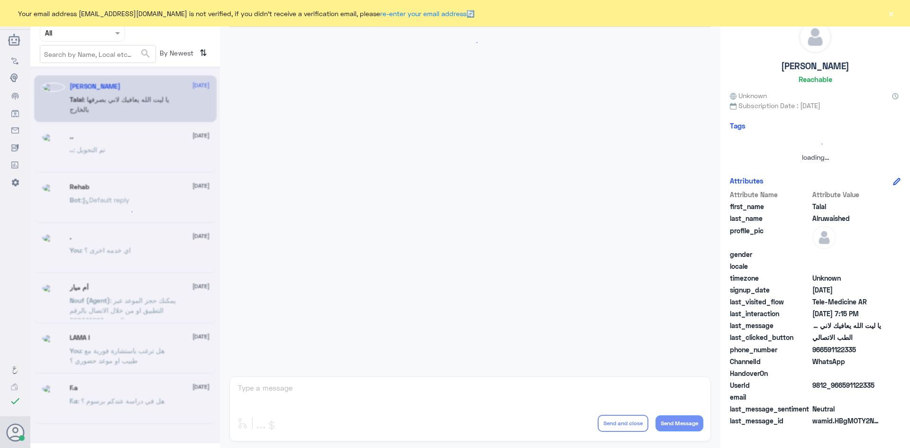
click at [895, 12] on button "×" at bounding box center [891, 13] width 9 height 9
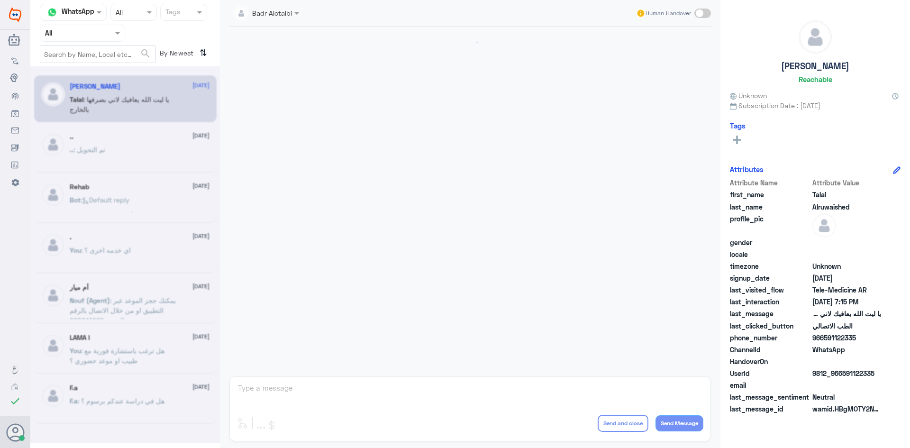
scroll to position [216, 0]
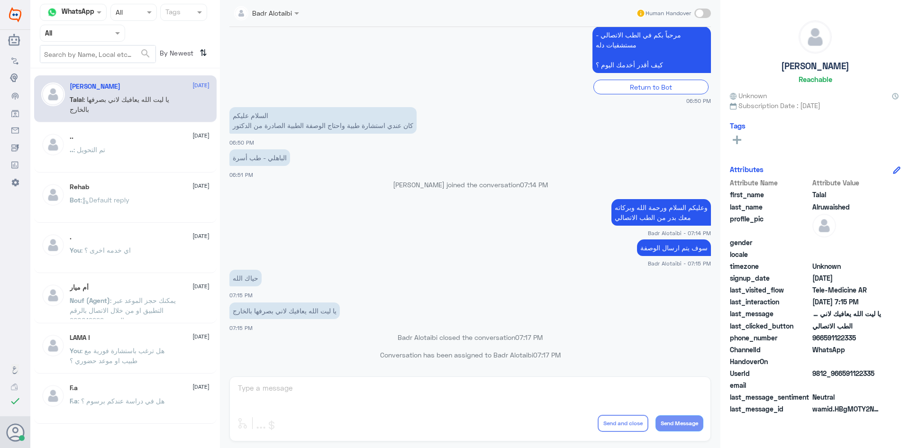
click at [108, 9] on div "Channel WhatsApp Status × All Tags" at bounding box center [125, 12] width 171 height 17
drag, startPoint x: 98, startPoint y: 10, endPoint x: 101, endPoint y: 24, distance: 14.0
click at [99, 10] on span at bounding box center [100, 12] width 12 height 10
click at [84, 4] on div "Channel WhatsApp" at bounding box center [73, 12] width 67 height 17
click at [88, 30] on input "text" at bounding box center [71, 33] width 52 height 11
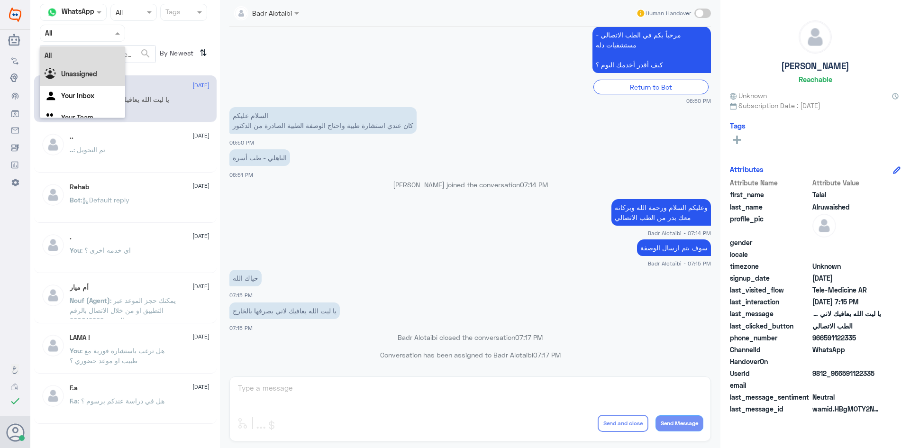
click at [81, 67] on div "Unassigned" at bounding box center [82, 75] width 85 height 22
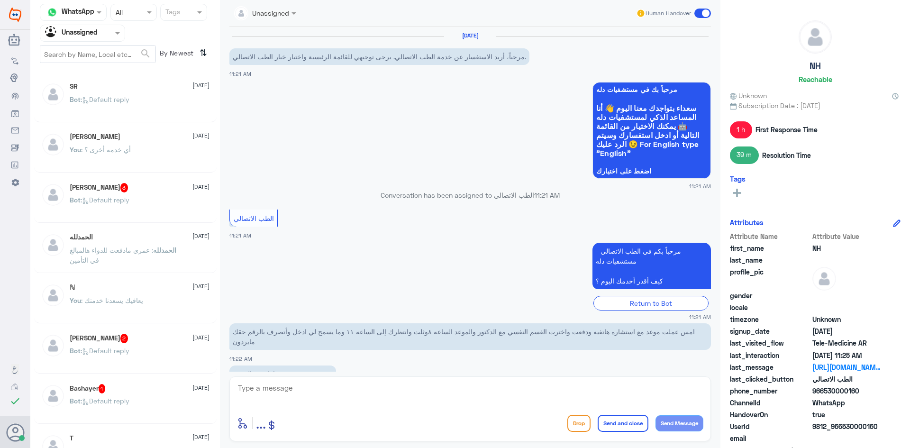
scroll to position [245, 0]
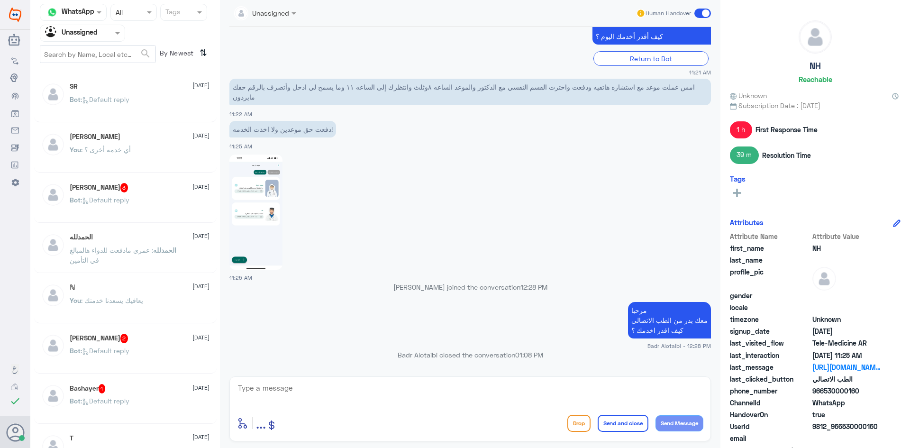
click at [138, 94] on div "SR [DATE] Bot : Default reply" at bounding box center [140, 101] width 140 height 36
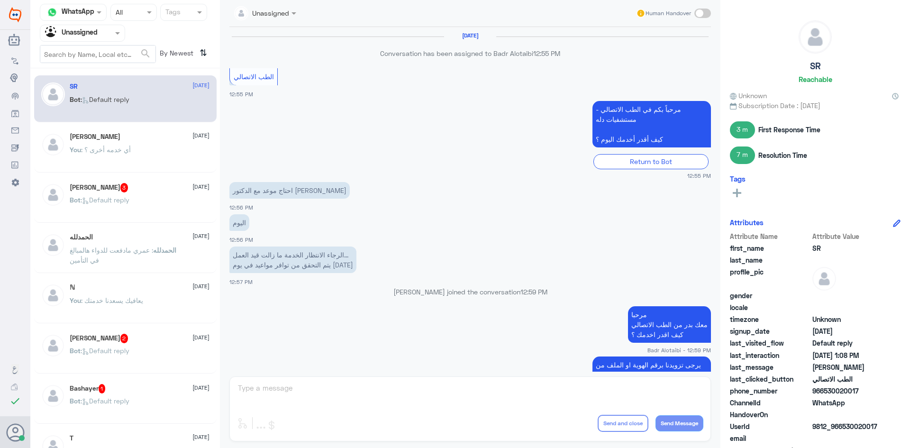
scroll to position [493, 0]
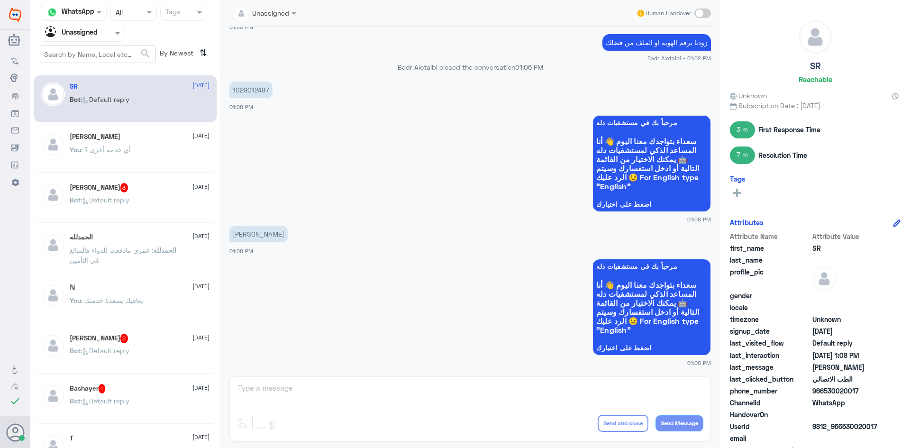
click at [135, 133] on div "SALEH ABUHELAYEL 25 August You : أي خدمه أخرى ؟" at bounding box center [125, 149] width 183 height 47
click at [134, 137] on div "SALEH ABUHELAYEL 25 August" at bounding box center [140, 137] width 140 height 8
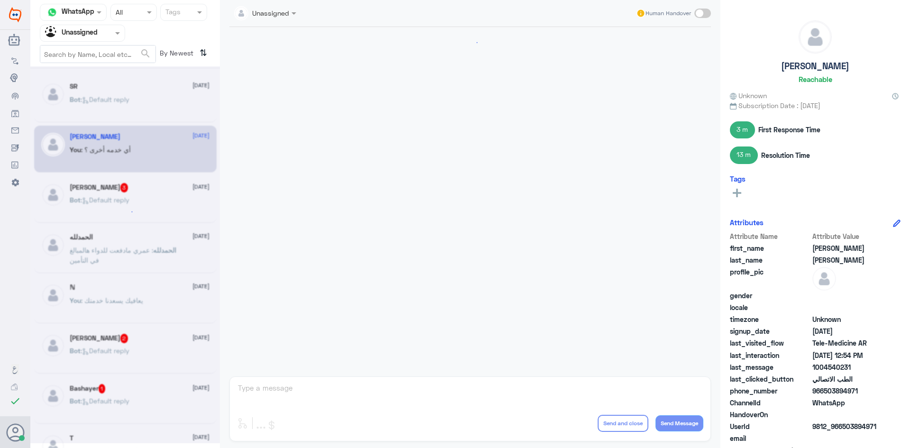
scroll to position [270, 0]
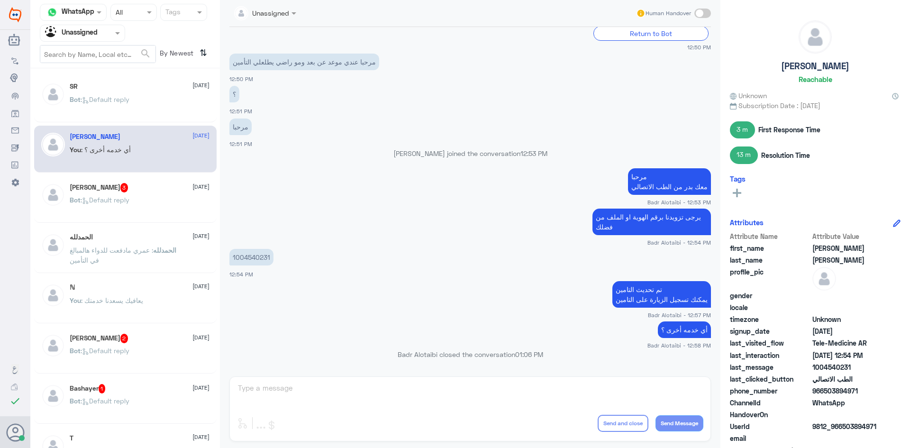
click at [142, 182] on div "محمد اليوسي 3 25 August Bot : Default reply" at bounding box center [125, 199] width 183 height 47
click at [146, 103] on div "Bot : Default reply" at bounding box center [140, 107] width 140 height 21
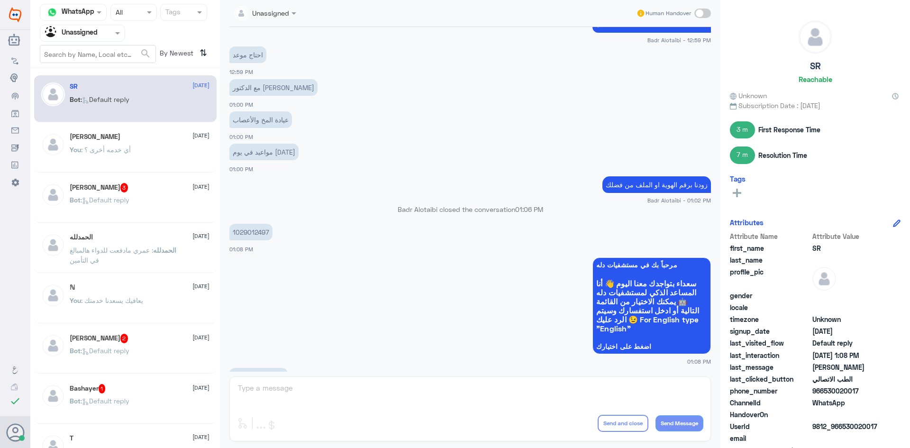
scroll to position [398, 0]
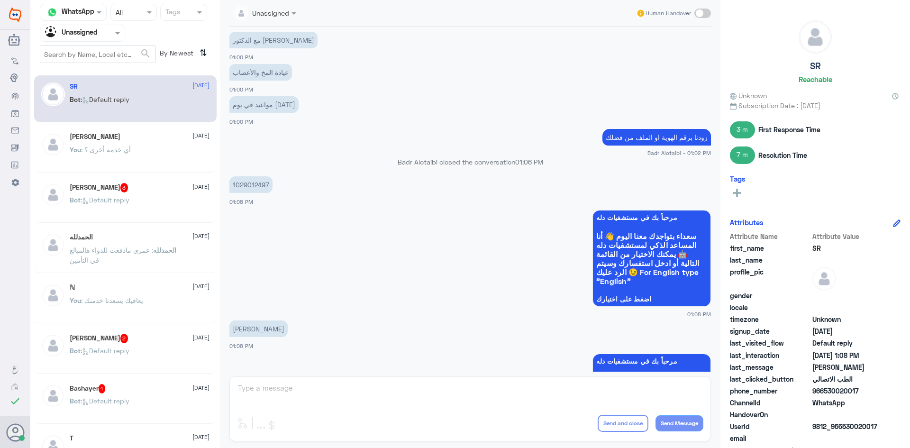
click at [699, 12] on span at bounding box center [703, 13] width 17 height 9
click at [0, 0] on input "checkbox" at bounding box center [0, 0] width 0 height 0
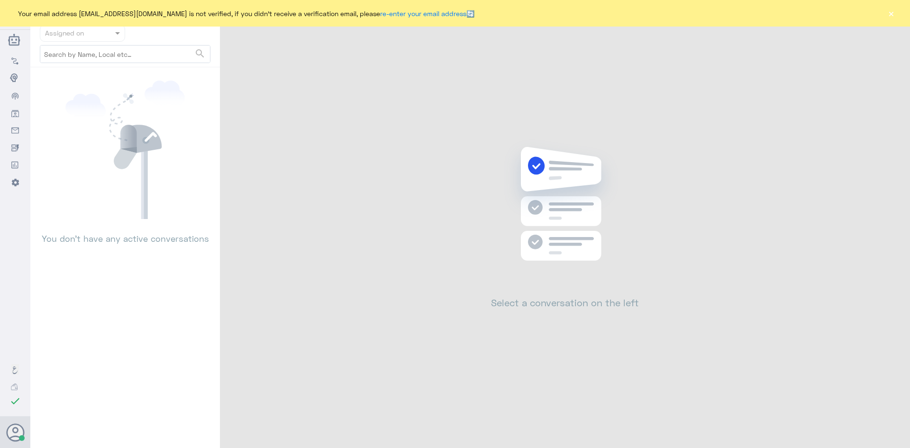
click at [891, 11] on button "×" at bounding box center [891, 13] width 9 height 9
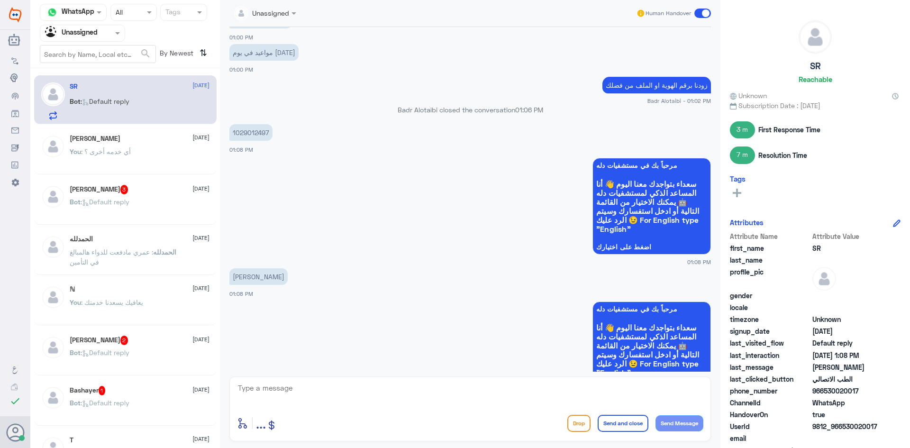
scroll to position [398, 0]
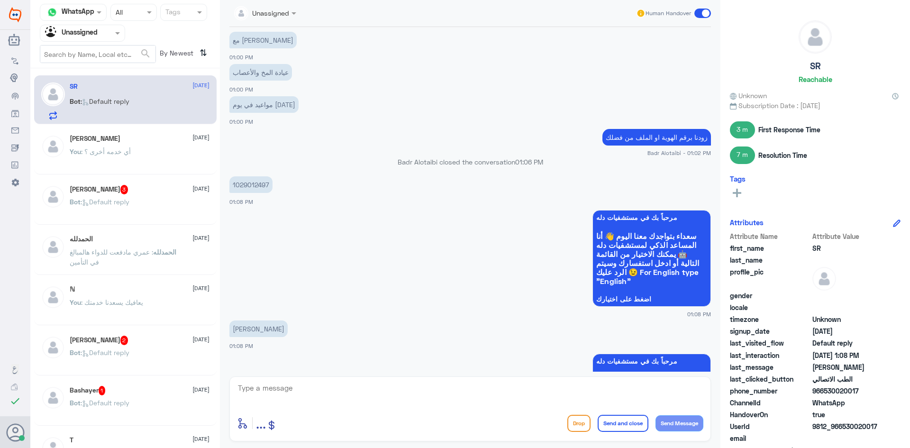
click at [257, 185] on p "1029012497" at bounding box center [251, 184] width 43 height 17
copy p "1029012497"
click at [485, 401] on textarea at bounding box center [470, 393] width 467 height 23
type textarea "يتوفر اليوم موعد 2:30"
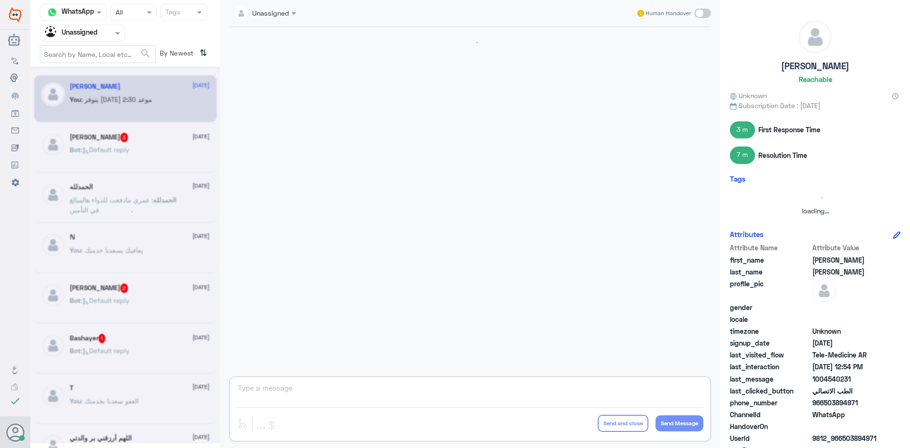
scroll to position [270, 0]
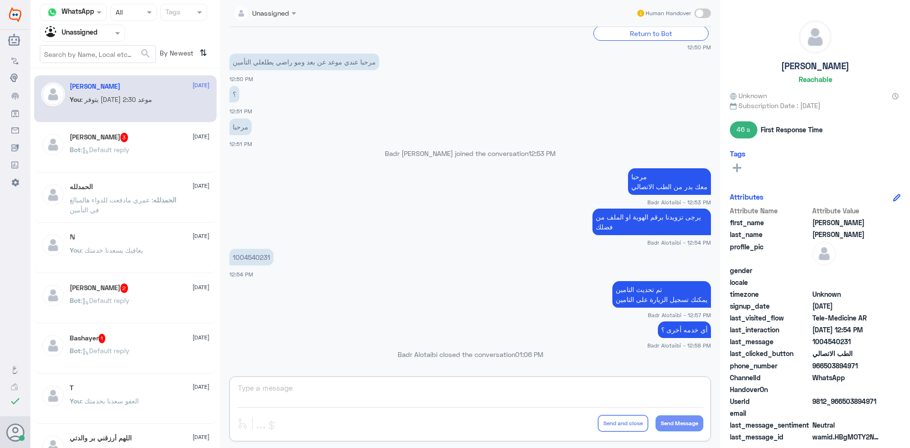
click at [103, 33] on div at bounding box center [82, 33] width 84 height 11
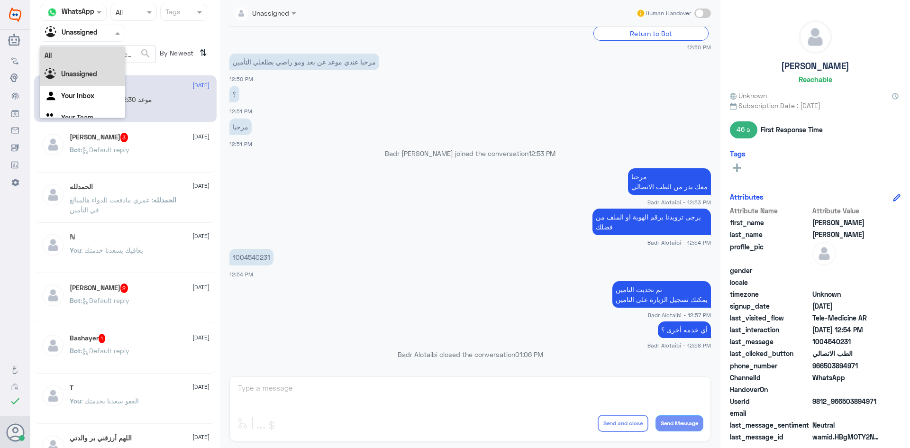
click at [86, 51] on div "All" at bounding box center [82, 55] width 85 height 18
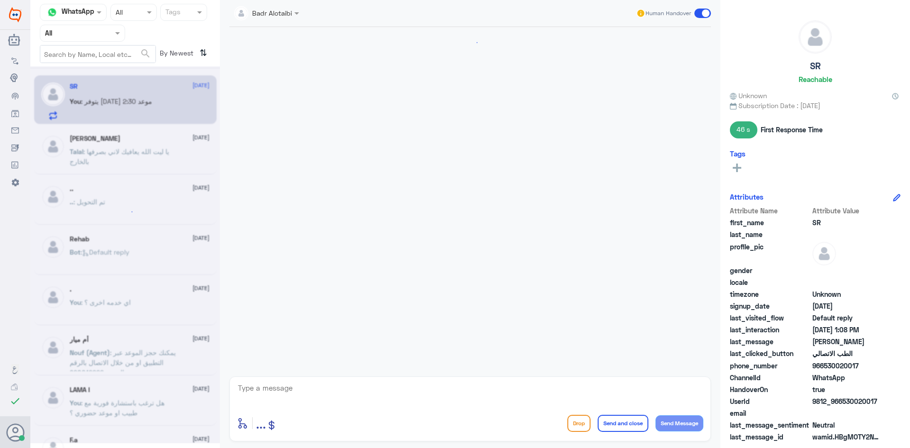
scroll to position [521, 0]
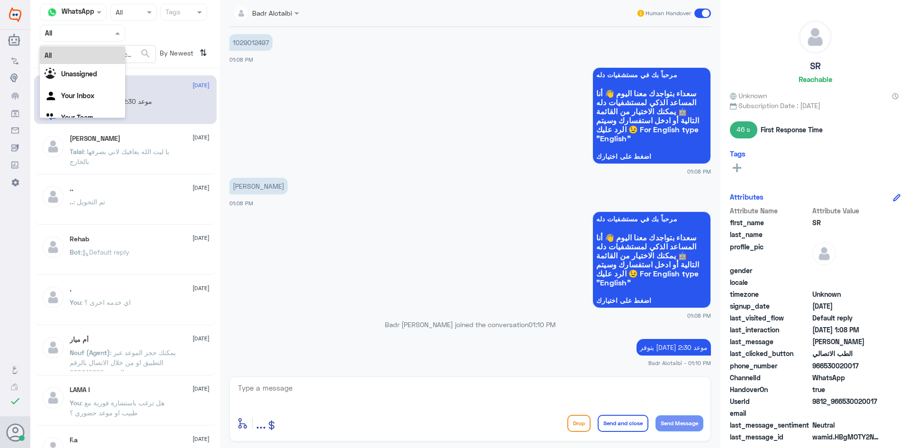
click at [108, 39] on div "Agent Filter All" at bounding box center [82, 33] width 85 height 17
click at [96, 66] on div "Unassigned" at bounding box center [82, 75] width 85 height 22
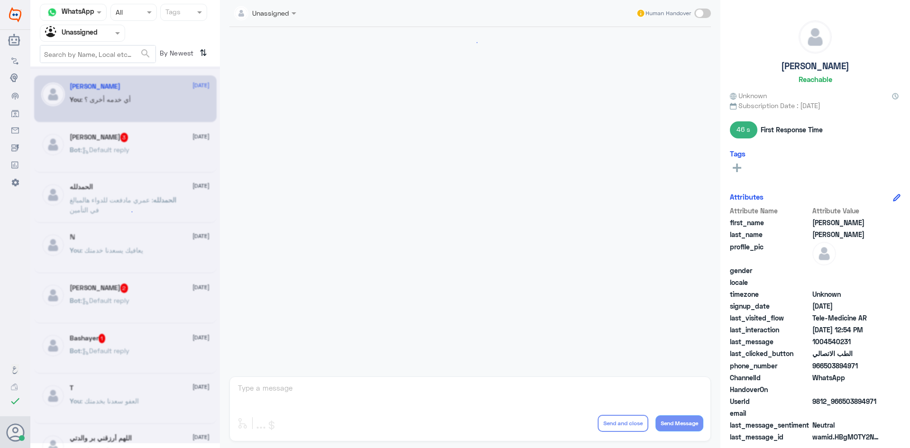
scroll to position [270, 0]
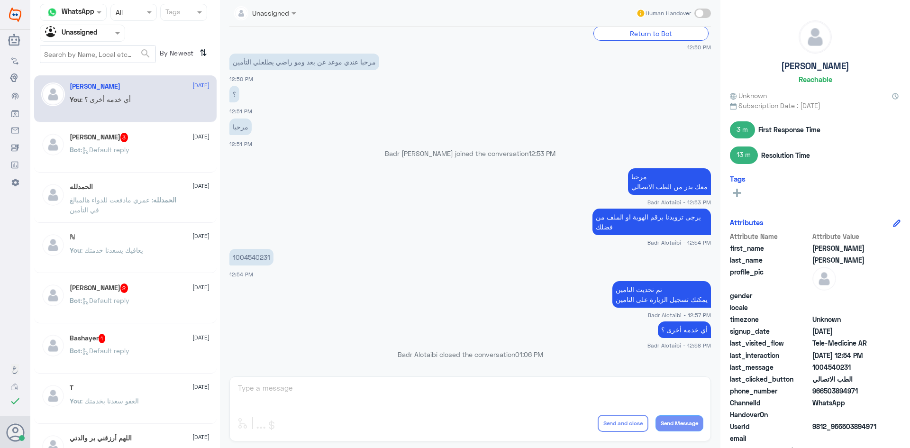
click at [157, 183] on div "الحمدلله 25 August" at bounding box center [140, 187] width 140 height 8
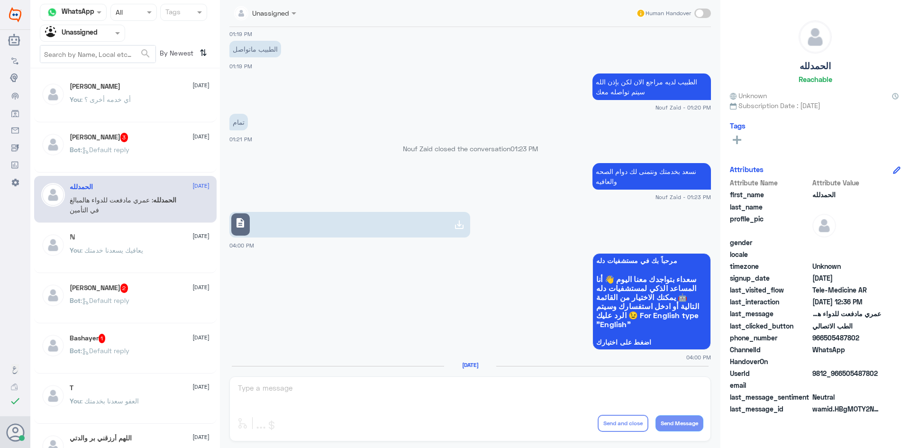
scroll to position [328, 0]
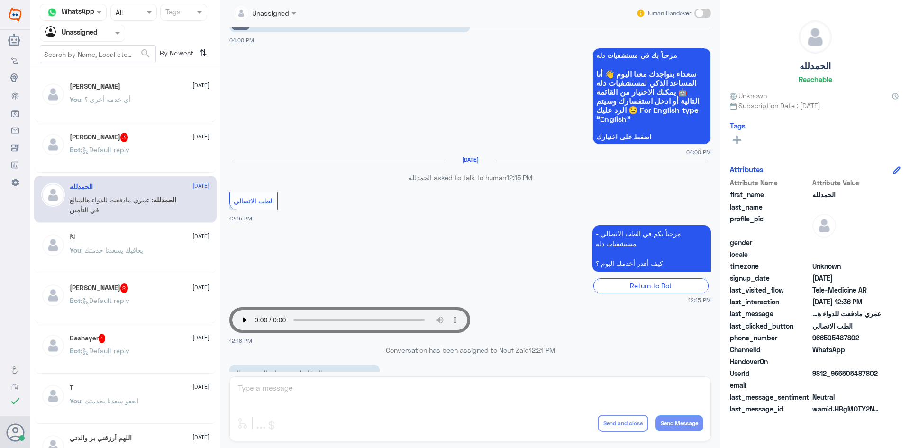
click at [98, 255] on p "You : يعافيك يسعدنا خدمتك" at bounding box center [107, 257] width 74 height 24
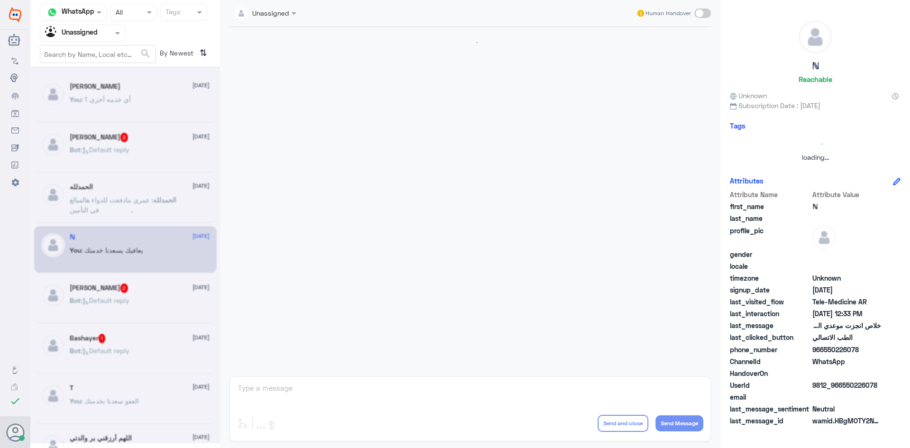
scroll to position [381, 0]
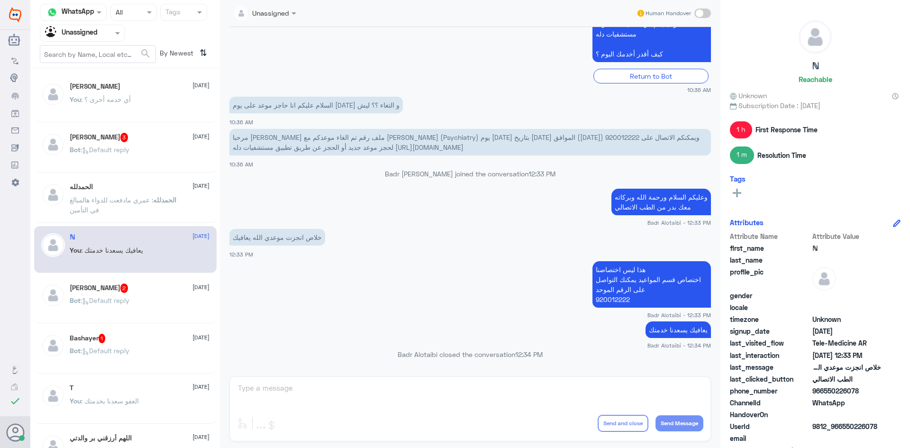
click at [108, 102] on span ": أي خدمه أخرى ؟" at bounding box center [106, 99] width 50 height 8
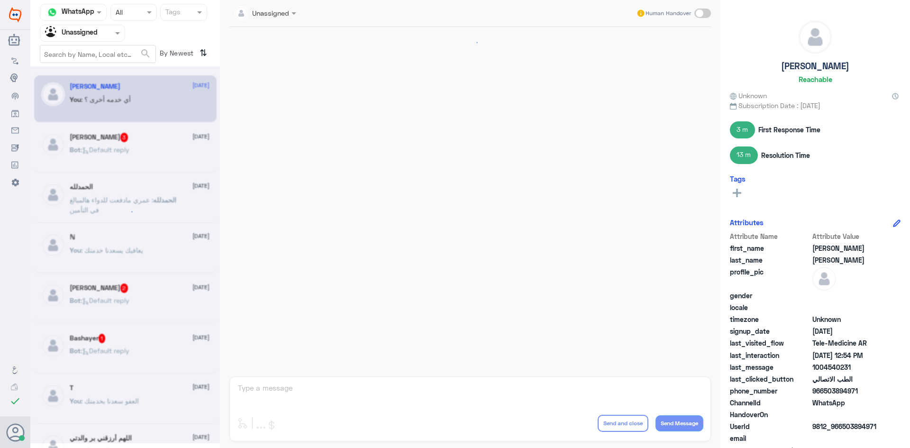
scroll to position [270, 0]
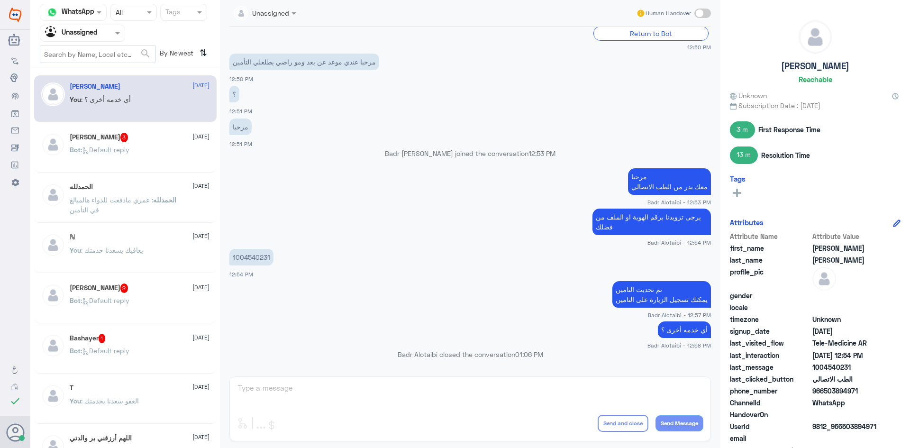
click at [143, 253] on span ": يعافيك يسعدنا خدمتك" at bounding box center [112, 250] width 62 height 8
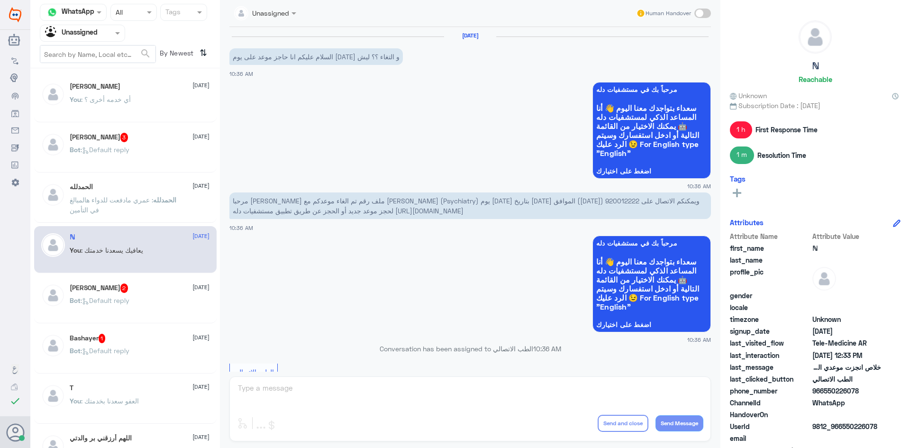
scroll to position [381, 0]
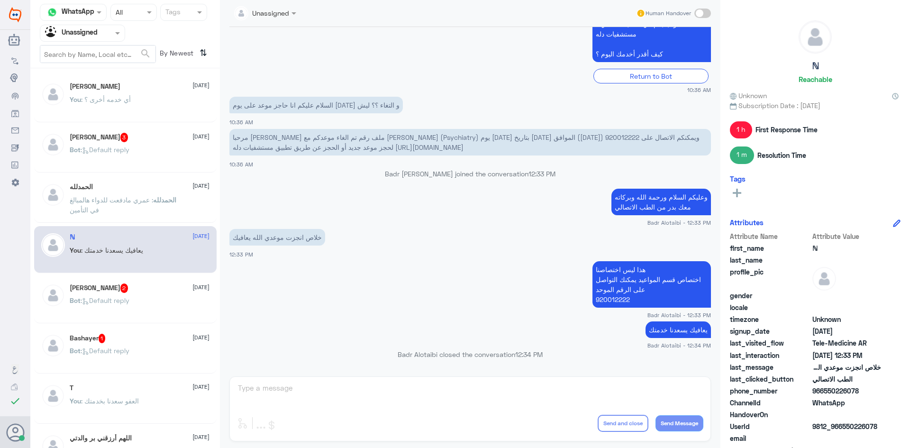
click at [135, 195] on p "الحمدلله : عمري مادفعت للدواء هالمبالغ في التأمين" at bounding box center [123, 207] width 107 height 24
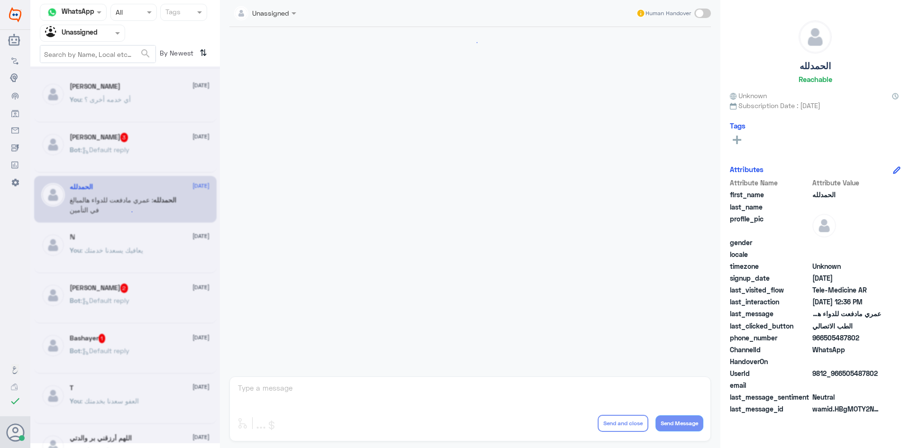
scroll to position [518, 0]
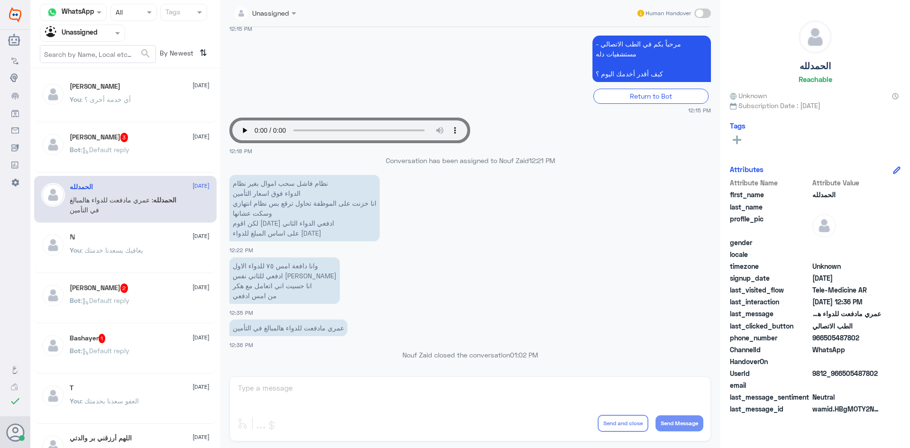
click at [98, 43] on nav "Channel WhatsApp Status × All Tags Agent Filter Unassigned search By Newest ⇅" at bounding box center [125, 36] width 190 height 64
click at [98, 37] on div at bounding box center [82, 33] width 84 height 11
click at [94, 52] on div "All" at bounding box center [82, 55] width 85 height 18
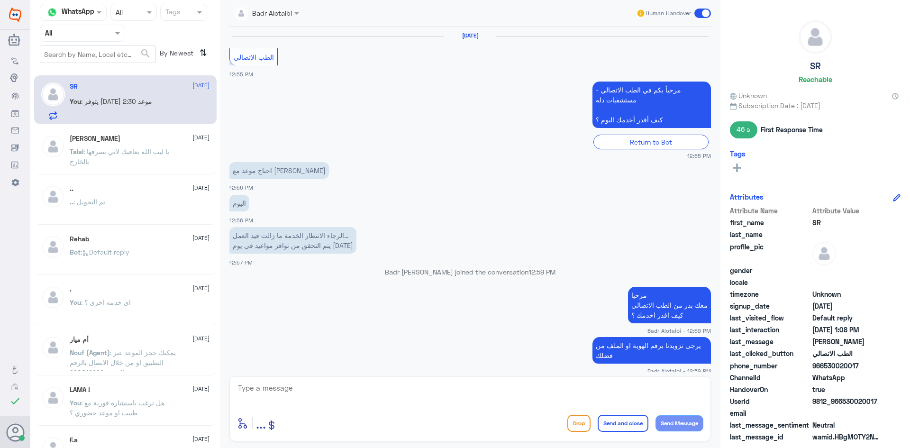
scroll to position [521, 0]
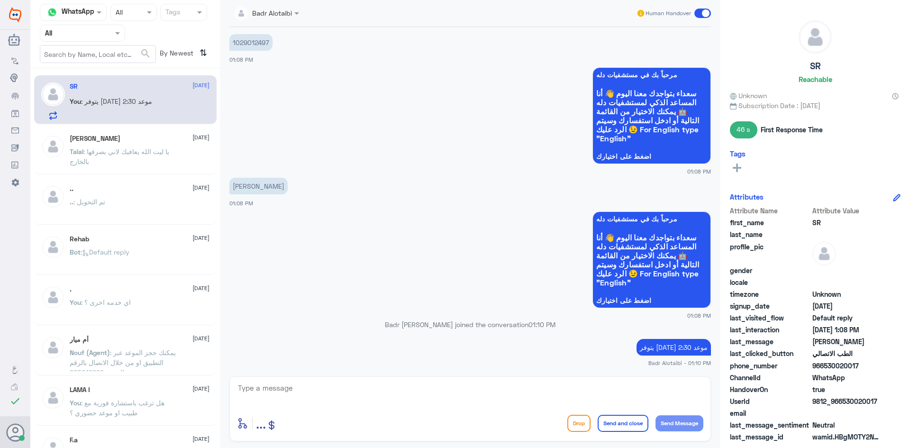
click at [92, 38] on div "Agent Filter All" at bounding box center [82, 33] width 85 height 17
click at [69, 52] on div "All" at bounding box center [82, 55] width 85 height 18
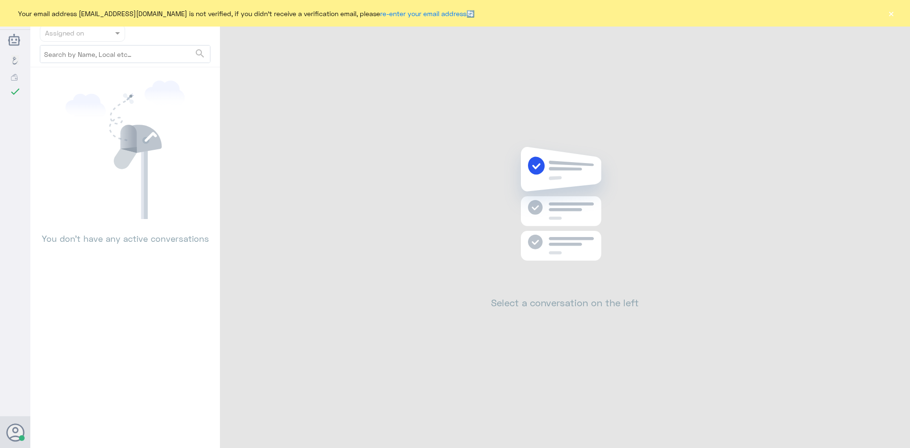
click at [890, 13] on button "×" at bounding box center [891, 13] width 9 height 9
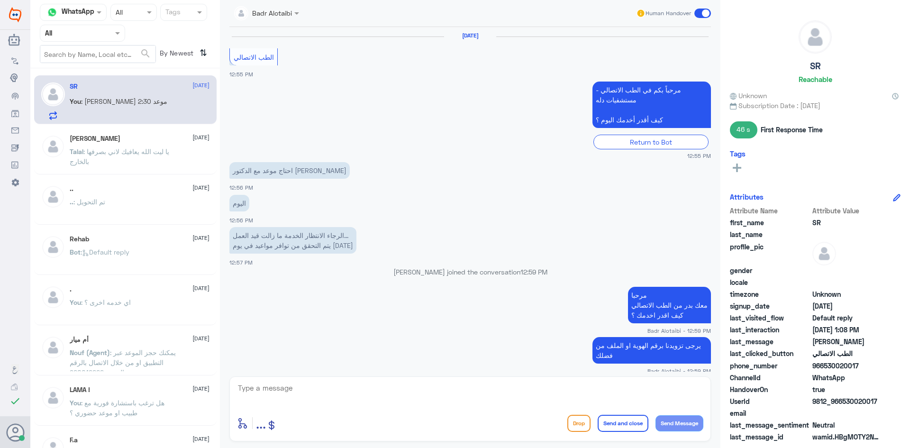
scroll to position [521, 0]
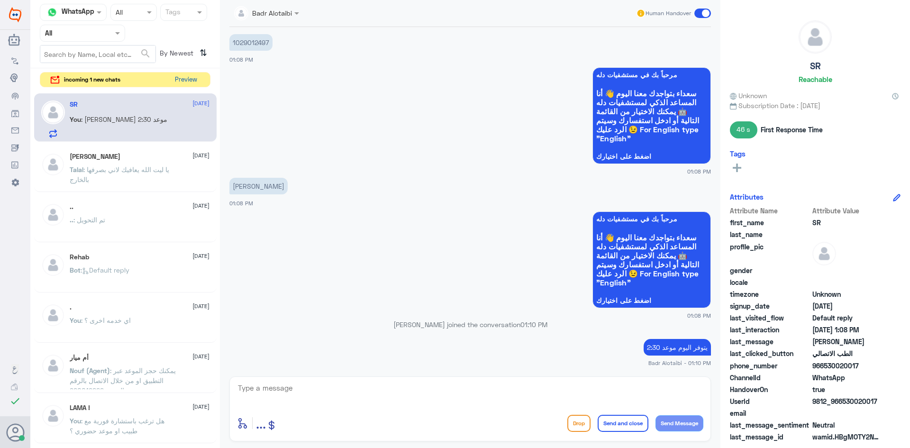
click at [196, 84] on button "Preview" at bounding box center [185, 80] width 29 height 15
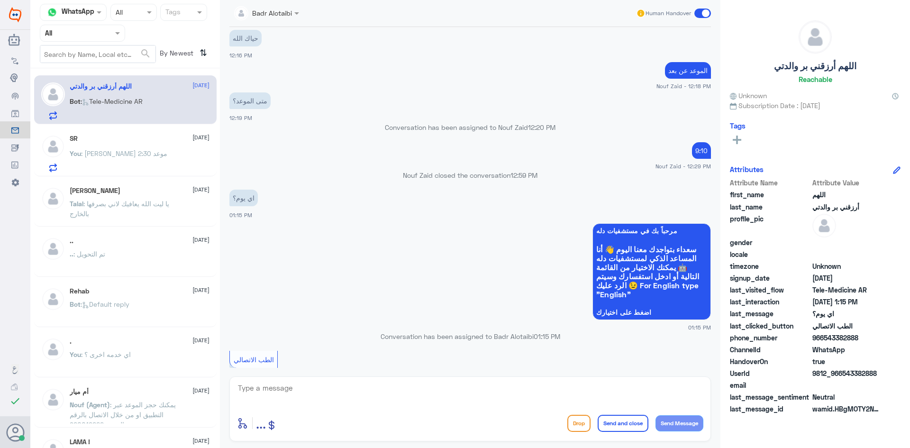
scroll to position [284, 0]
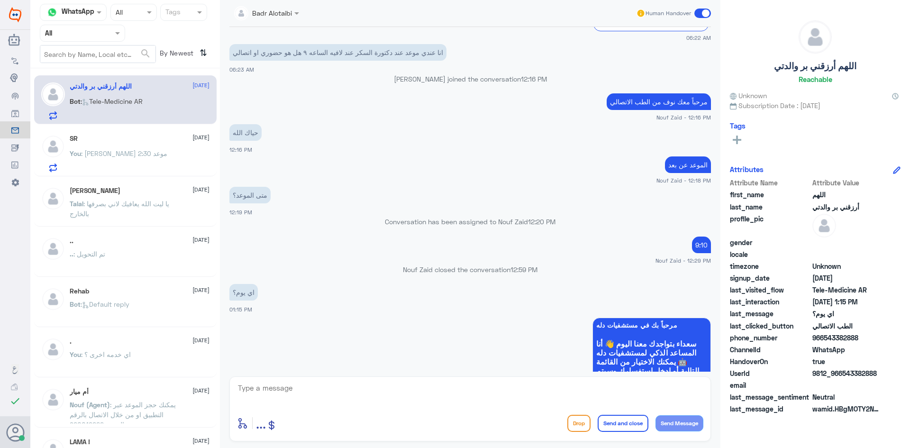
click at [132, 147] on div "SR 25 August You : يتوفر اليوم موعد 2:30" at bounding box center [140, 153] width 140 height 37
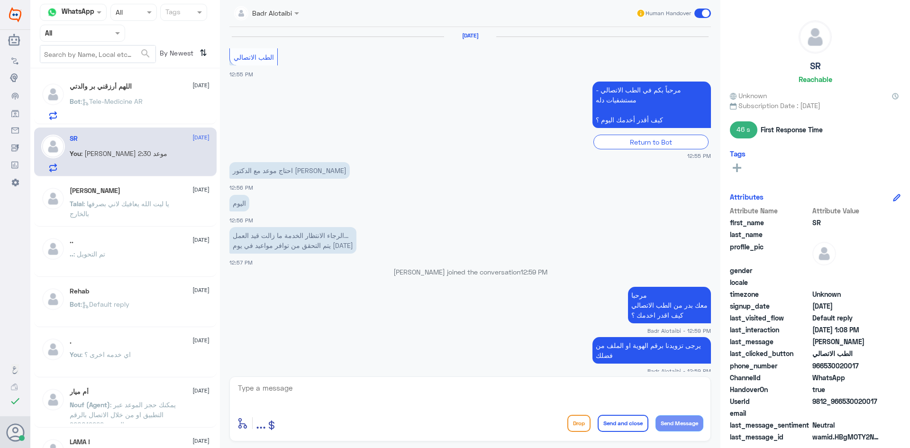
scroll to position [521, 0]
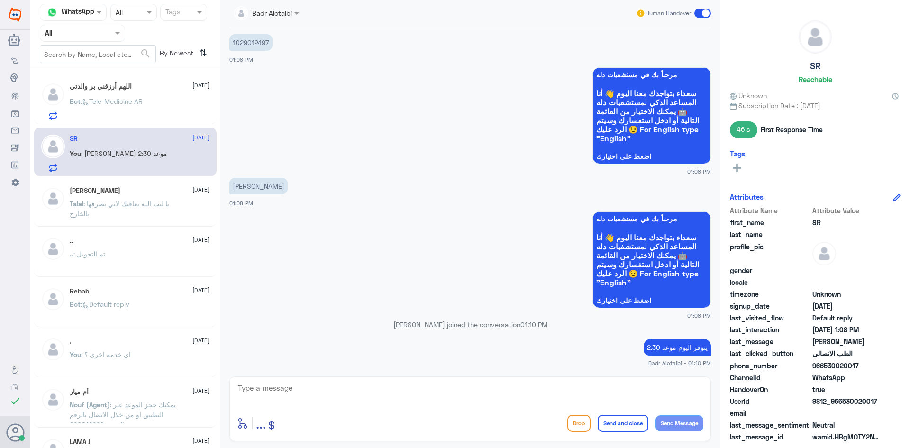
click at [96, 208] on span ": يا ليت الله يعافيك لاني بصرفها بالخارج" at bounding box center [120, 209] width 100 height 18
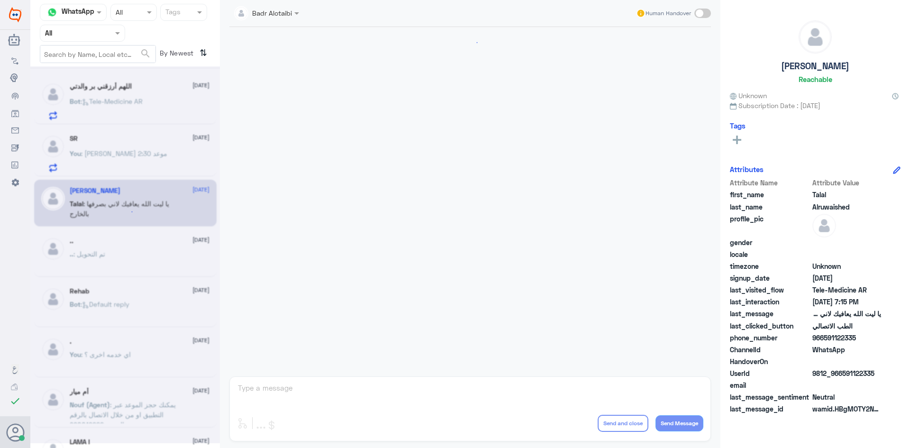
scroll to position [216, 0]
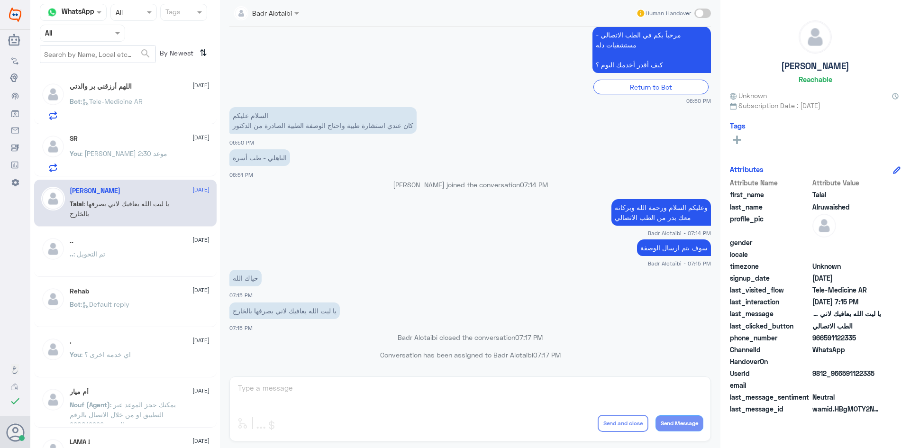
click at [99, 162] on p "You : يتوفر اليوم موعد 2:30" at bounding box center [119, 160] width 98 height 24
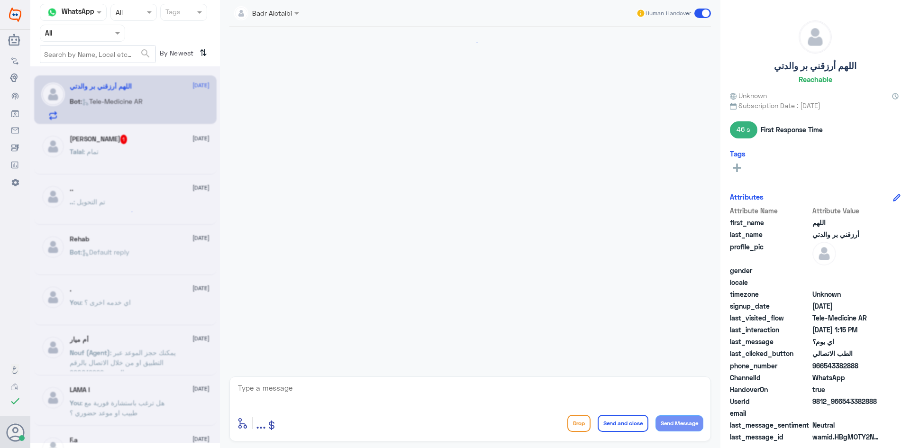
scroll to position [473, 0]
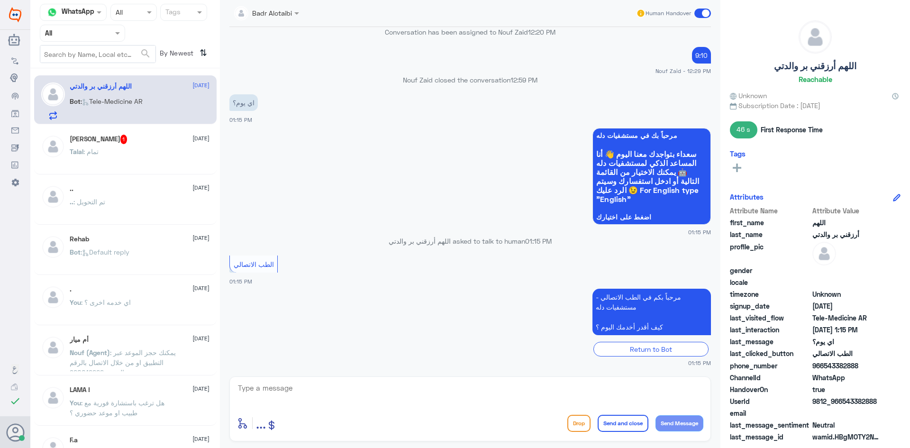
click at [89, 148] on span ": تمام" at bounding box center [90, 151] width 15 height 8
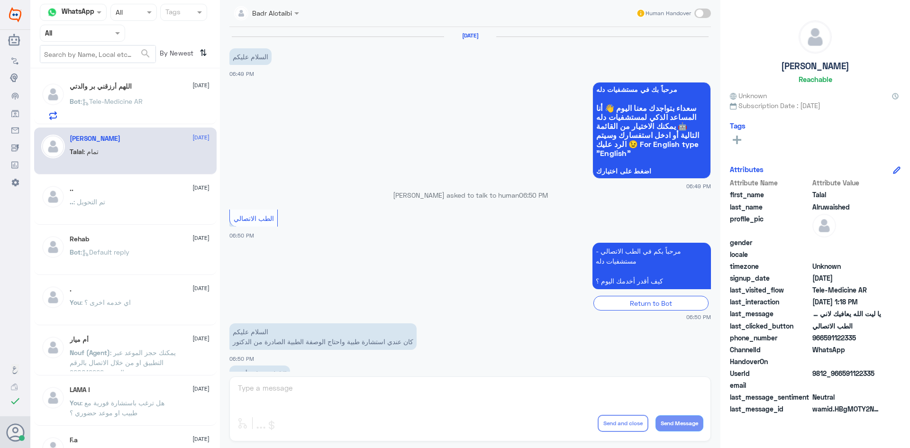
scroll to position [216, 0]
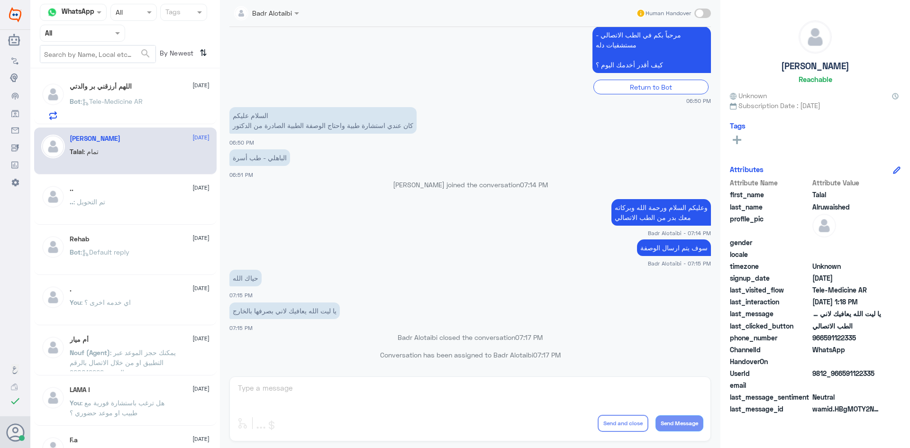
click at [154, 88] on div "اللهم أرزقني بر والدتي 25 August" at bounding box center [140, 87] width 140 height 8
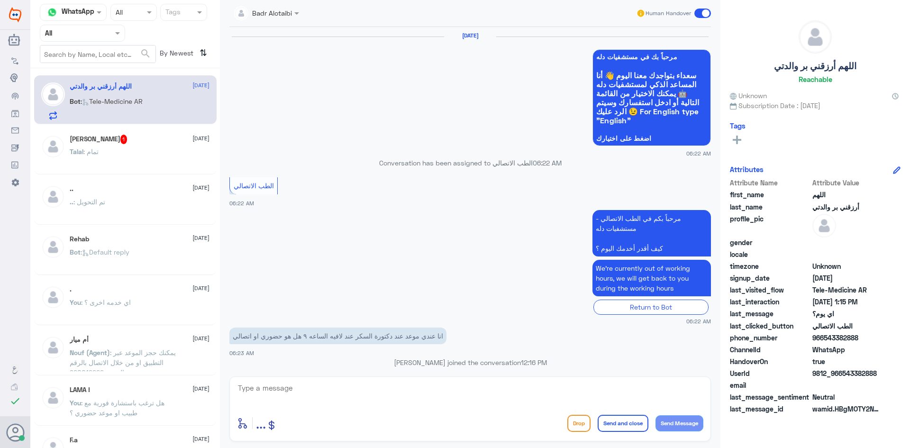
scroll to position [473, 0]
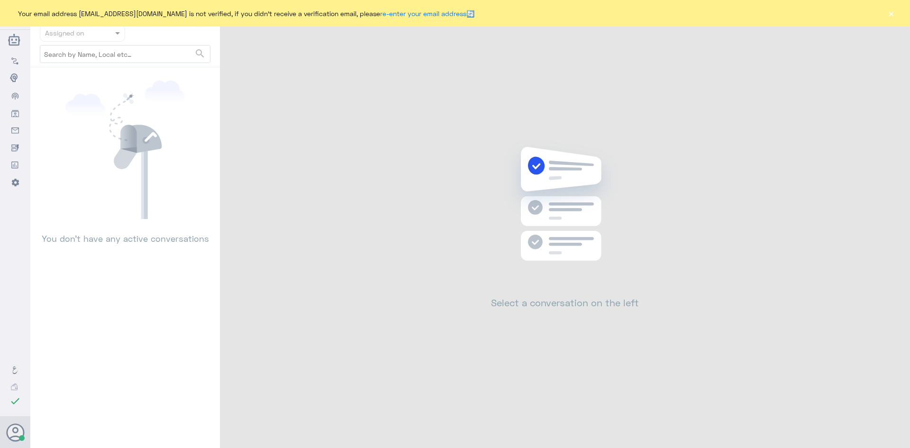
click at [894, 13] on button "×" at bounding box center [891, 13] width 9 height 9
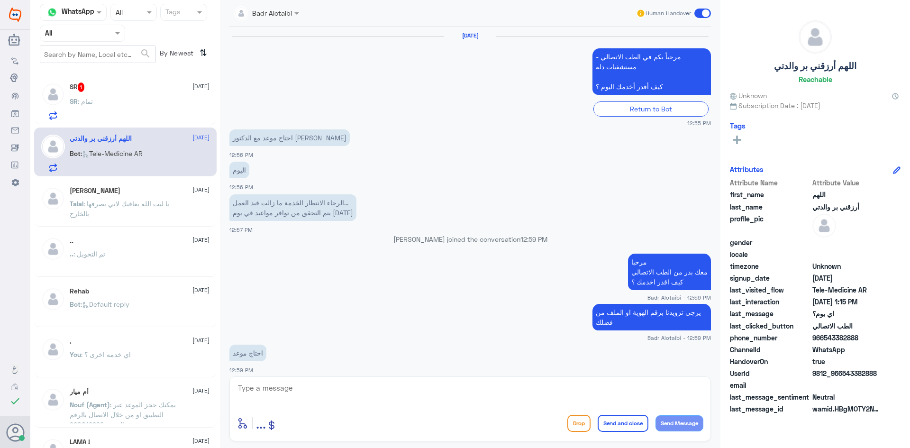
scroll to position [520, 0]
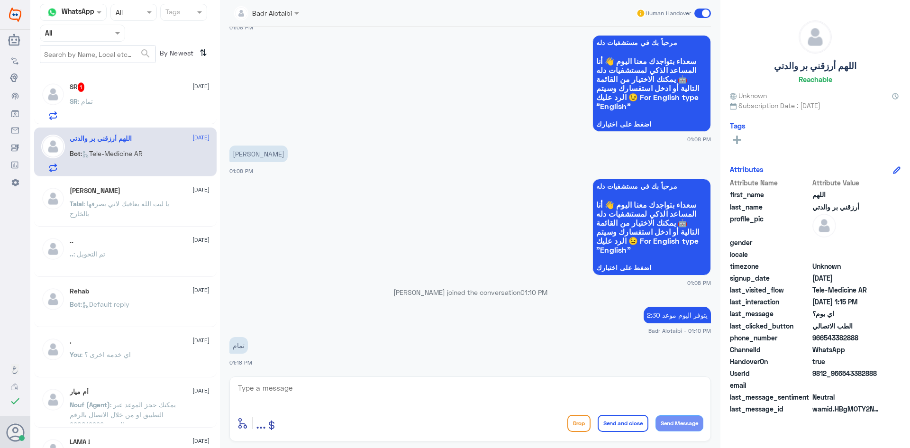
click at [141, 98] on div "SR 1 [DATE] SR : تمام" at bounding box center [140, 101] width 140 height 37
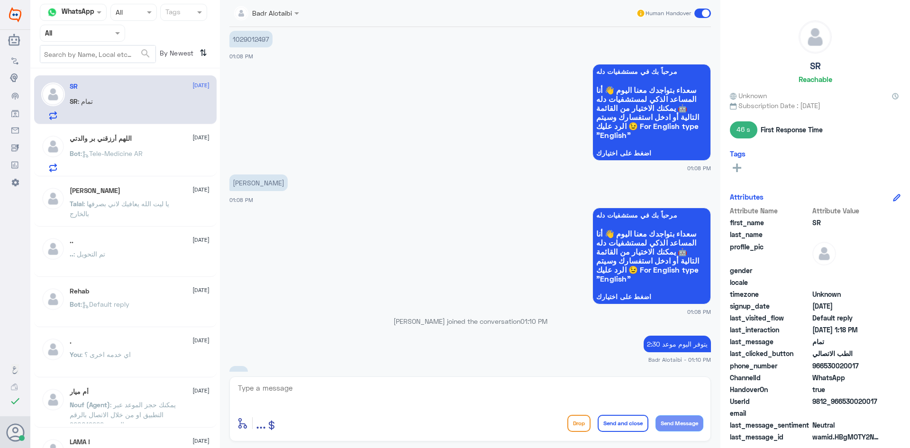
scroll to position [425, 0]
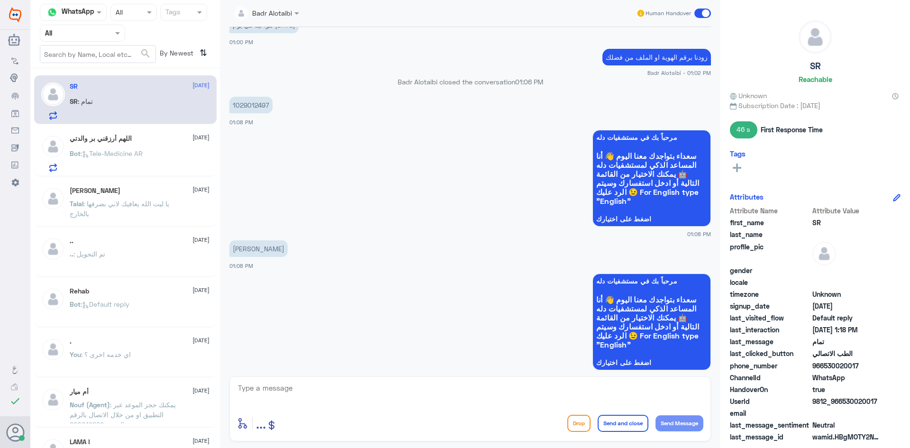
click at [252, 104] on p "1029012497" at bounding box center [251, 105] width 43 height 17
copy p "1029012497"
click at [697, 17] on span at bounding box center [703, 13] width 17 height 9
click at [0, 0] on input "checkbox" at bounding box center [0, 0] width 0 height 0
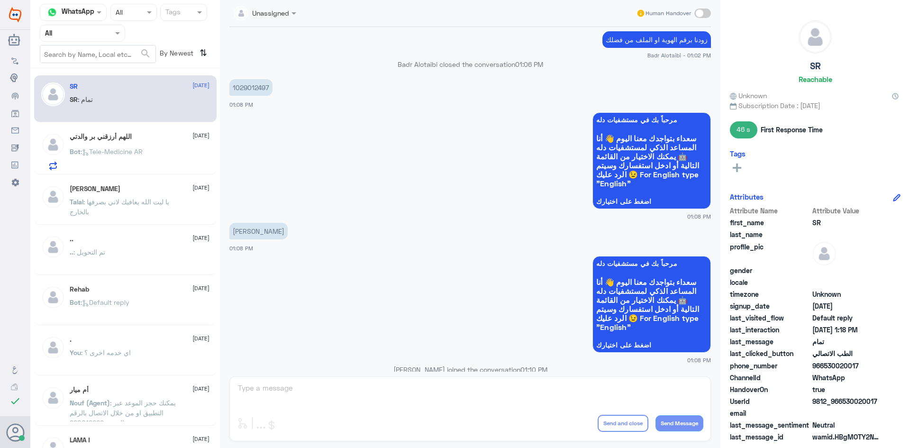
scroll to position [538, 0]
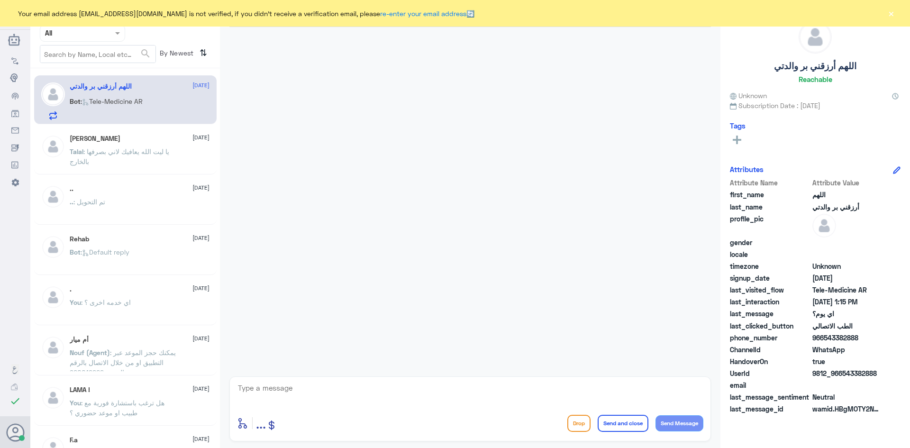
click at [892, 14] on button "×" at bounding box center [891, 13] width 9 height 9
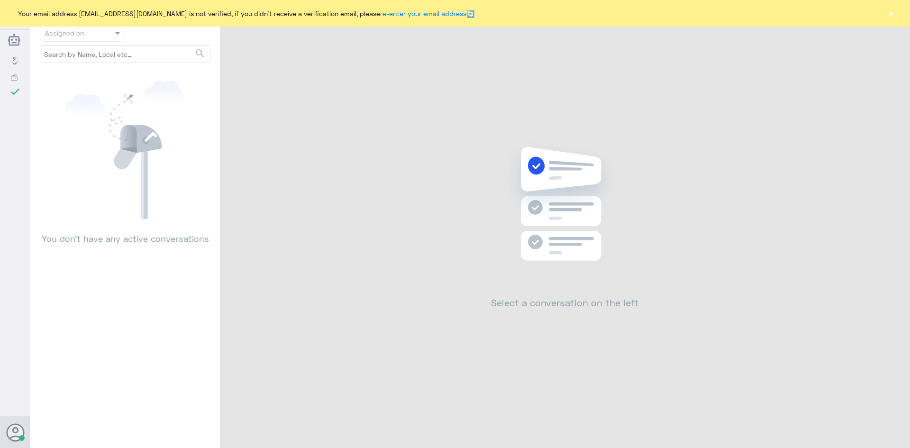
click at [888, 12] on button "×" at bounding box center [891, 13] width 9 height 9
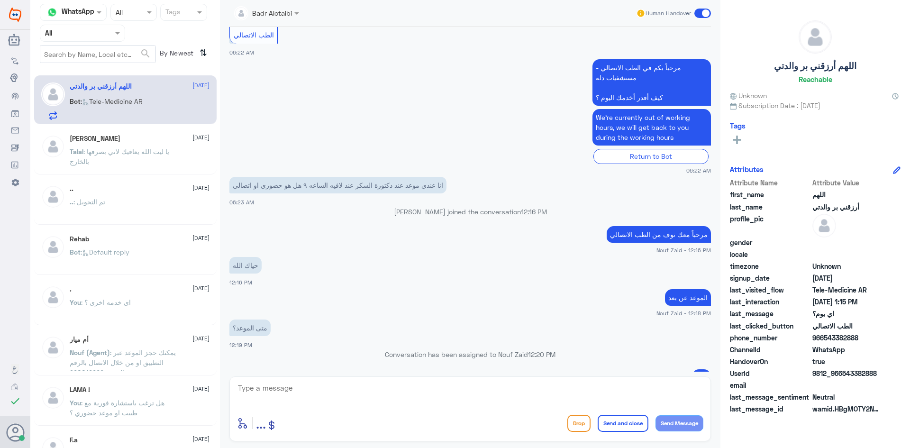
scroll to position [141, 0]
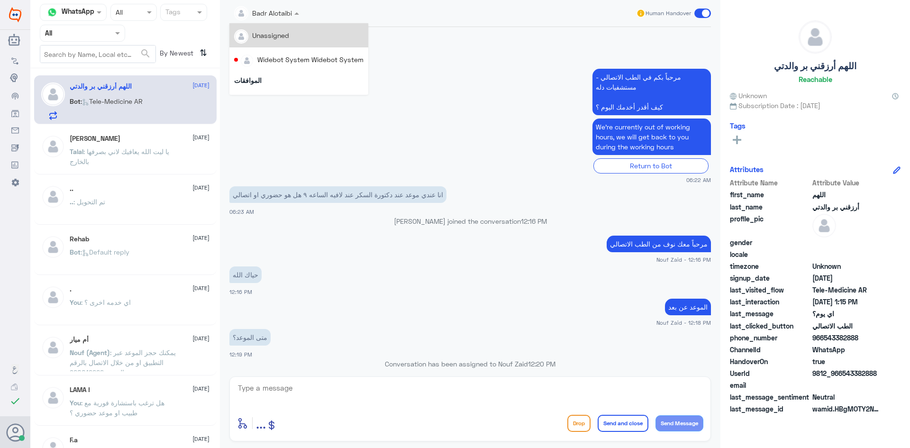
click at [298, 18] on span at bounding box center [298, 13] width 12 height 10
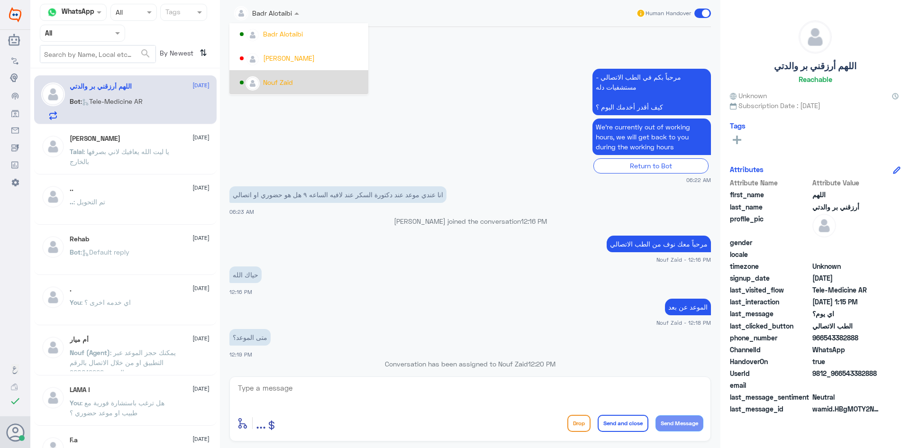
click at [298, 77] on div "Nouf Zaid" at bounding box center [302, 82] width 124 height 17
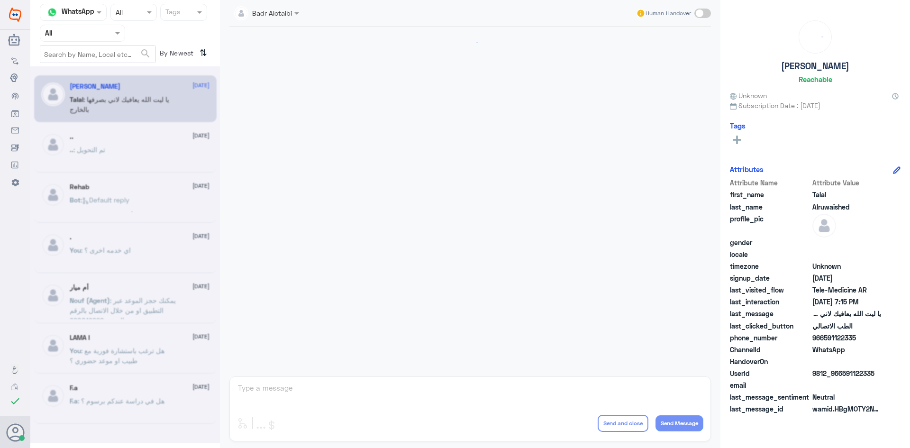
scroll to position [216, 0]
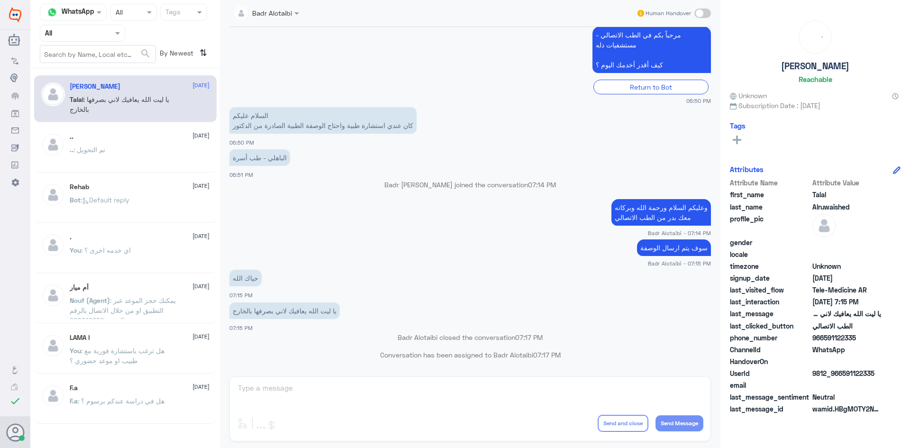
click at [109, 37] on div at bounding box center [82, 33] width 84 height 11
click at [96, 68] on div "Unassigned" at bounding box center [82, 75] width 85 height 22
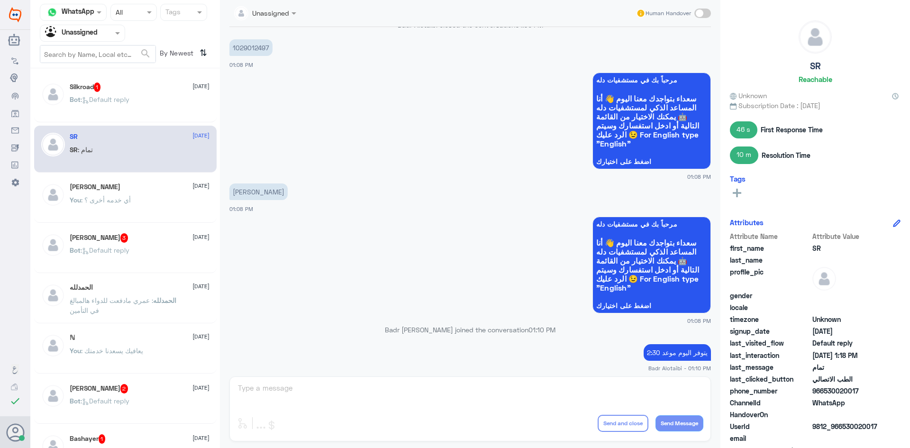
scroll to position [457, 0]
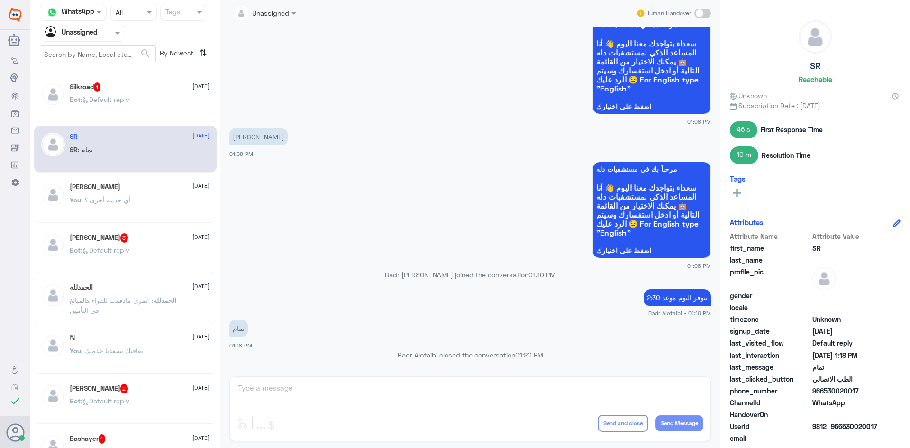
click at [129, 96] on span ": Default reply" at bounding box center [105, 99] width 49 height 8
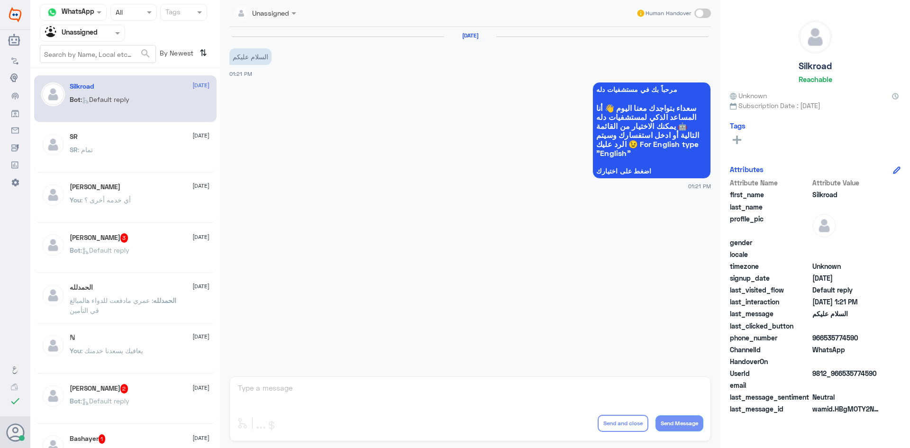
click at [86, 251] on icon at bounding box center [85, 250] width 4 height 3
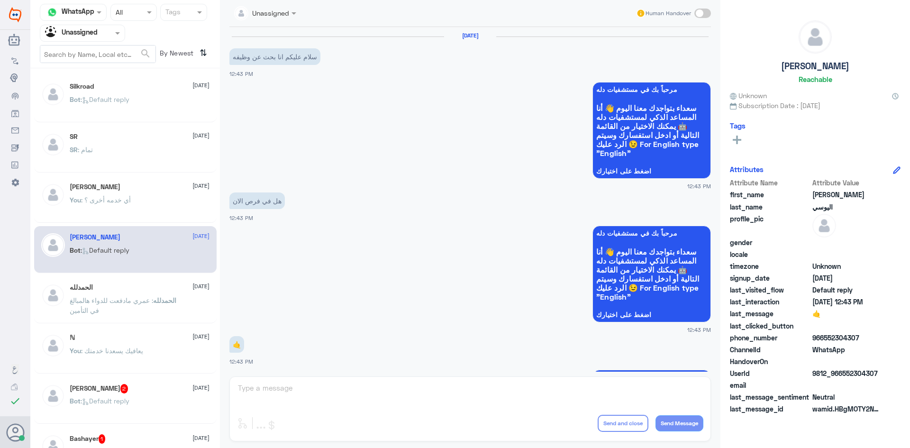
click at [115, 284] on div "الحمدلله 25 August" at bounding box center [140, 288] width 140 height 8
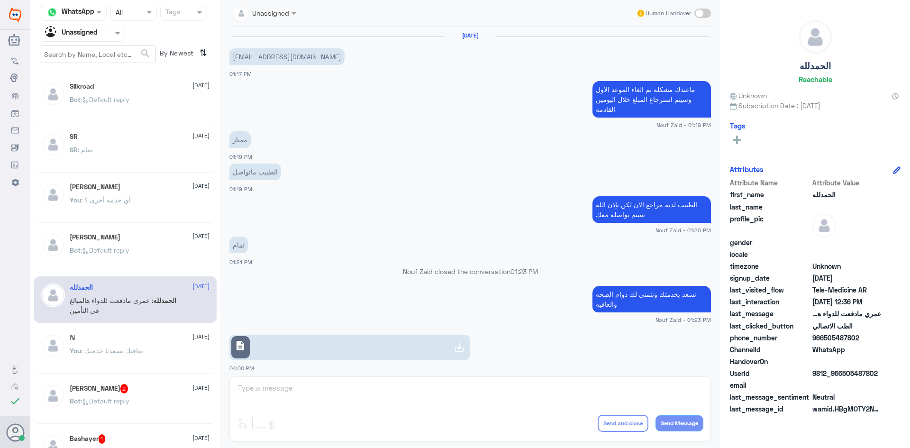
scroll to position [518, 0]
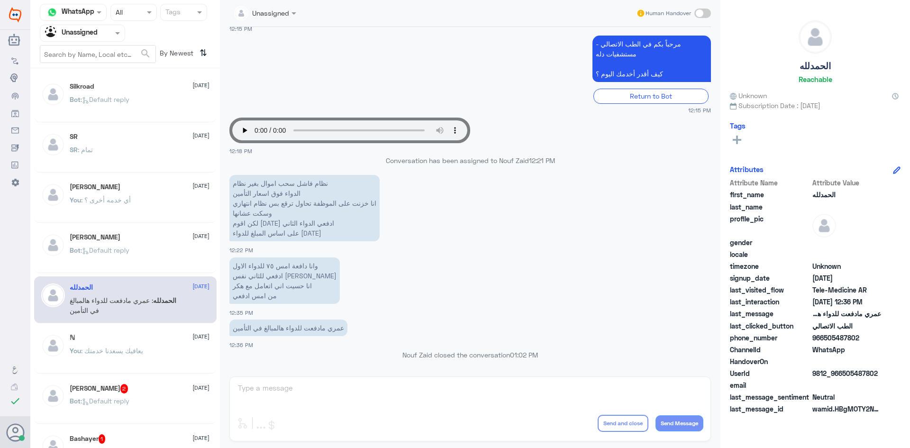
click at [117, 36] on span at bounding box center [119, 33] width 12 height 10
click at [92, 55] on div "All" at bounding box center [82, 55] width 85 height 18
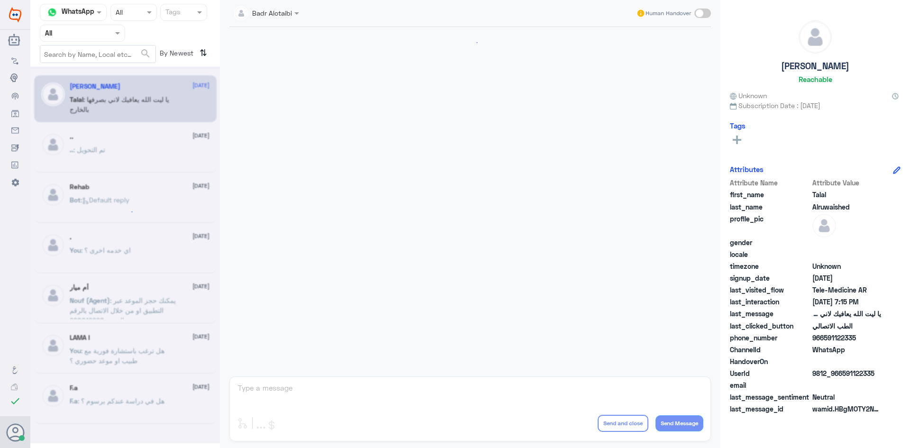
scroll to position [216, 0]
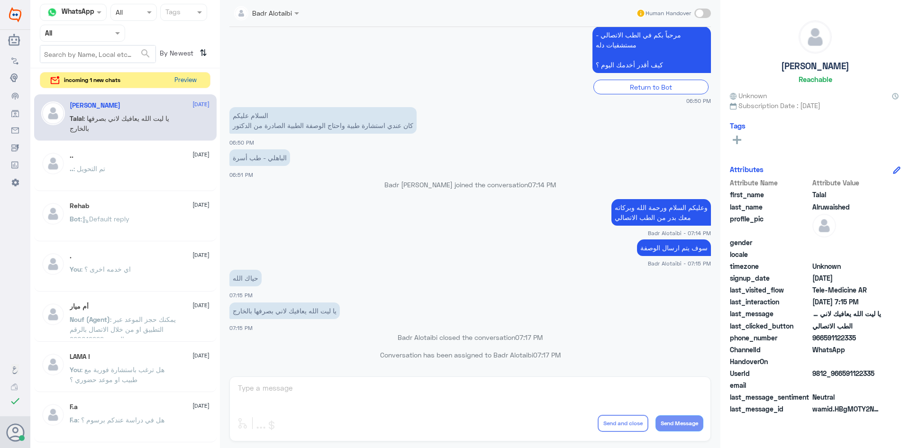
click at [185, 72] on div "Channel WhatsApp Status × All Tags Agent Filter All search By Newest ⇅ incoming…" at bounding box center [125, 225] width 190 height 451
click at [186, 74] on button "Preview" at bounding box center [185, 80] width 29 height 15
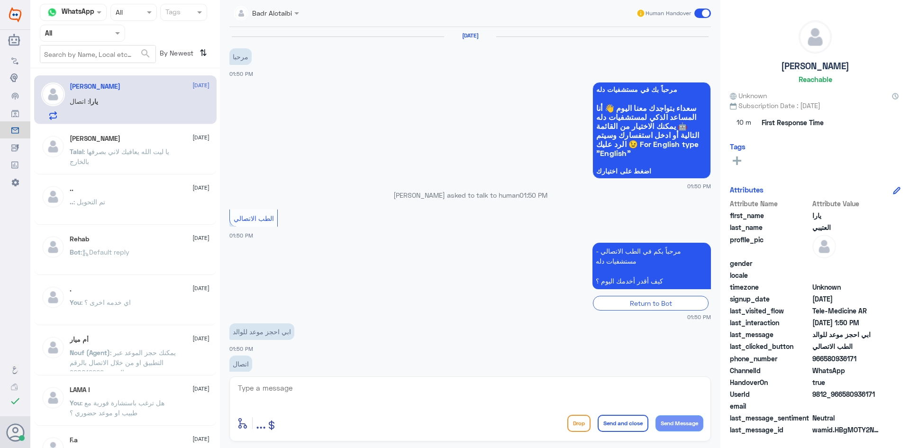
scroll to position [19, 0]
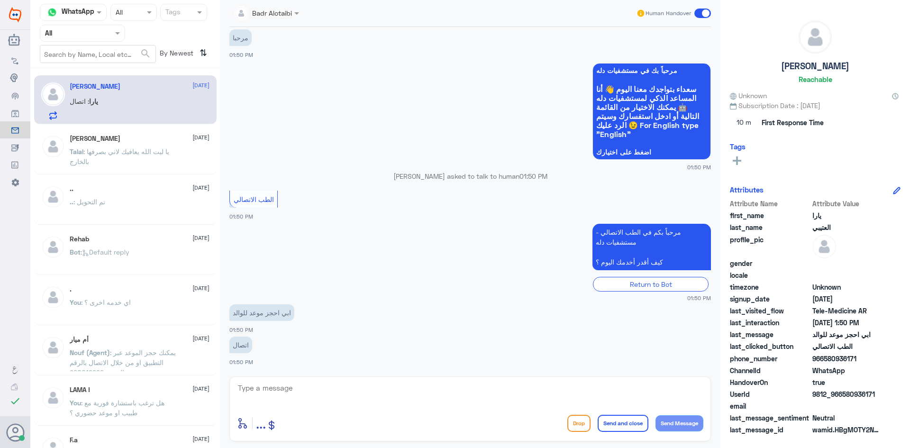
drag, startPoint x: 882, startPoint y: 395, endPoint x: 843, endPoint y: 395, distance: 38.4
click at [843, 395] on div "UserId 9812_966580936171" at bounding box center [815, 395] width 171 height 12
copy span "580936171"
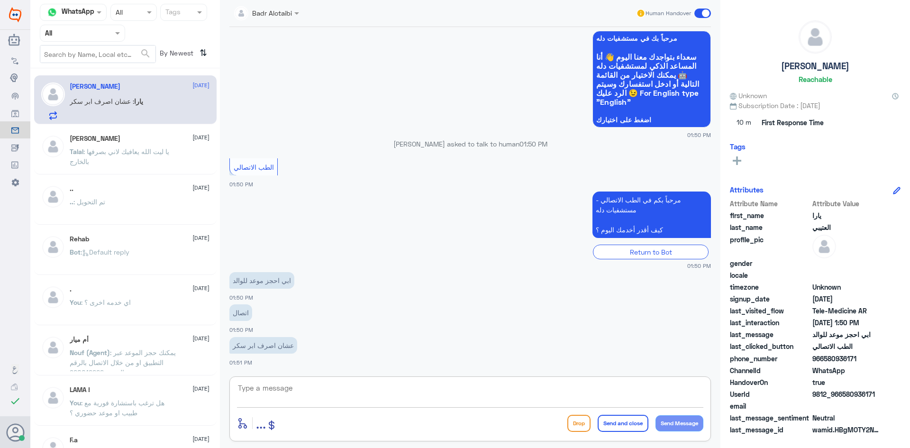
click at [419, 399] on textarea at bounding box center [470, 393] width 467 height 23
type textarea "مرحبا معك بدر من الطب الاتصالي"
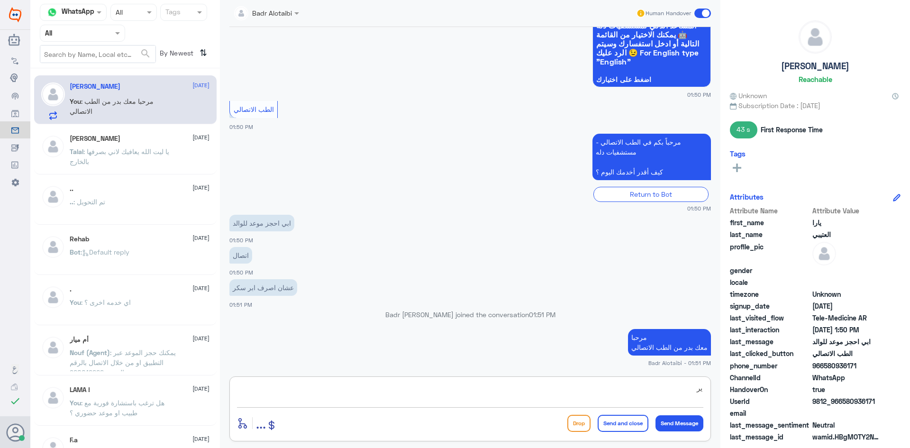
type textarea "ي"
type textarea "كيف اقدر اخدمك"
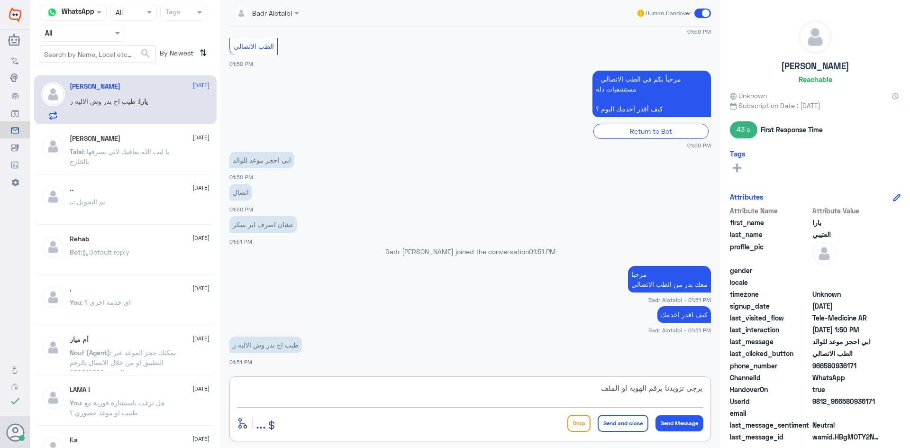
scroll to position [187, 0]
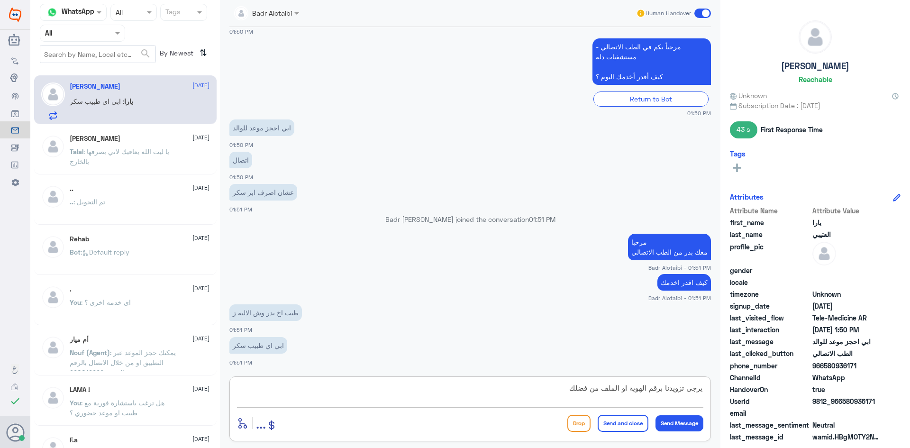
type textarea "يرجى تزويدنا برقم الهوية او الملف من فضلك"
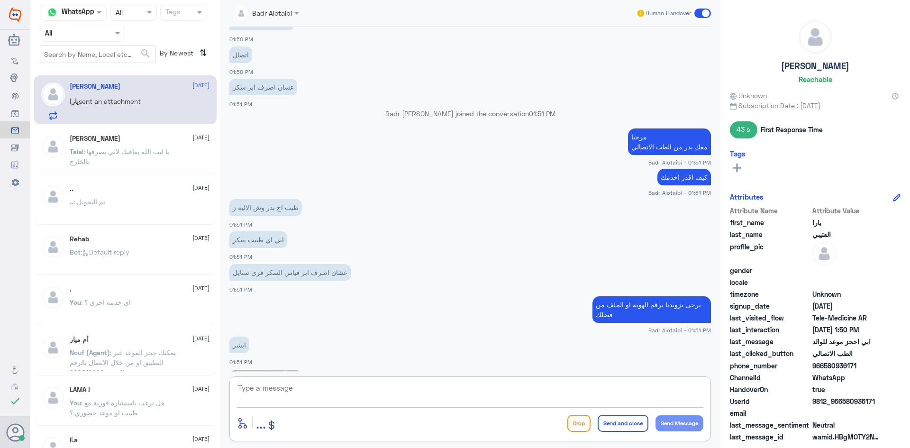
scroll to position [391, 0]
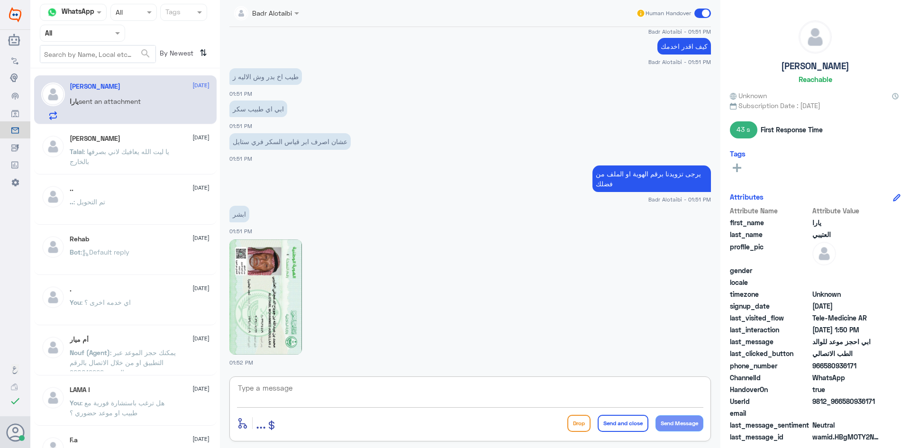
click at [278, 316] on img at bounding box center [266, 296] width 73 height 115
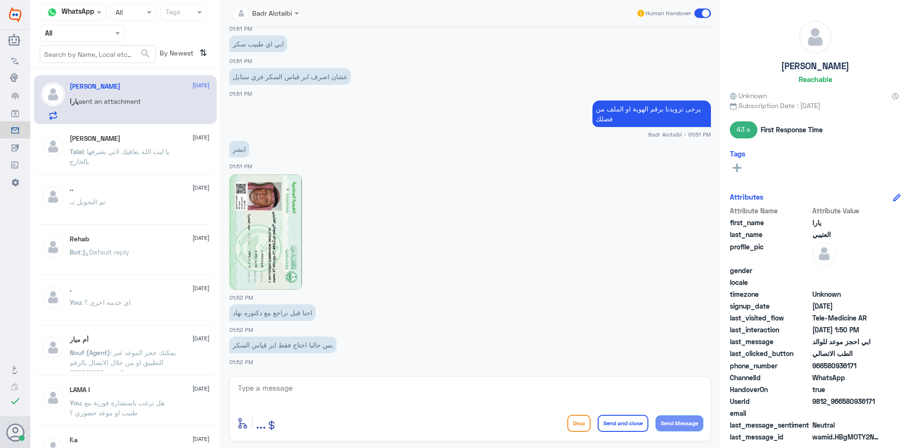
click at [332, 383] on textarea at bounding box center [470, 393] width 467 height 23
click at [581, 387] on textarea at bounding box center [470, 393] width 467 height 23
click at [453, 395] on textarea "ان شا" at bounding box center [470, 393] width 467 height 23
click at [445, 394] on textarea "ان شا" at bounding box center [470, 393] width 467 height 23
type textarea "ان شاء الله ما يصير خاطرك الا طبيب"
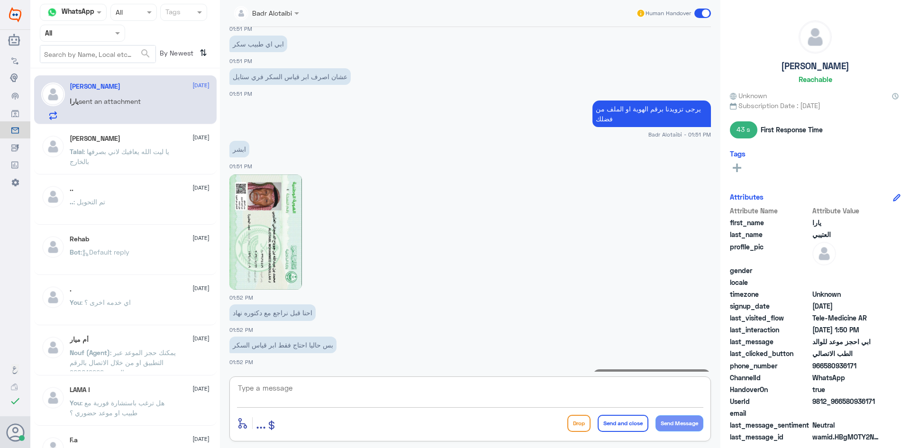
scroll to position [486, 0]
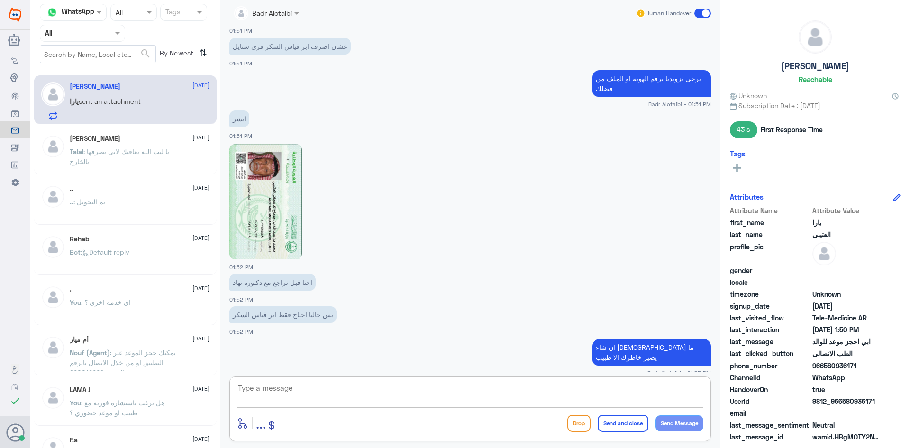
click at [591, 402] on textarea at bounding box center [470, 393] width 467 height 23
type textarea "الا طيب"
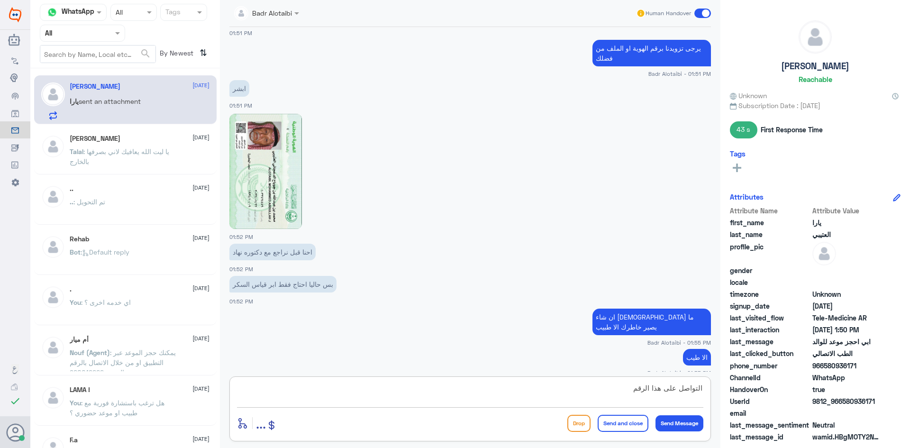
scroll to position [549, 0]
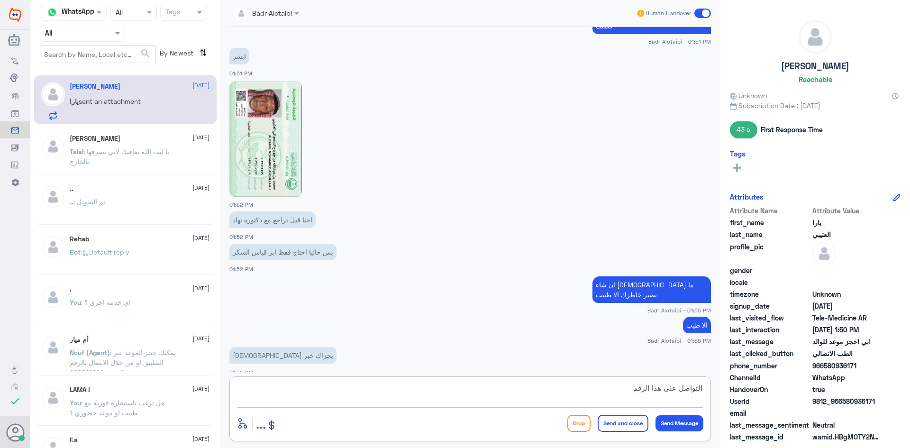
type textarea "التواصل على هذا الرقم ؟"
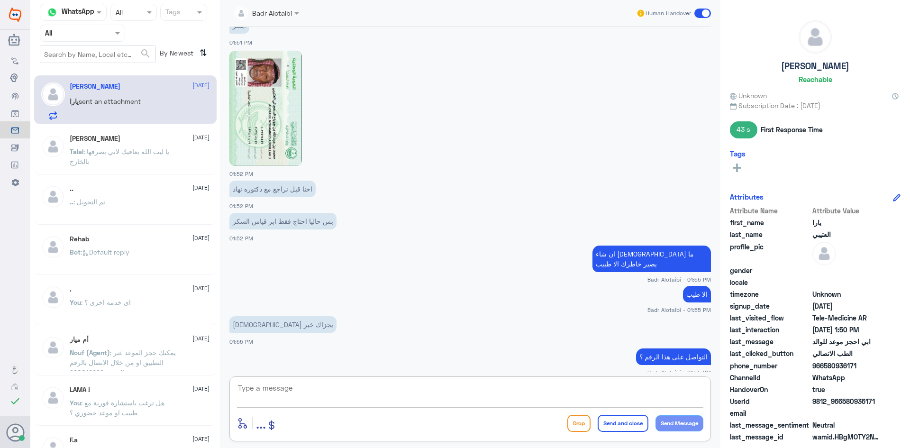
scroll to position [612, 0]
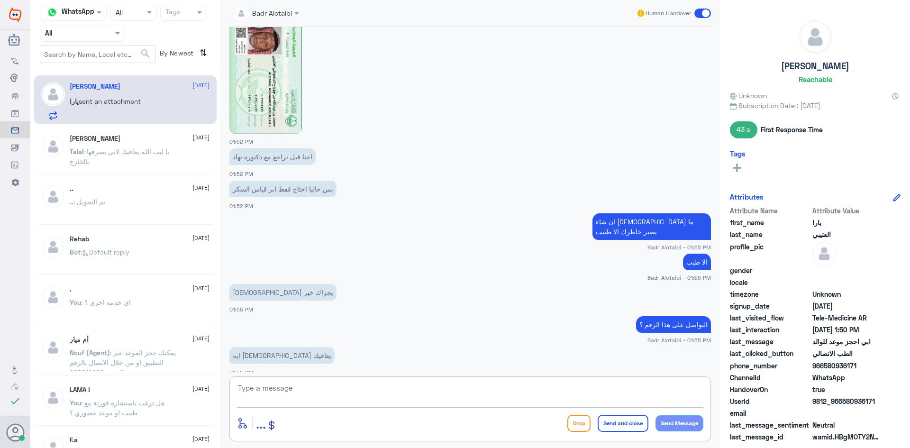
click at [469, 391] on textarea at bounding box center [470, 393] width 467 height 23
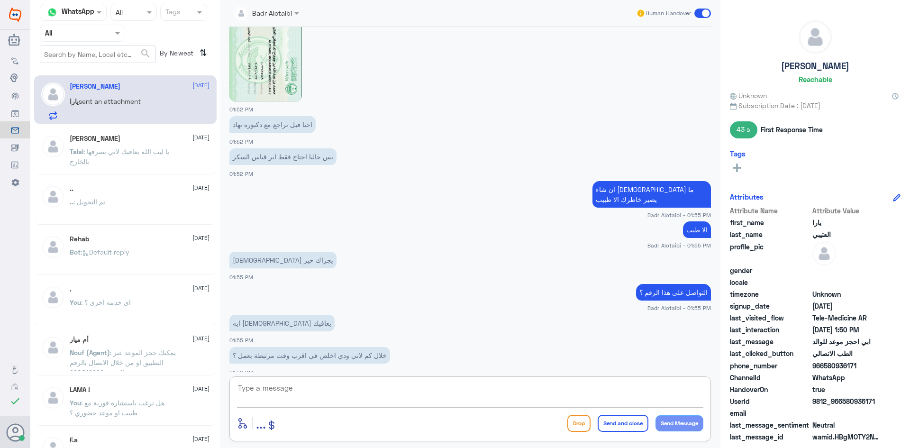
click at [604, 393] on textarea at bounding box center [470, 393] width 467 height 23
type textarea "سيتم التواصل معك من قبل الطبيب"
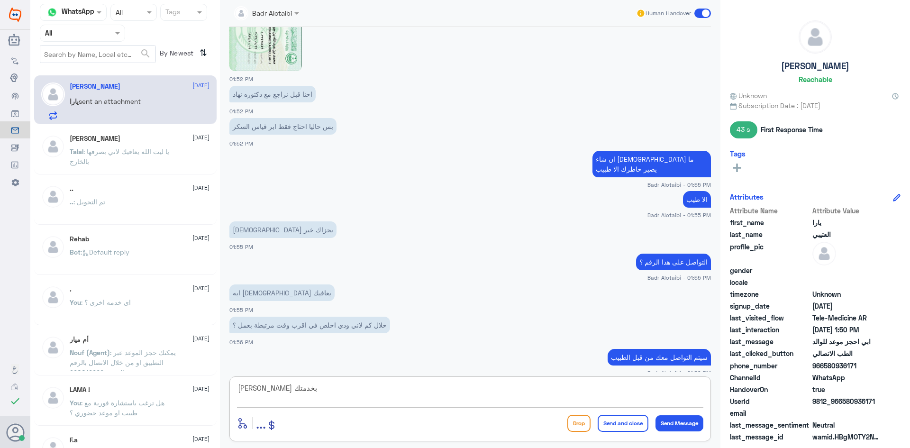
type textarea "سعدنا بخدمتك"
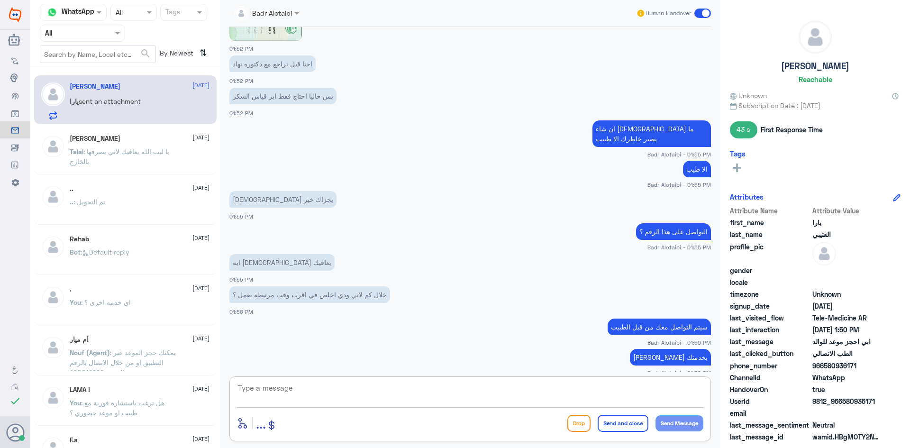
click at [701, 13] on span at bounding box center [703, 13] width 17 height 9
click at [0, 0] on input "checkbox" at bounding box center [0, 0] width 0 height 0
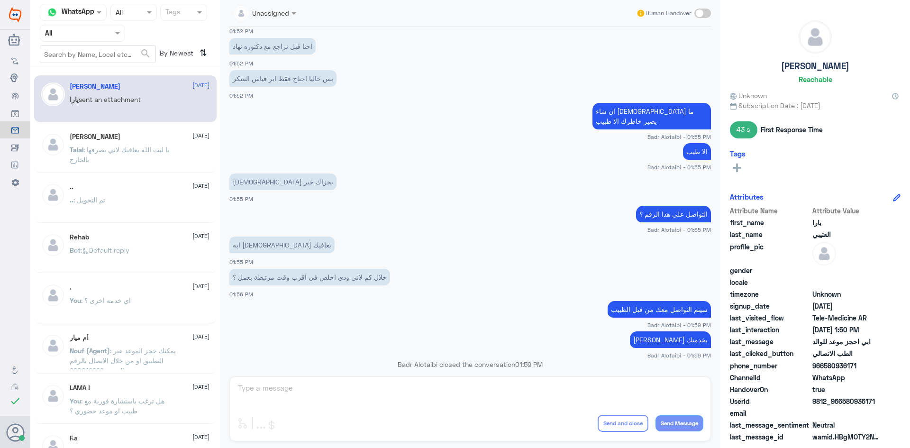
click at [701, 10] on span at bounding box center [703, 13] width 17 height 9
click at [0, 0] on input "checkbox" at bounding box center [0, 0] width 0 height 0
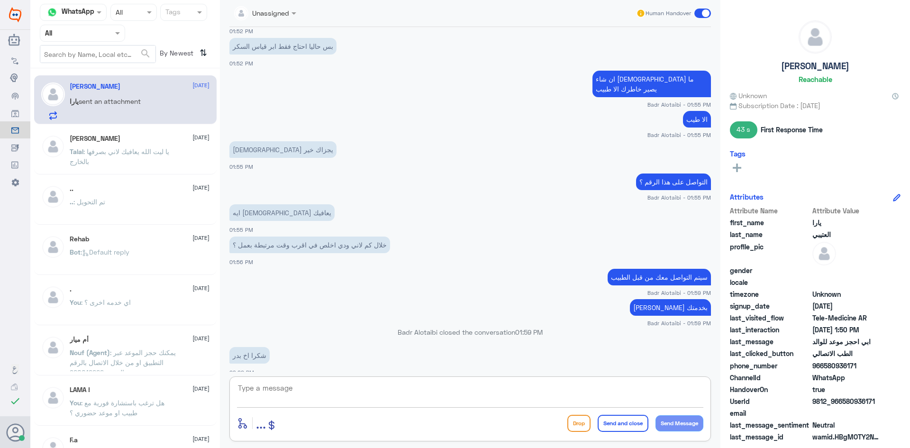
click at [471, 398] on textarea at bounding box center [470, 393] width 467 height 23
type textarea "العفو سعيد بخدمتك"
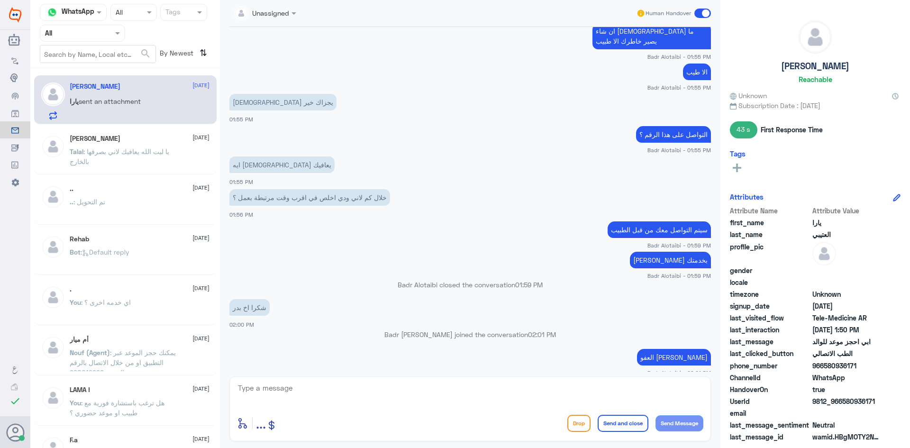
click at [694, 12] on div "Human Handover" at bounding box center [673, 13] width 75 height 17
click at [700, 12] on span at bounding box center [703, 13] width 17 height 9
click at [0, 0] on input "checkbox" at bounding box center [0, 0] width 0 height 0
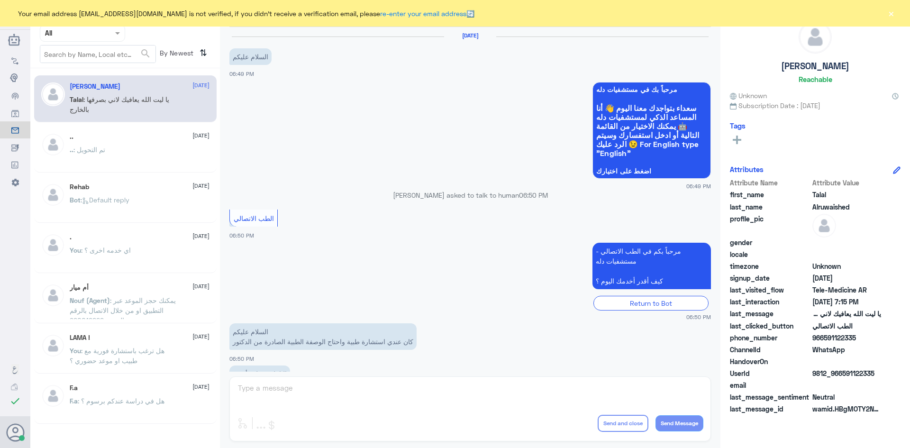
scroll to position [216, 0]
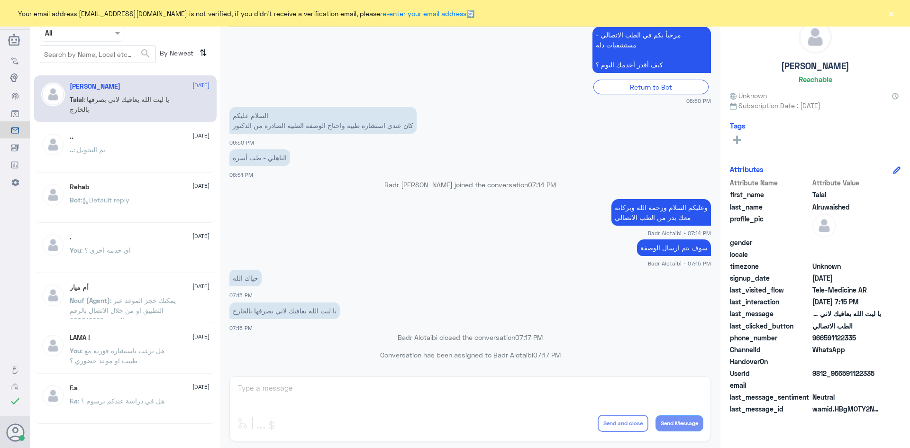
click at [109, 38] on div "Agent Filter All" at bounding box center [82, 33] width 85 height 17
click at [93, 74] on b "Unassigned" at bounding box center [79, 74] width 36 height 8
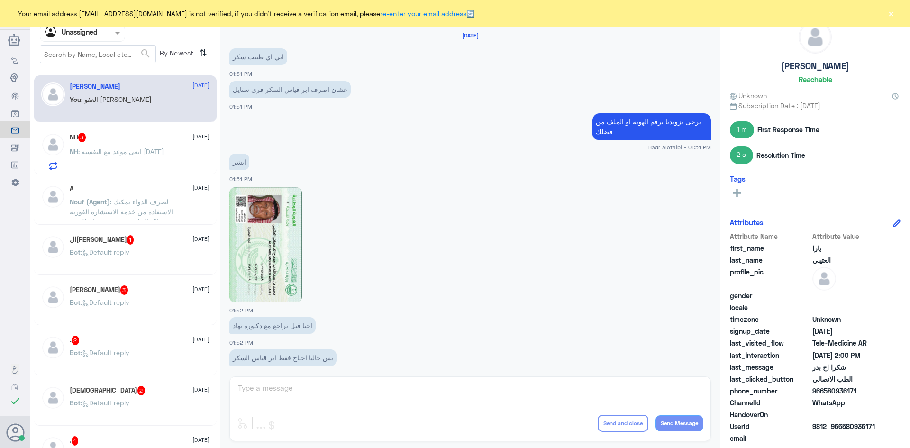
scroll to position [377, 0]
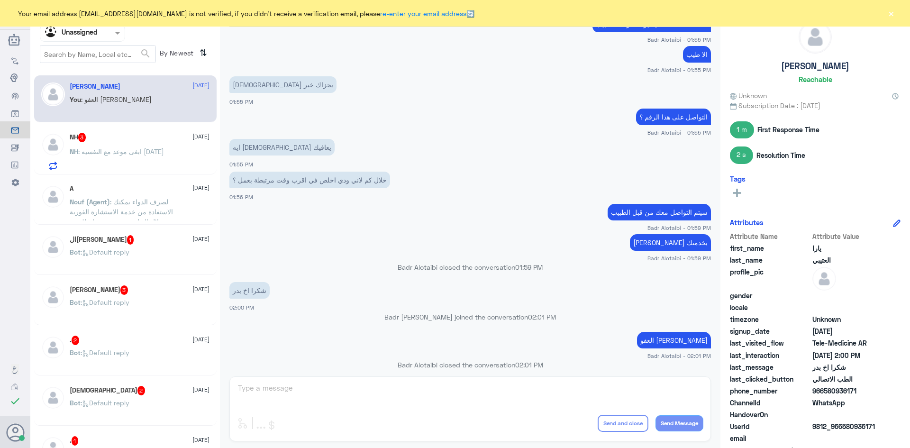
drag, startPoint x: 857, startPoint y: 390, endPoint x: 826, endPoint y: 390, distance: 31.8
click at [826, 390] on span "966580936171" at bounding box center [847, 391] width 69 height 10
copy span "580936171"
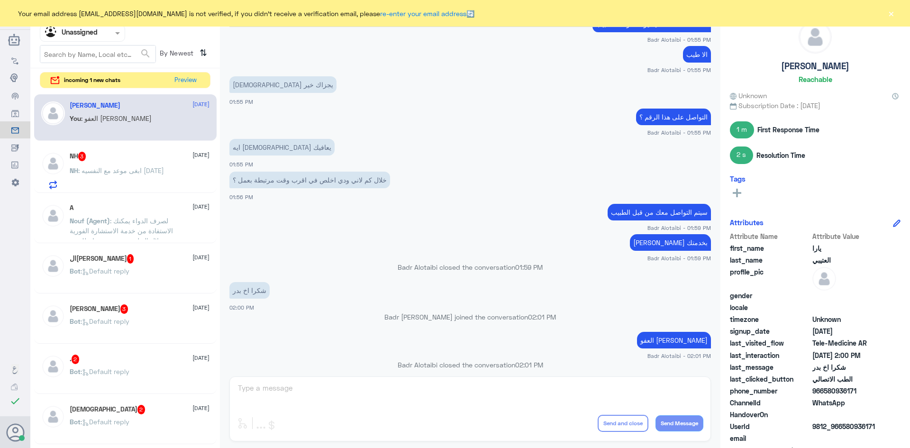
click at [161, 177] on p "NH : ابغى موعد مع النفسيه اليوم" at bounding box center [117, 177] width 94 height 24
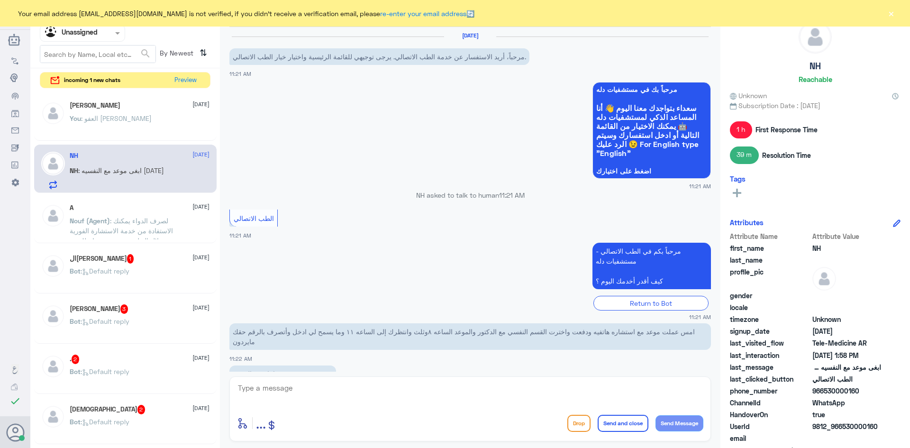
scroll to position [342, 0]
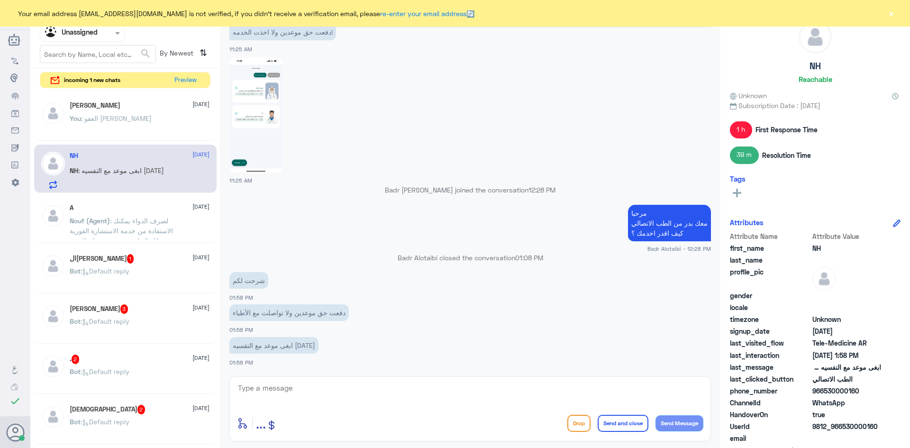
click at [891, 13] on button "×" at bounding box center [891, 13] width 9 height 9
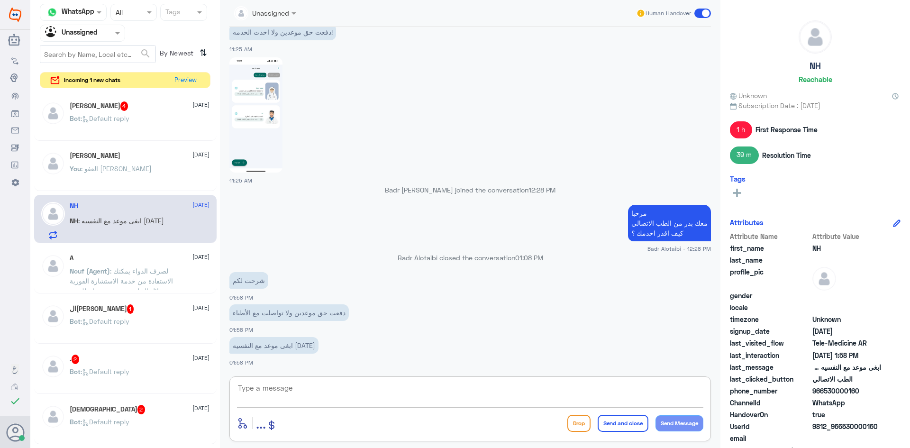
click at [548, 393] on textarea at bounding box center [470, 393] width 467 height 23
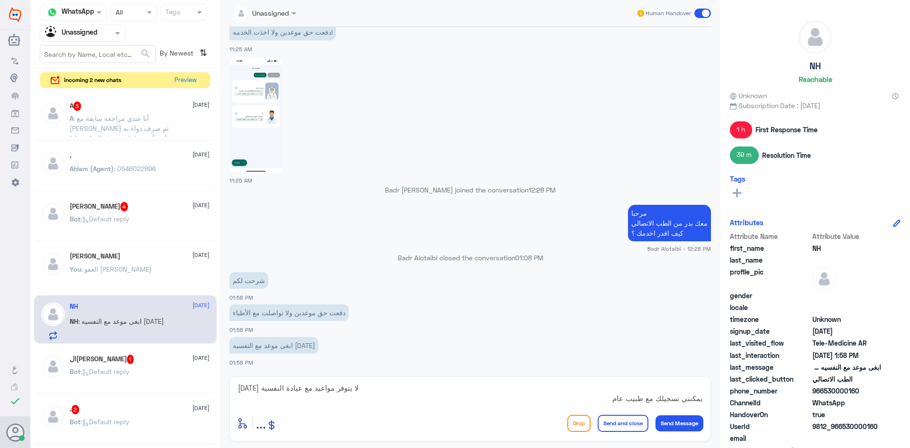
drag, startPoint x: 858, startPoint y: 389, endPoint x: 825, endPoint y: 389, distance: 33.7
click at [825, 389] on span "966530000160" at bounding box center [847, 391] width 69 height 10
copy span "530000160"
click at [609, 401] on textarea "اليوم لا يتوفر مواعيد مع عيادة النفسية يمكنني تسجيلك مع طبيب عام" at bounding box center [470, 393] width 467 height 23
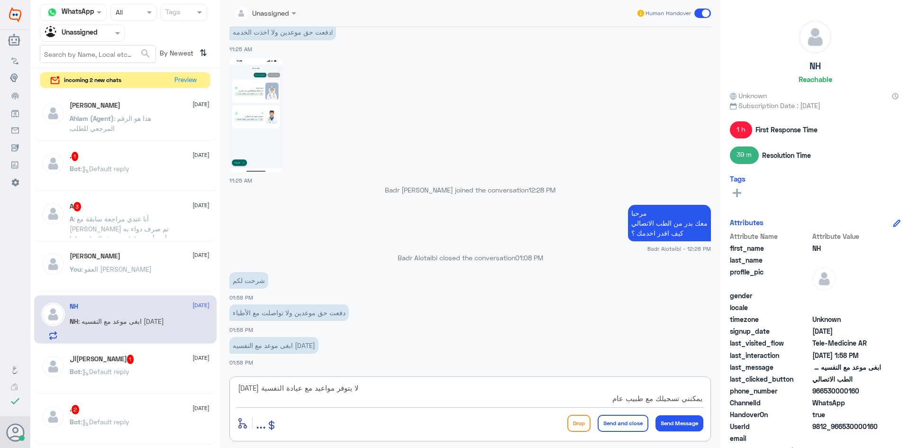
type textarea "اليوم لا يتوفر مواع يد مع عيادة النفسية يمكنني تسجيلك مع طبيب عام"
drag, startPoint x: 602, startPoint y: 405, endPoint x: 704, endPoint y: 380, distance: 105.2
click at [704, 380] on div "اليوم لا يتوفر مواع يد مع عيادة النفسية يمكنني تسجيلك مع طبيب عام enter flow na…" at bounding box center [471, 409] width 482 height 65
click at [702, 15] on span at bounding box center [703, 13] width 17 height 9
click at [0, 0] on input "checkbox" at bounding box center [0, 0] width 0 height 0
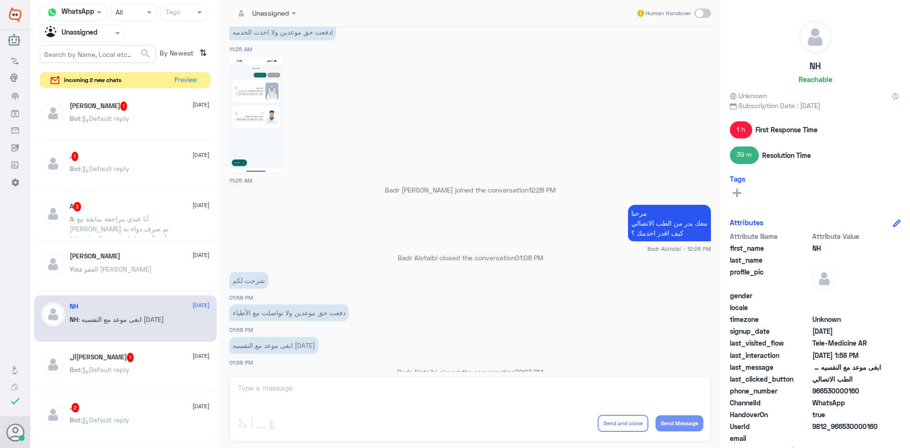
scroll to position [359, 0]
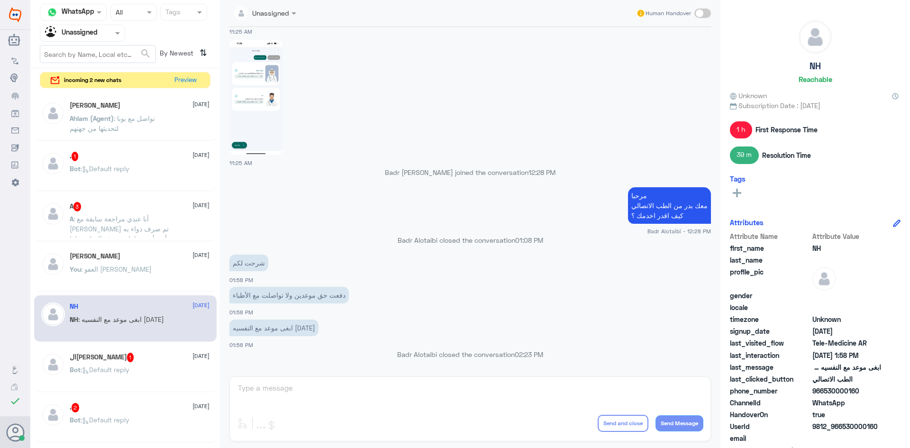
click at [138, 212] on div "A 3 25 August A : ‏ أنا عندي مراجعة سابقة مع الدكتور فهد العصيمي تم صرف دواء به…" at bounding box center [140, 220] width 140 height 36
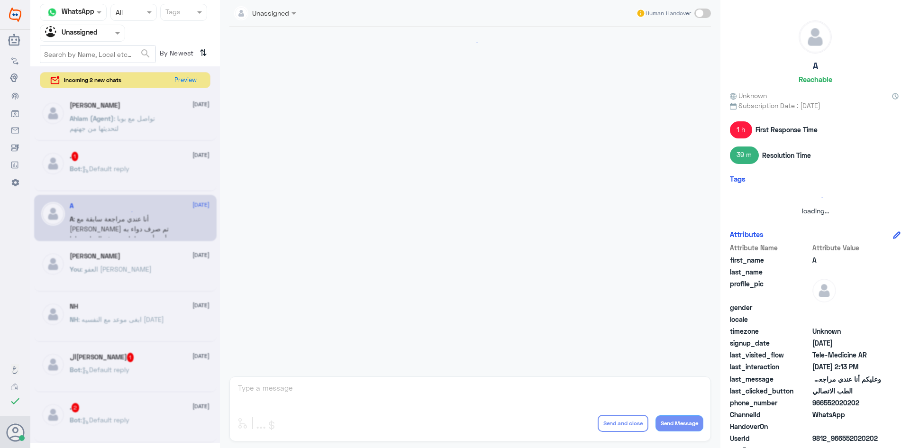
scroll to position [471, 0]
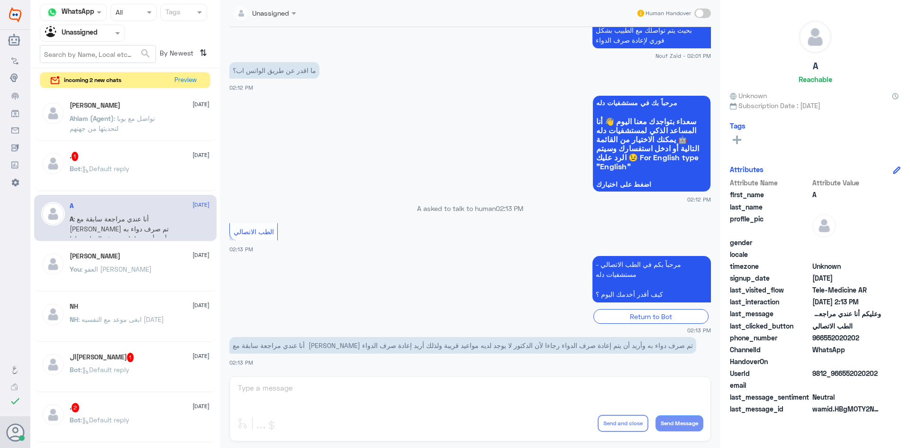
drag, startPoint x: 887, startPoint y: 374, endPoint x: 844, endPoint y: 376, distance: 42.7
click at [844, 376] on div "UserId 9812_966552020202" at bounding box center [815, 374] width 171 height 12
copy span "552020202"
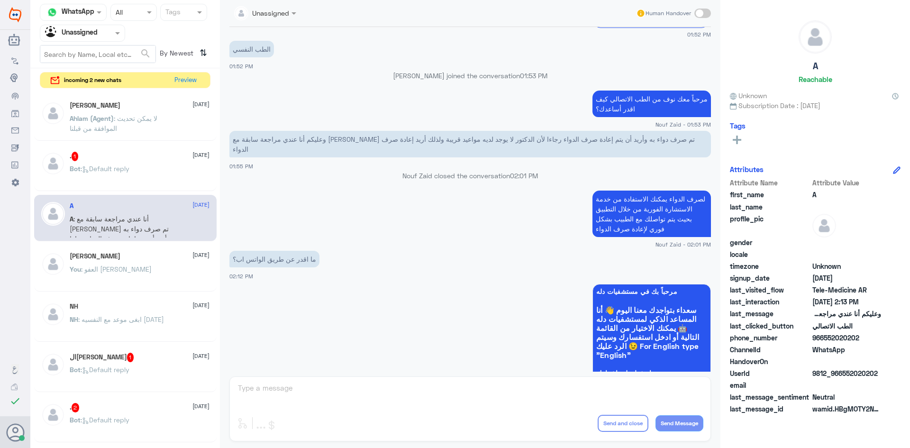
scroll to position [282, 0]
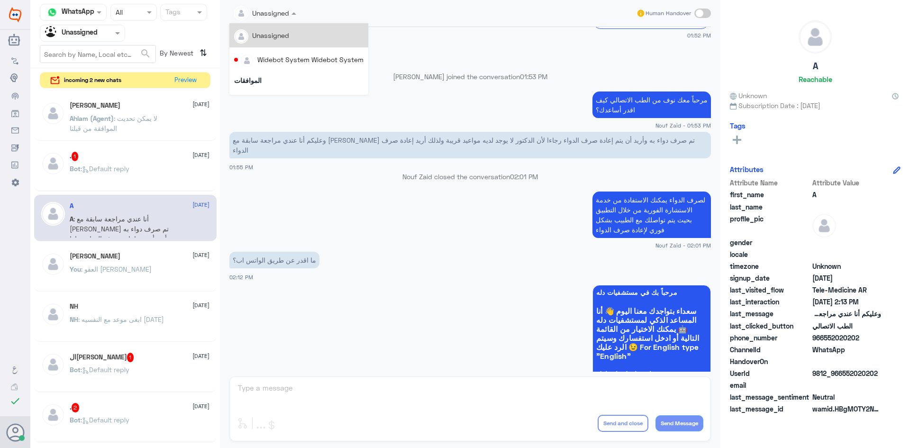
drag, startPoint x: 281, startPoint y: 9, endPoint x: 283, endPoint y: 15, distance: 6.9
click at [282, 11] on div at bounding box center [266, 12] width 72 height 11
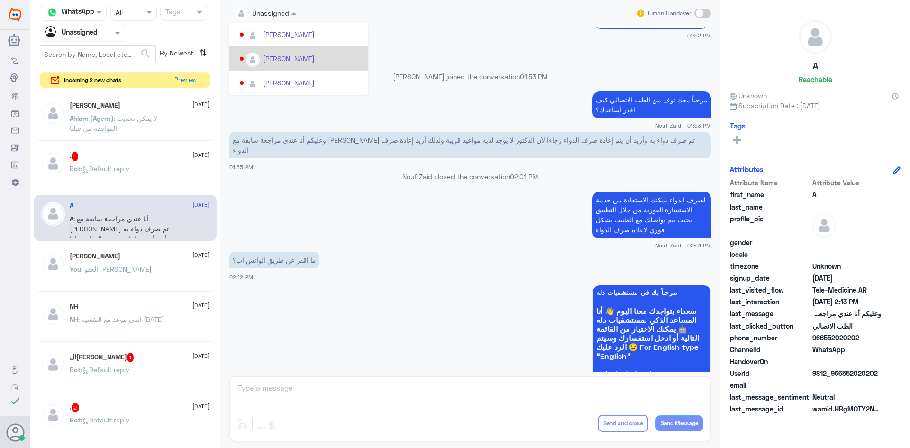
scroll to position [489, 0]
click at [534, 94] on app-msgs-text "مرحباً معك نوف من الطب الاتصالي كيف اقدر أساعدك؟" at bounding box center [471, 106] width 482 height 28
click at [119, 37] on span at bounding box center [119, 33] width 12 height 10
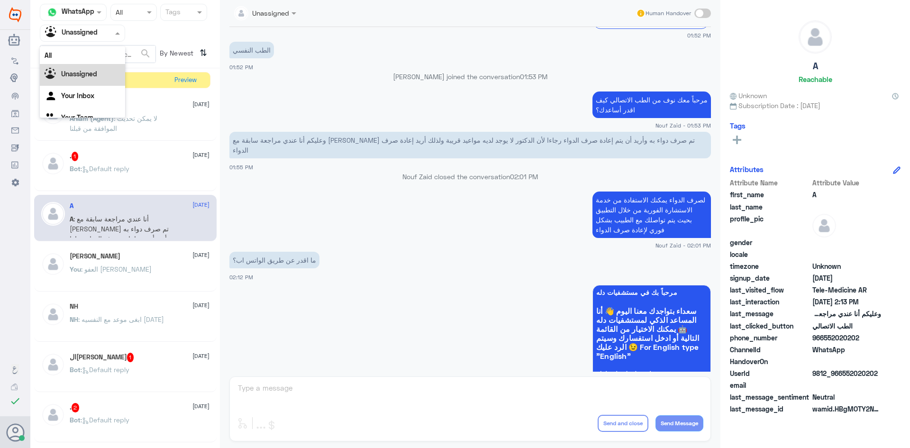
scroll to position [12, 0]
click at [147, 115] on span ": لا يمكن تحديث الموافقة من قبلنا" at bounding box center [114, 123] width 88 height 18
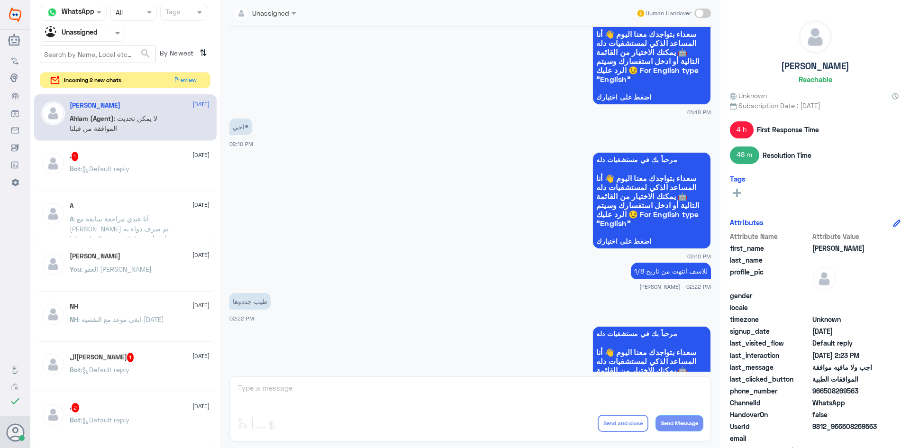
scroll to position [1141, 0]
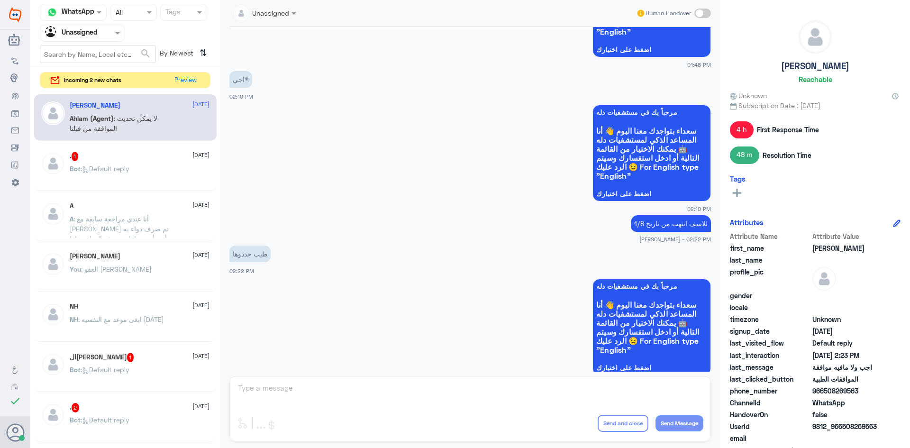
drag, startPoint x: 859, startPoint y: 390, endPoint x: 826, endPoint y: 394, distance: 32.9
click at [826, 394] on span "966508269563" at bounding box center [847, 391] width 69 height 10
copy span "508269563"
click at [107, 38] on div "Agent Filter Unassigned" at bounding box center [76, 33] width 73 height 14
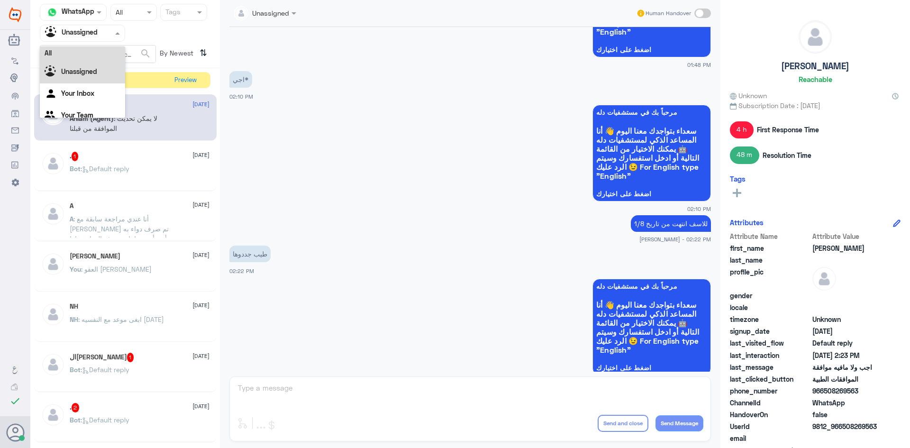
scroll to position [0, 0]
click at [96, 55] on div "All" at bounding box center [82, 55] width 85 height 18
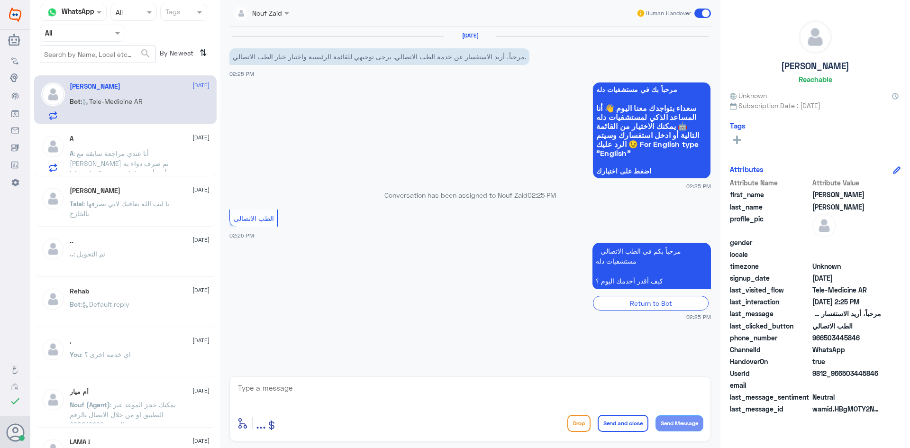
click at [128, 136] on div "A 25 August" at bounding box center [140, 139] width 140 height 8
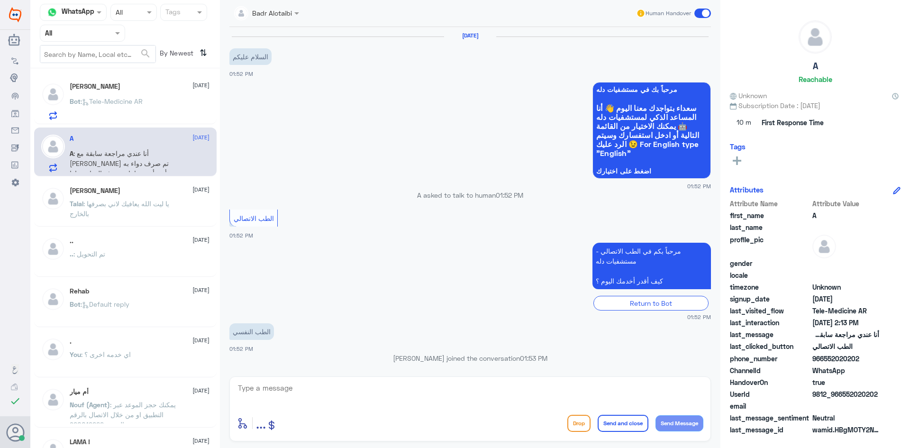
scroll to position [471, 0]
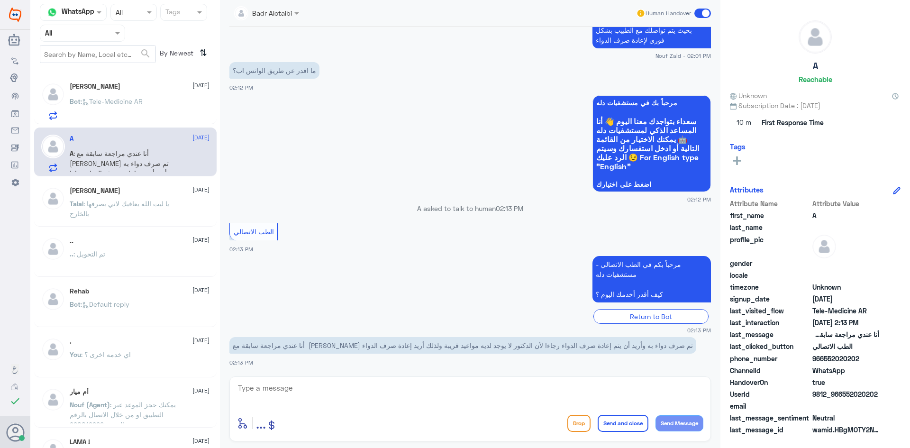
click at [288, 11] on div at bounding box center [267, 12] width 74 height 11
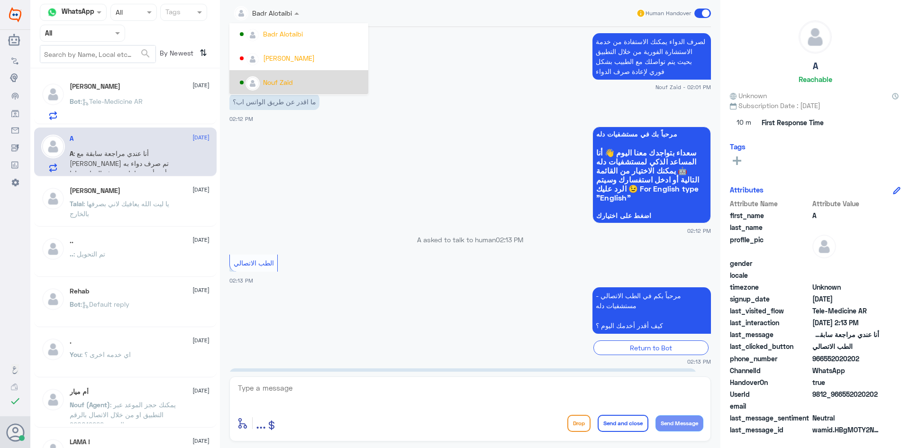
scroll to position [424, 0]
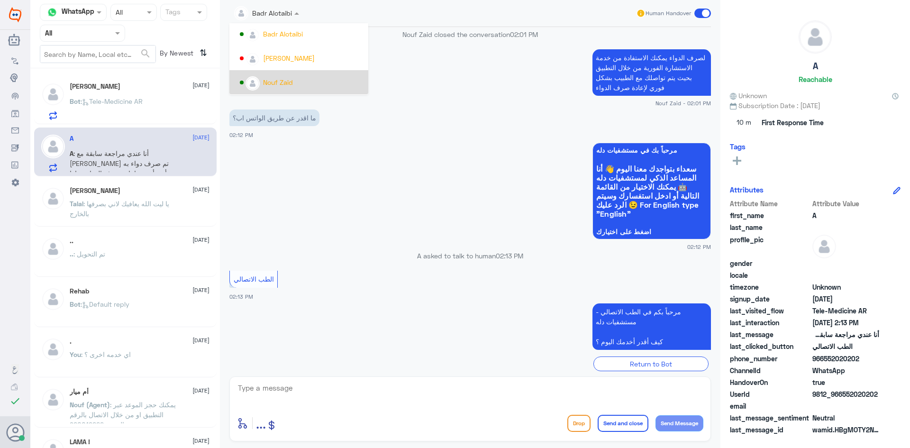
click at [325, 81] on div "Nouf Zaid" at bounding box center [302, 82] width 124 height 17
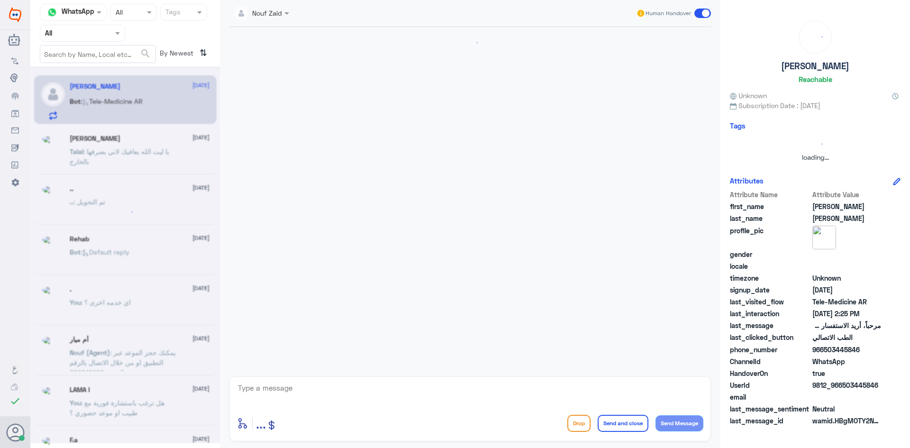
scroll to position [0, 0]
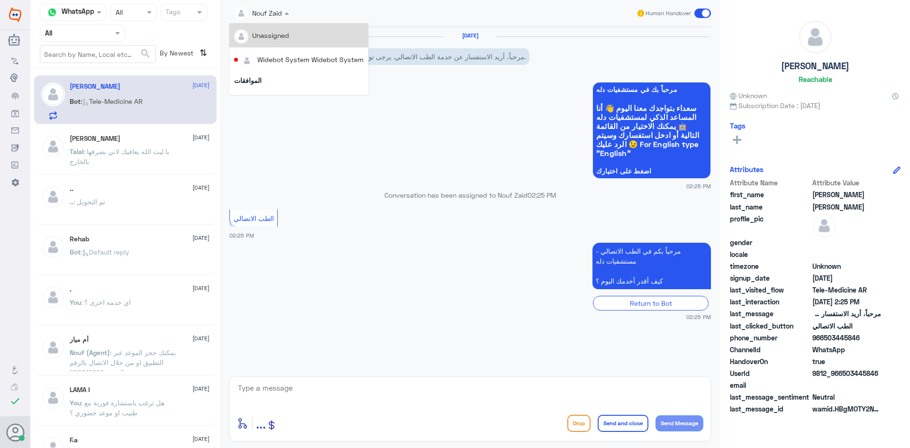
click at [264, 21] on div "Nouf Zaid" at bounding box center [258, 13] width 48 height 19
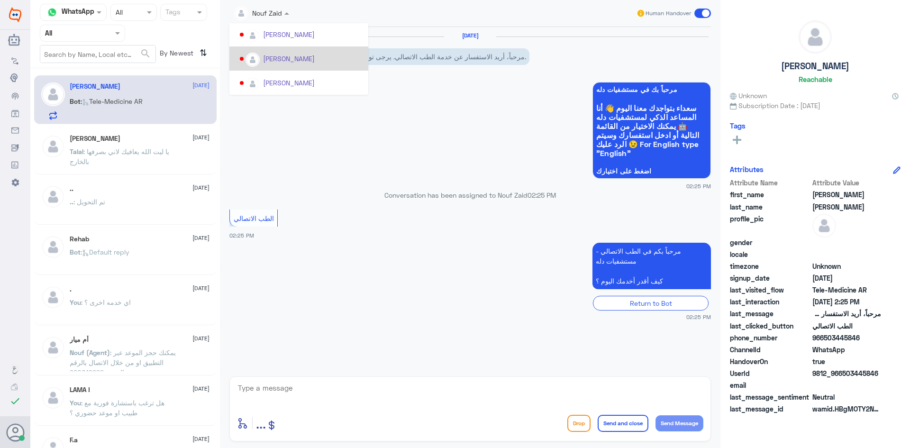
scroll to position [489, 0]
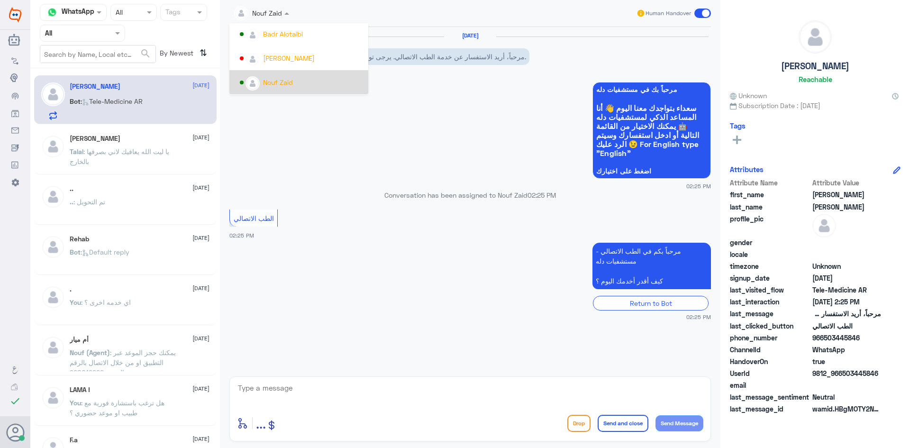
click at [276, 75] on div "Nouf Zaid" at bounding box center [302, 82] width 124 height 17
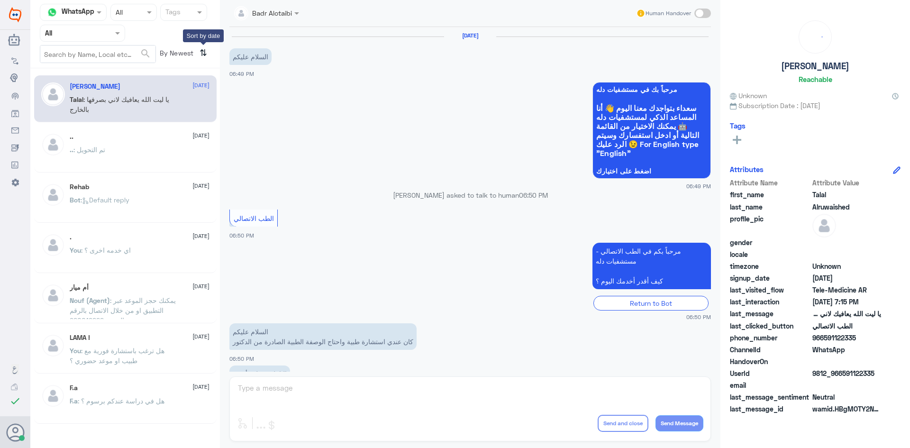
scroll to position [216, 0]
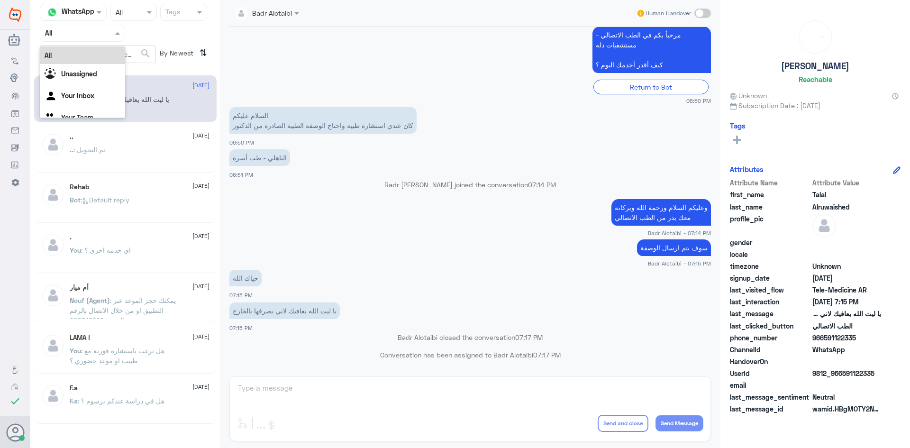
click at [111, 39] on div "Agent Filter All" at bounding box center [82, 33] width 85 height 17
click at [105, 68] on div "Unassigned" at bounding box center [82, 75] width 85 height 22
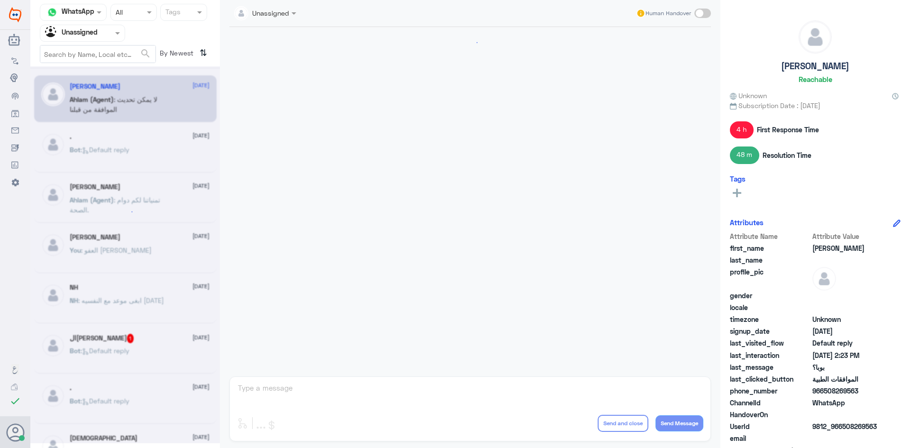
scroll to position [879, 0]
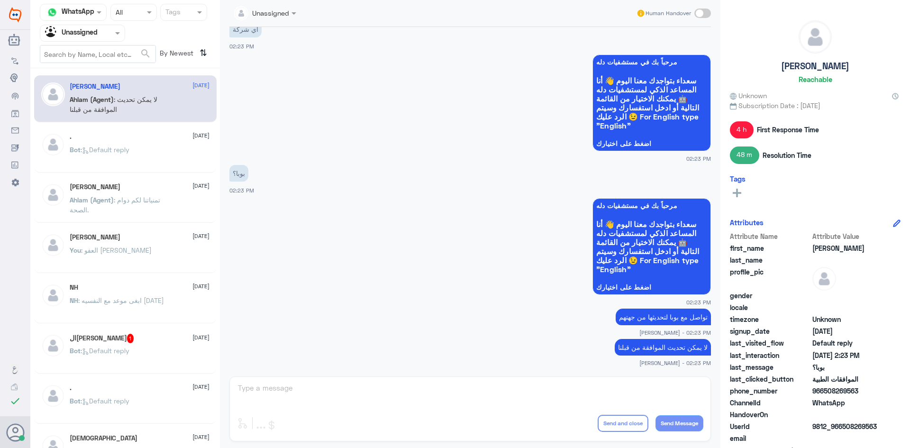
click at [113, 124] on div "Aziz 25 August Ahlam (Agent) : لا يمكن تحديث الموافقة من قبلنا . 25 August Bot …" at bounding box center [125, 261] width 190 height 379
click at [116, 143] on div ". 25 August Bot : Default reply" at bounding box center [140, 151] width 140 height 36
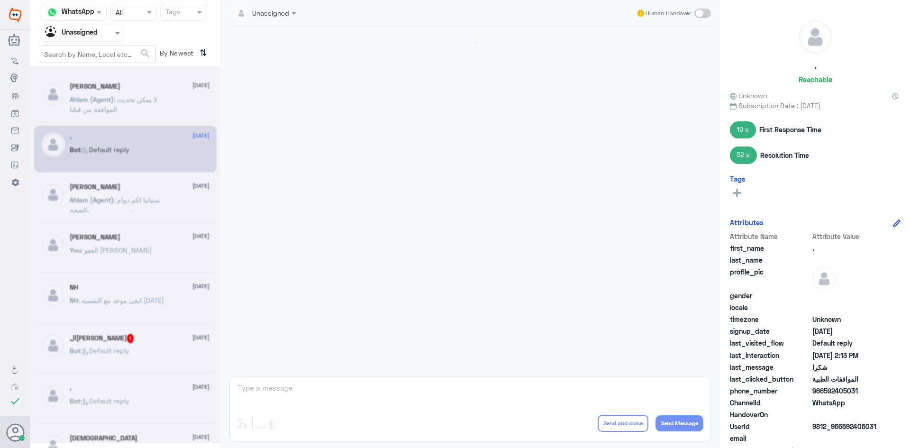
scroll to position [630, 0]
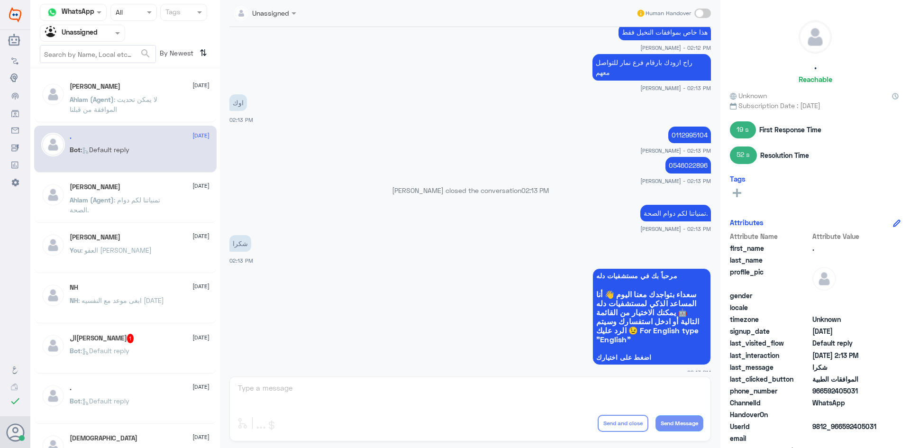
click at [108, 36] on div at bounding box center [82, 33] width 84 height 11
click at [131, 321] on div "NH 25 August NH : ابغى موعد مع النفسيه اليوم" at bounding box center [125, 299] width 183 height 47
click at [135, 331] on div "الحمدالله 1 25 August Bot : Default reply" at bounding box center [125, 350] width 183 height 47
click at [133, 336] on div "الحمدالله 1 25 August" at bounding box center [140, 338] width 140 height 9
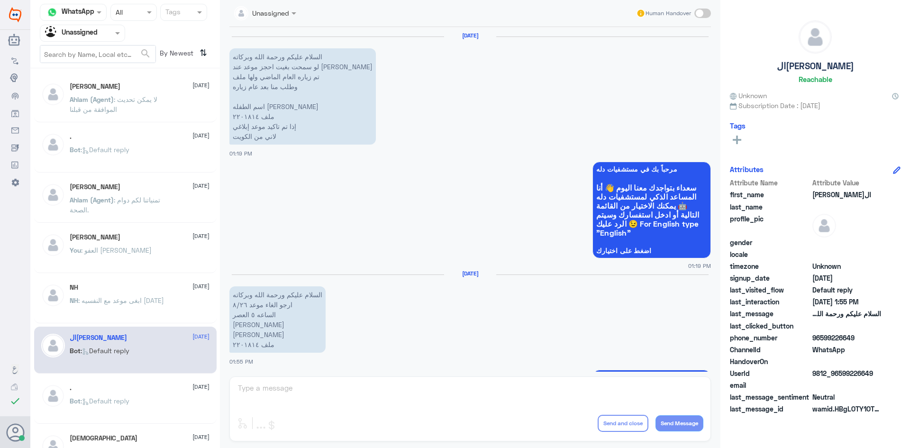
click at [259, 389] on div "Unassigned Human Handover 3 Aug 2025 السلام عليكم ورحمة الله وبركاته لو سمحت بغ…" at bounding box center [470, 225] width 501 height 451
click at [138, 299] on span ": ابغى موعد مع النفسيه اليوم" at bounding box center [121, 300] width 86 height 8
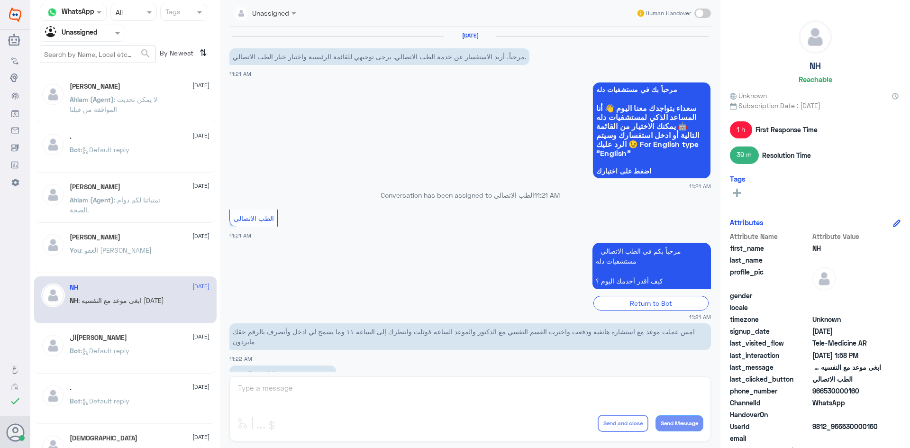
scroll to position [359, 0]
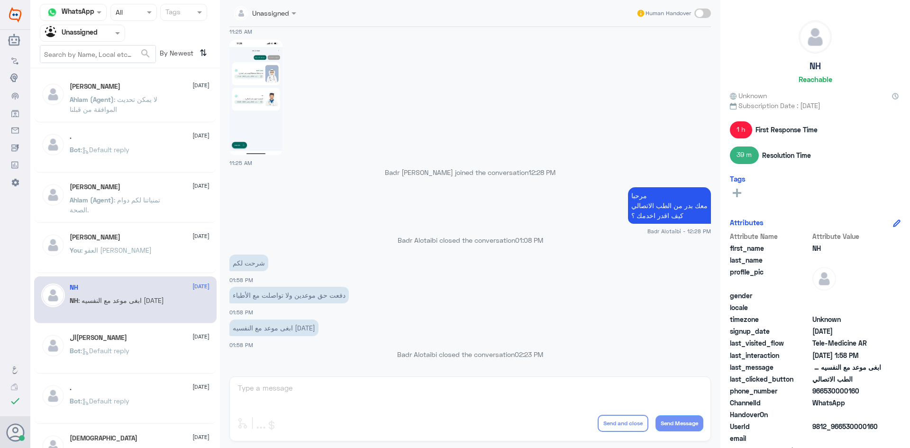
click at [122, 414] on p "Bot : Default reply" at bounding box center [100, 408] width 60 height 24
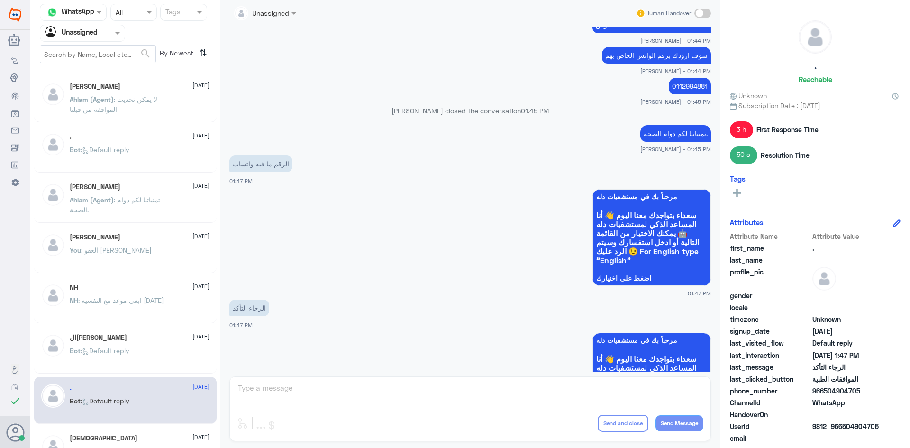
scroll to position [719, 0]
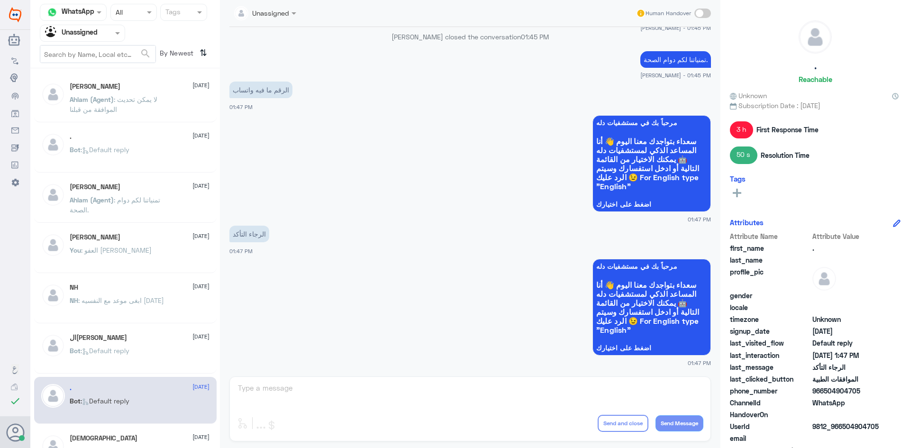
click at [699, 16] on span at bounding box center [703, 13] width 17 height 9
click at [0, 0] on input "checkbox" at bounding box center [0, 0] width 0 height 0
click at [441, 386] on textarea at bounding box center [470, 393] width 467 height 23
type textarea "ي"
type textarea "مرحبا معك بدر من الطب الاتصالي"
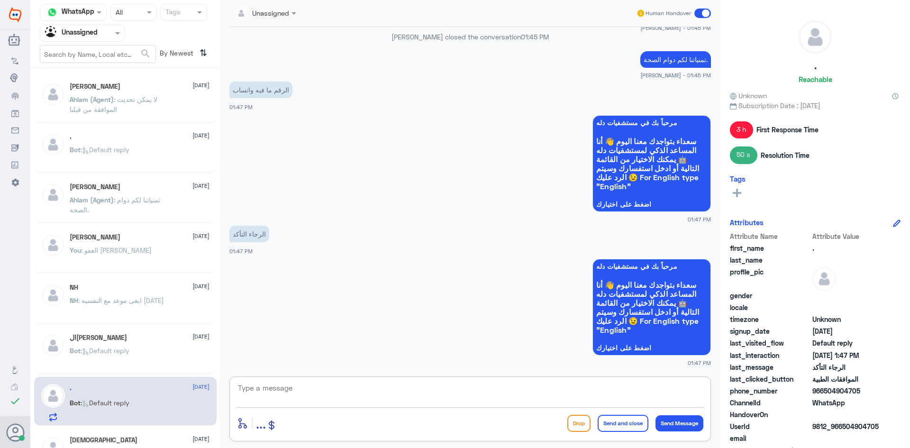
scroll to position [759, 0]
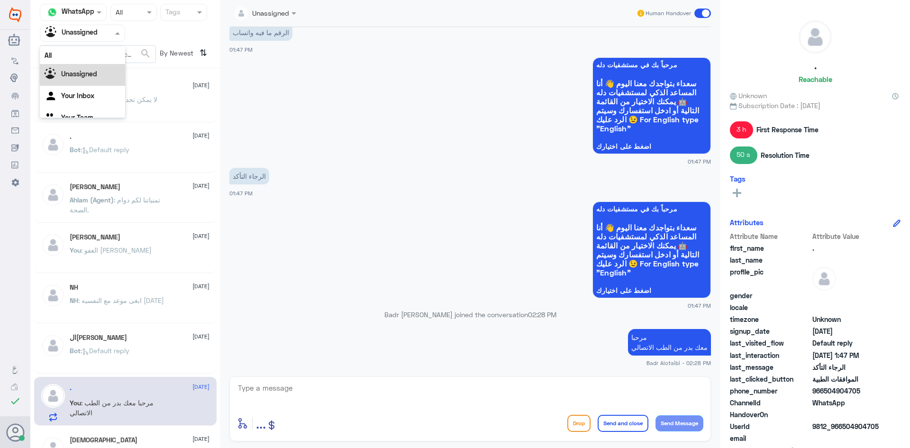
click at [97, 38] on div "Unassigned" at bounding box center [71, 33] width 53 height 14
click at [82, 48] on div "All" at bounding box center [82, 55] width 85 height 18
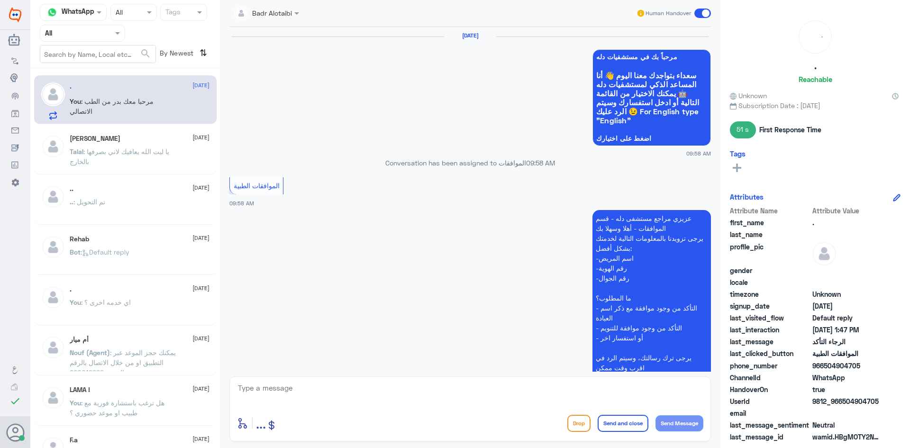
scroll to position [744, 0]
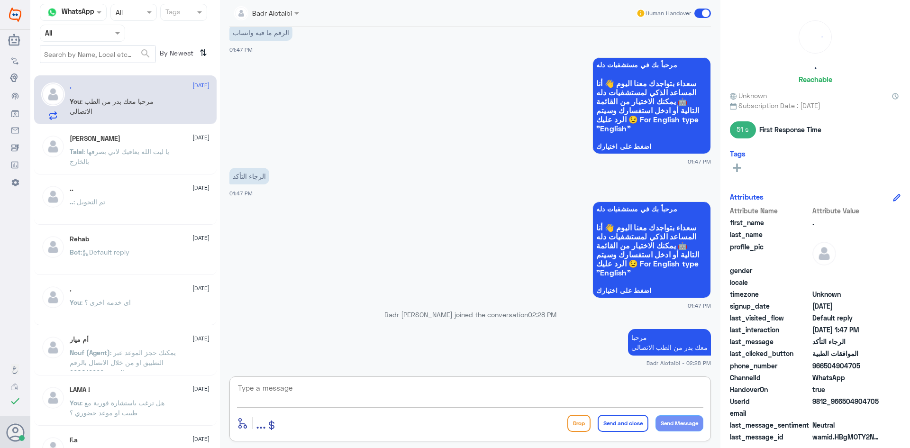
click at [383, 398] on textarea at bounding box center [470, 393] width 467 height 23
type textarea "يمكنك التواصل مع التقارير الطبية عبر الواتساب على الرقم 0550181732"
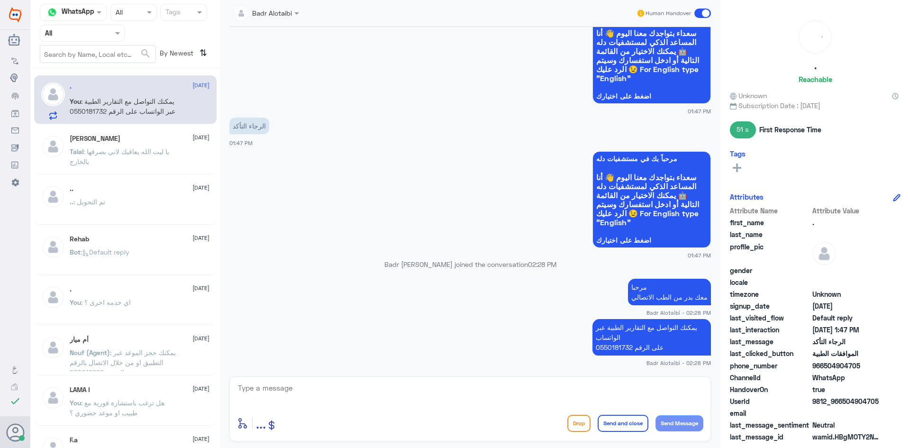
click at [700, 13] on span at bounding box center [703, 13] width 17 height 9
click at [0, 0] on input "checkbox" at bounding box center [0, 0] width 0 height 0
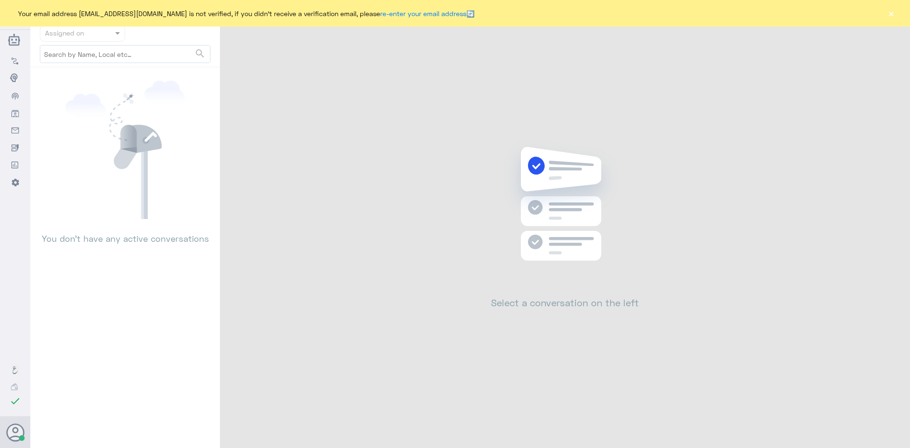
click at [889, 15] on button "×" at bounding box center [891, 13] width 9 height 9
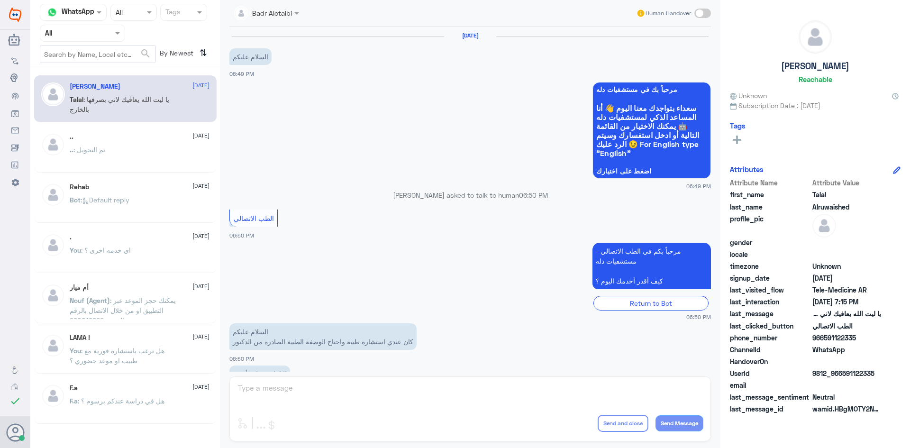
scroll to position [216, 0]
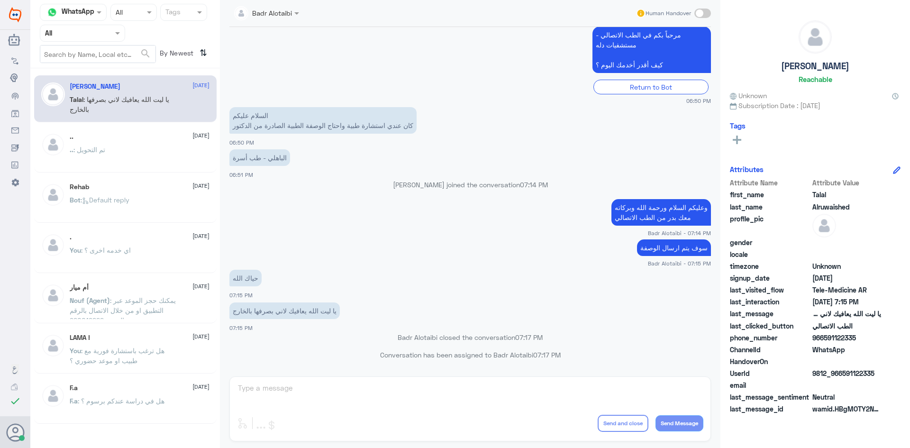
click at [77, 30] on input "text" at bounding box center [71, 33] width 52 height 11
click at [81, 69] on div "Unassigned" at bounding box center [82, 75] width 85 height 22
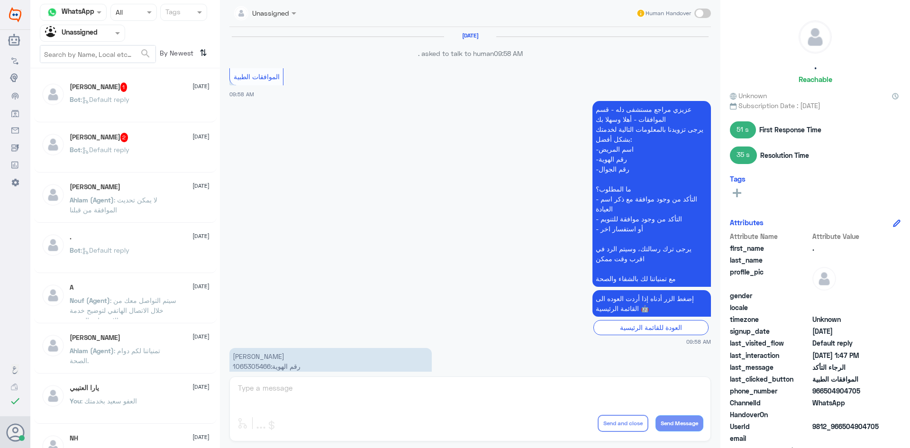
scroll to position [703, 0]
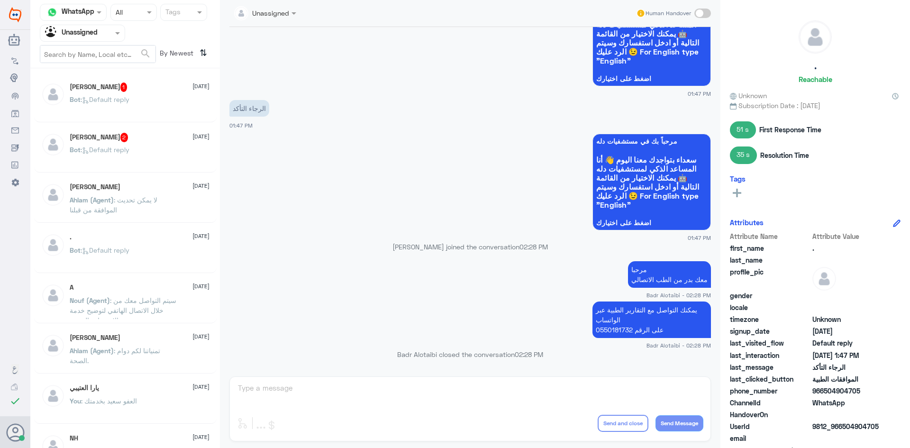
click at [176, 99] on div "Bot : Default reply" at bounding box center [140, 107] width 140 height 21
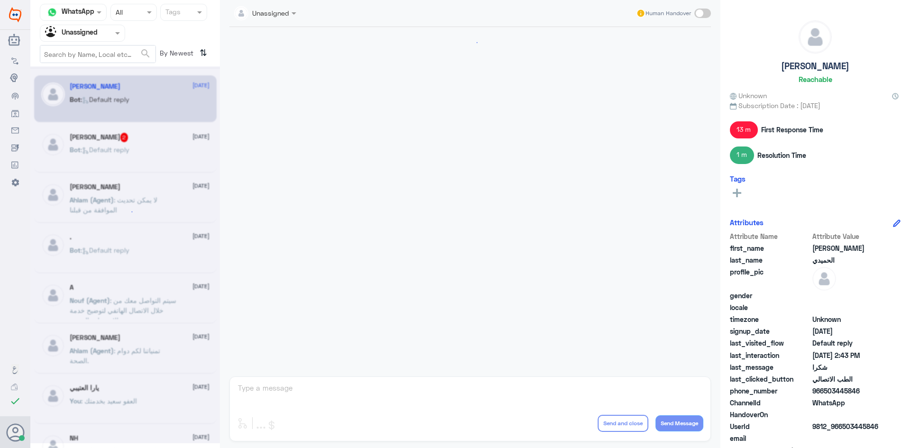
scroll to position [263, 0]
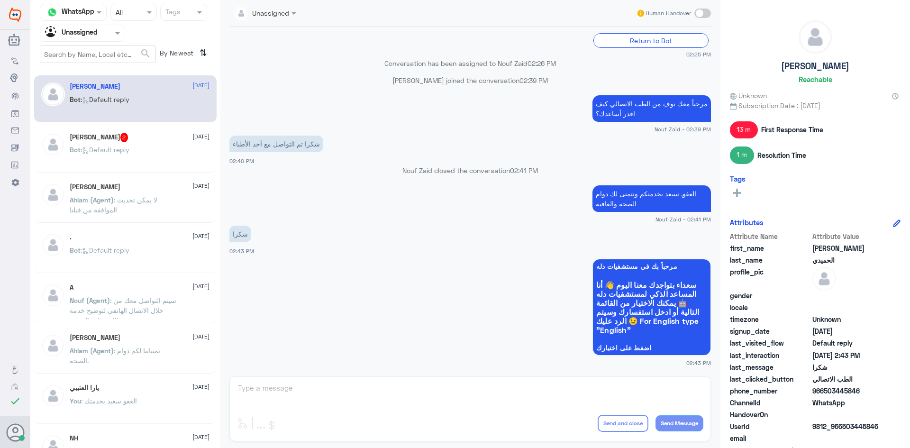
click at [165, 151] on div "Bot : Default reply" at bounding box center [140, 157] width 140 height 21
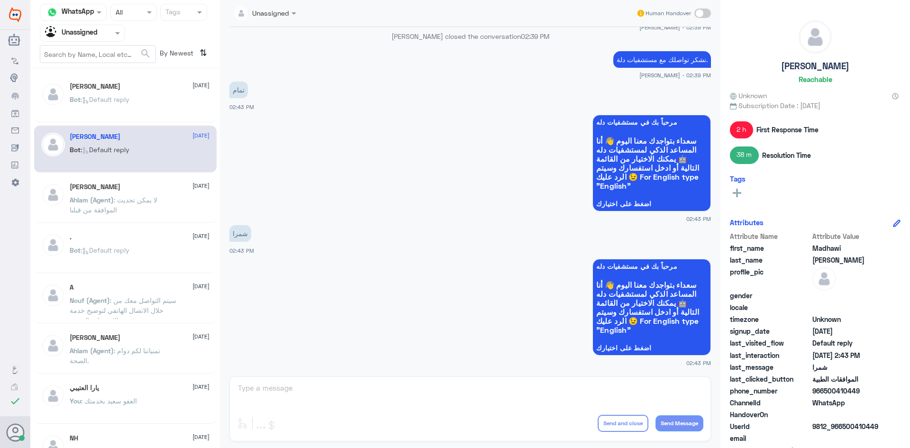
scroll to position [827, 0]
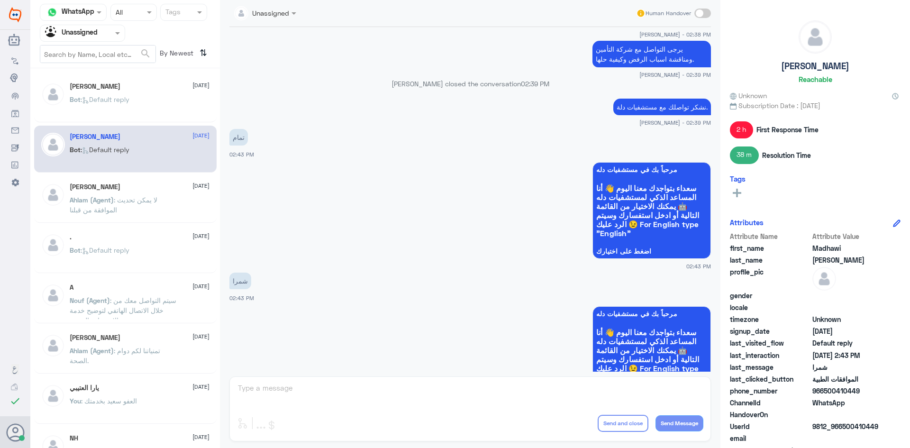
click at [168, 199] on p "Ahlam (Agent) : لا يمكن تحديث الموافقة من قبلنا" at bounding box center [123, 207] width 107 height 24
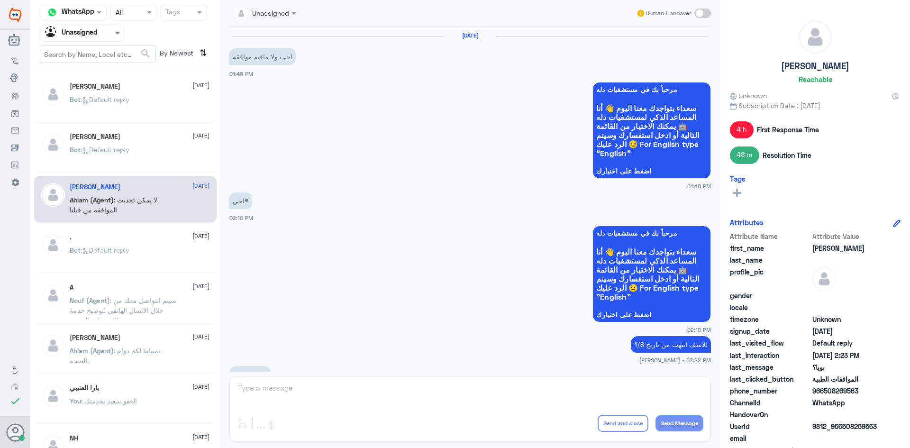
scroll to position [879, 0]
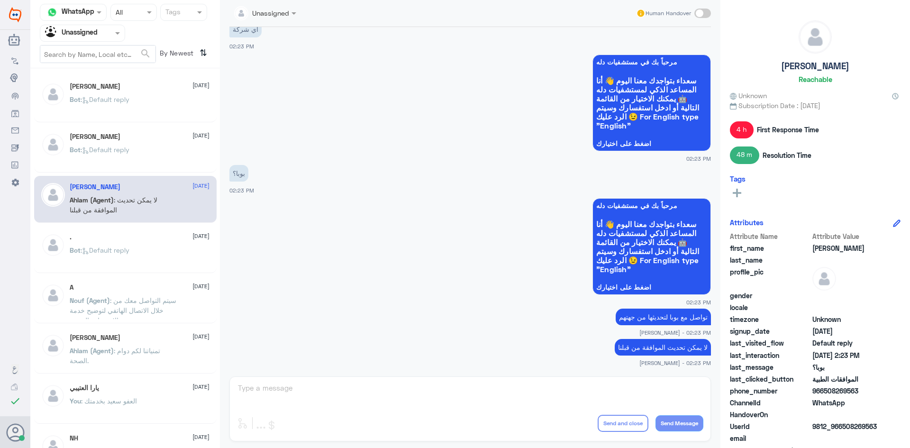
click at [145, 151] on div "Bot : Default reply" at bounding box center [140, 157] width 140 height 21
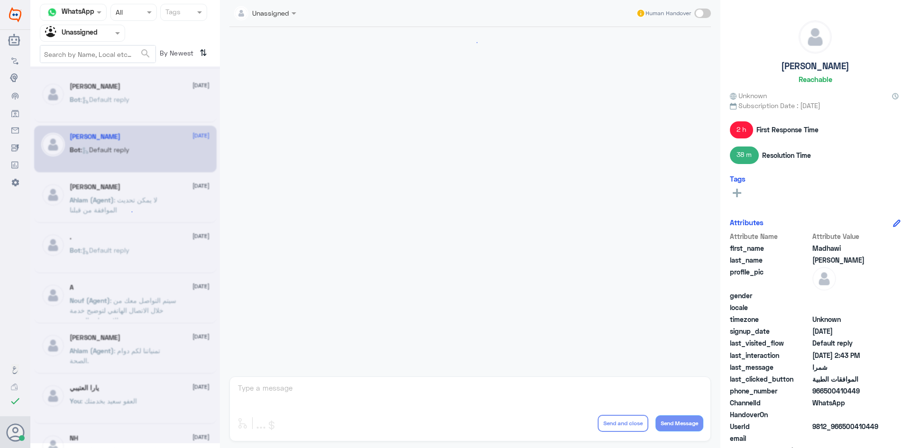
scroll to position [875, 0]
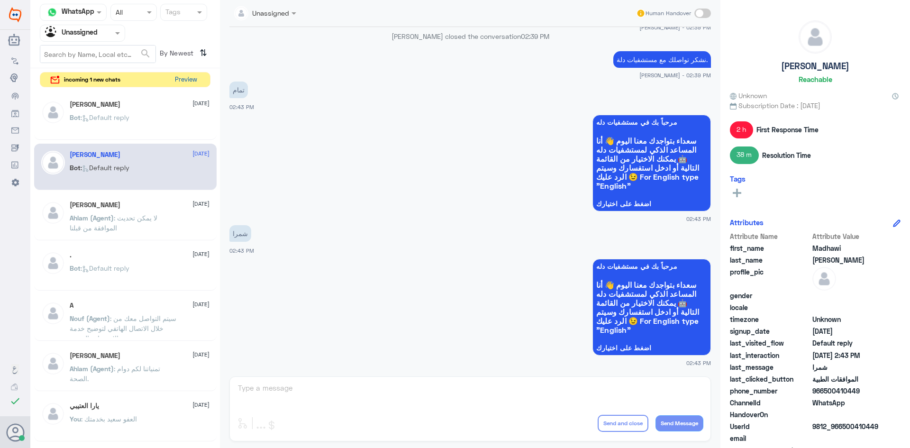
click at [199, 81] on button "Preview" at bounding box center [185, 80] width 29 height 15
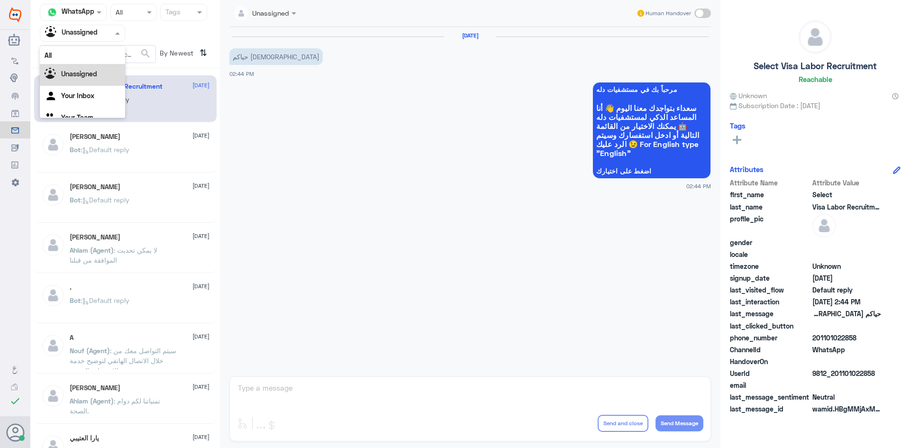
drag, startPoint x: 101, startPoint y: 33, endPoint x: 102, endPoint y: 44, distance: 10.5
click at [101, 35] on div at bounding box center [82, 33] width 84 height 11
click at [100, 50] on div "All" at bounding box center [82, 55] width 85 height 18
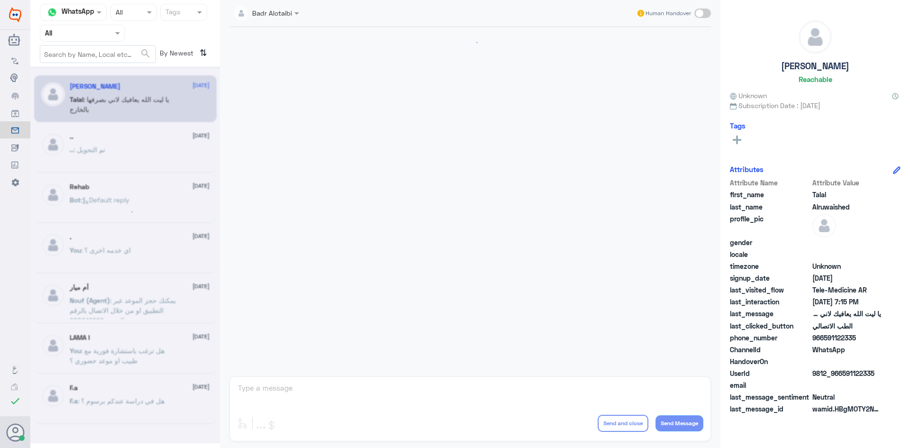
scroll to position [216, 0]
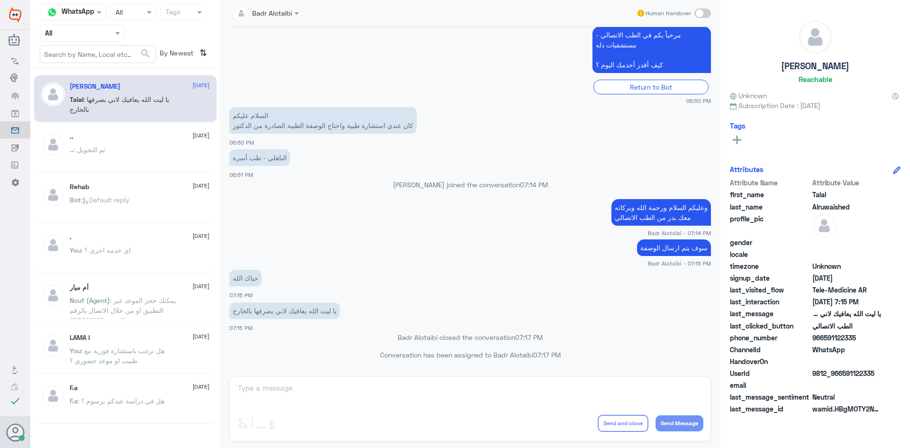
click at [96, 28] on input "text" at bounding box center [71, 33] width 52 height 11
click at [102, 70] on div "Unassigned" at bounding box center [82, 75] width 85 height 22
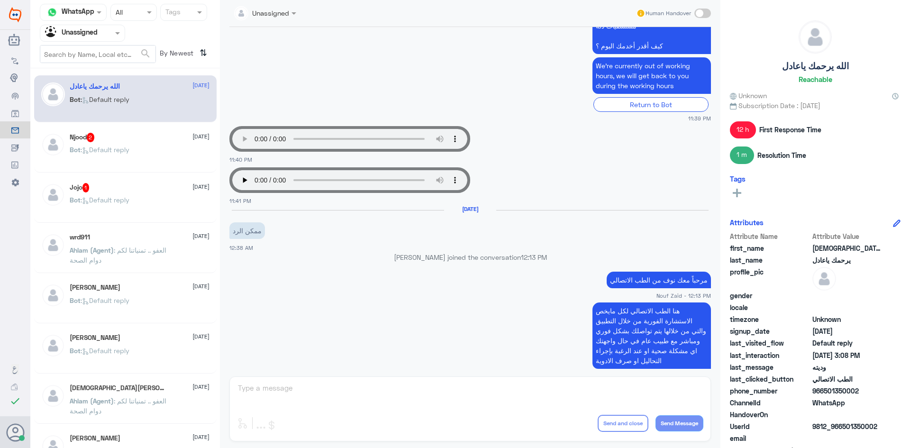
scroll to position [379, 0]
drag, startPoint x: 861, startPoint y: 391, endPoint x: 825, endPoint y: 391, distance: 36.5
click at [825, 391] on span "966501350002" at bounding box center [847, 391] width 69 height 10
copy span "501350002"
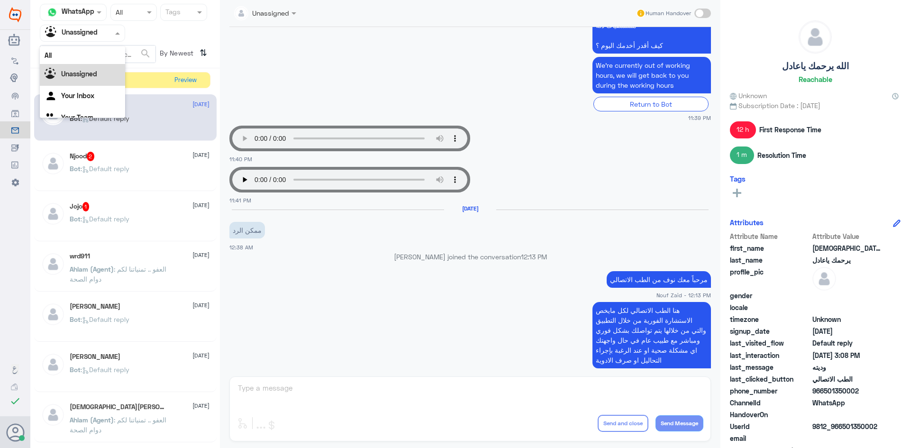
click at [106, 40] on div "Agent Filter Unassigned" at bounding box center [76, 33] width 73 height 14
click at [91, 53] on div "All" at bounding box center [82, 55] width 85 height 18
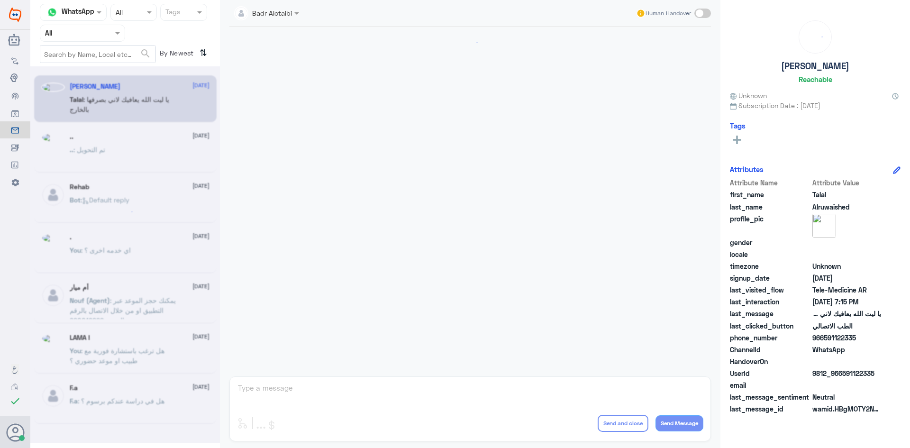
scroll to position [216, 0]
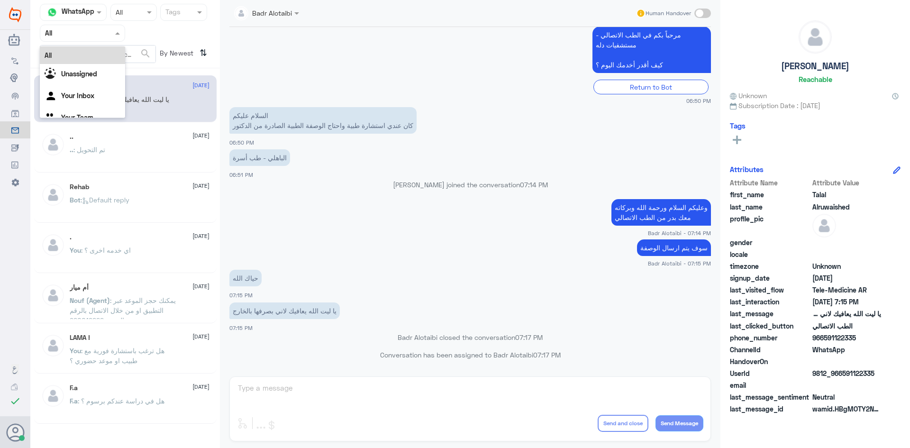
click at [85, 31] on input "text" at bounding box center [71, 33] width 52 height 11
click at [94, 70] on b "Unassigned" at bounding box center [79, 74] width 36 height 8
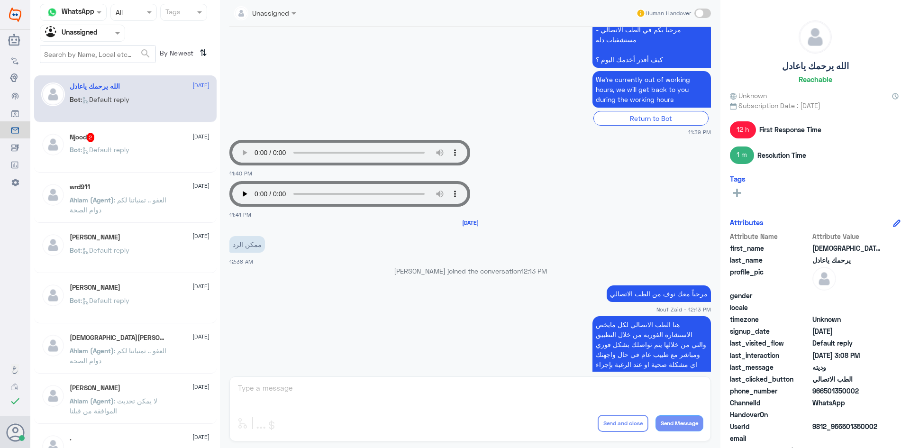
scroll to position [358, 0]
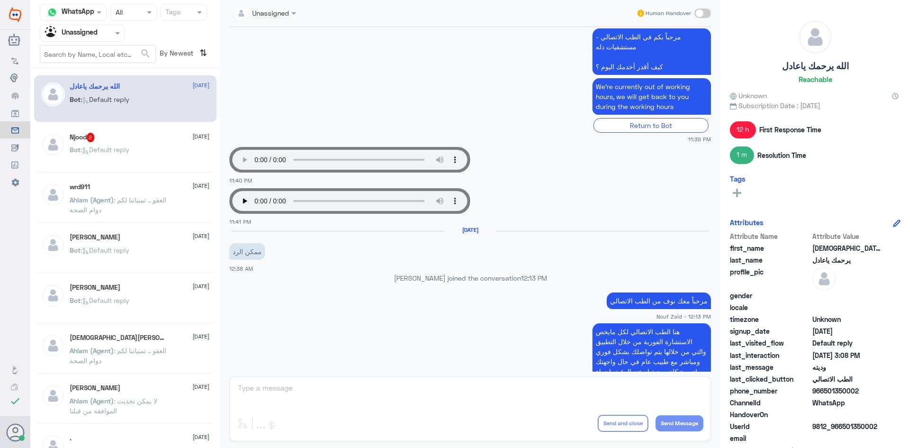
click at [96, 38] on div "Unassigned" at bounding box center [71, 33] width 53 height 14
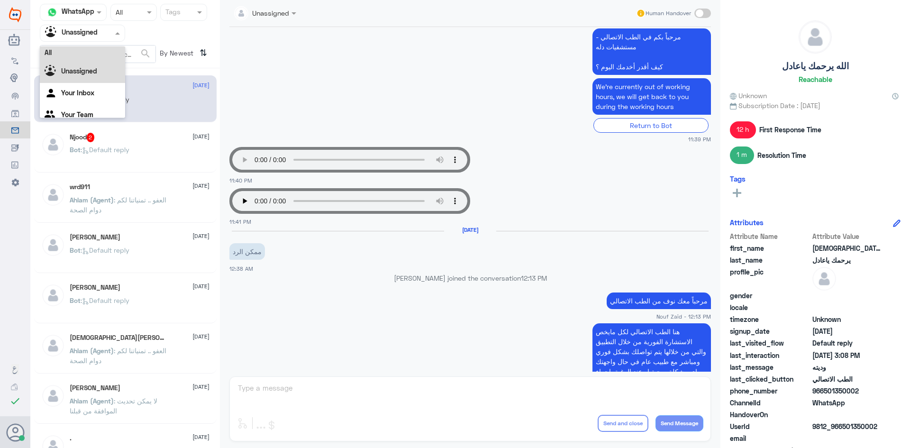
scroll to position [0, 0]
click at [83, 53] on div "All" at bounding box center [82, 55] width 85 height 18
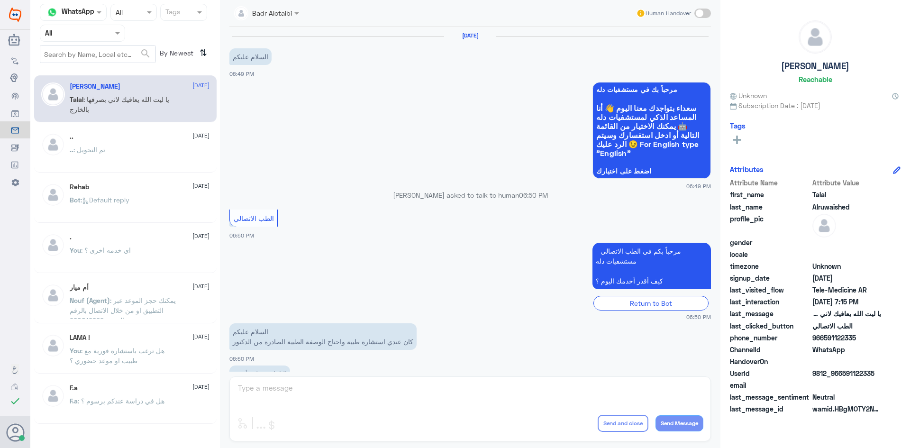
scroll to position [216, 0]
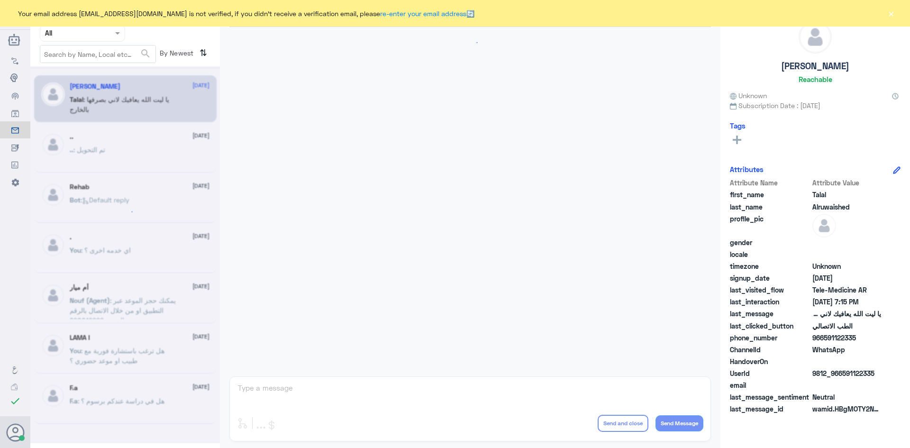
scroll to position [216, 0]
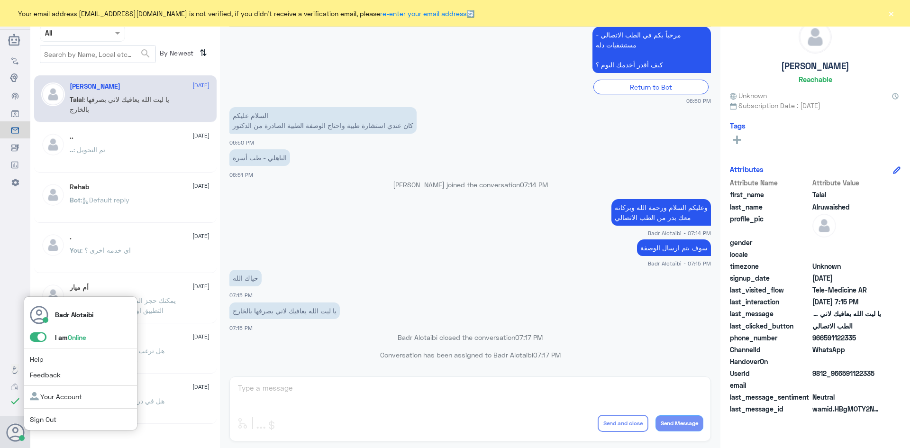
click at [42, 337] on span at bounding box center [38, 336] width 17 height 9
click at [0, 0] on input "checkbox" at bounding box center [0, 0] width 0 height 0
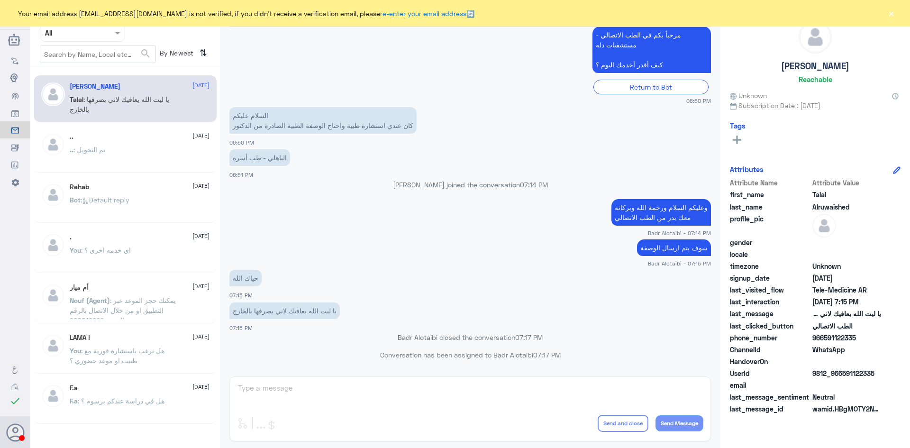
click at [890, 16] on button "×" at bounding box center [891, 13] width 9 height 9
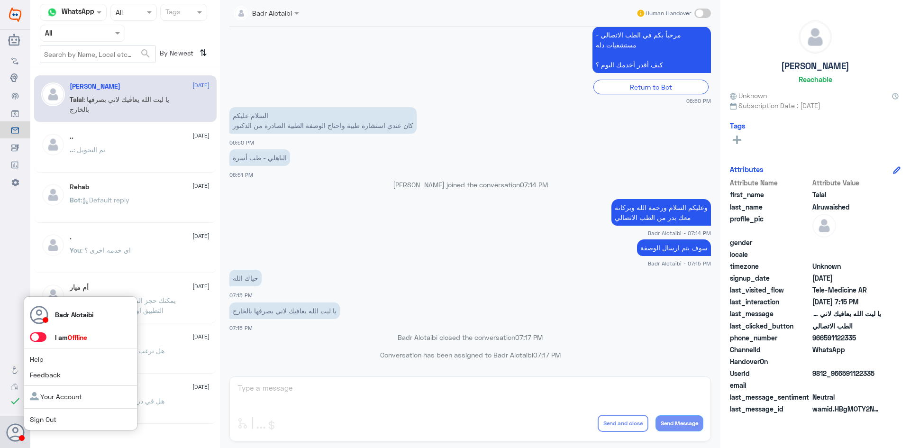
click at [38, 338] on span at bounding box center [38, 336] width 17 height 9
click at [0, 0] on input "checkbox" at bounding box center [0, 0] width 0 height 0
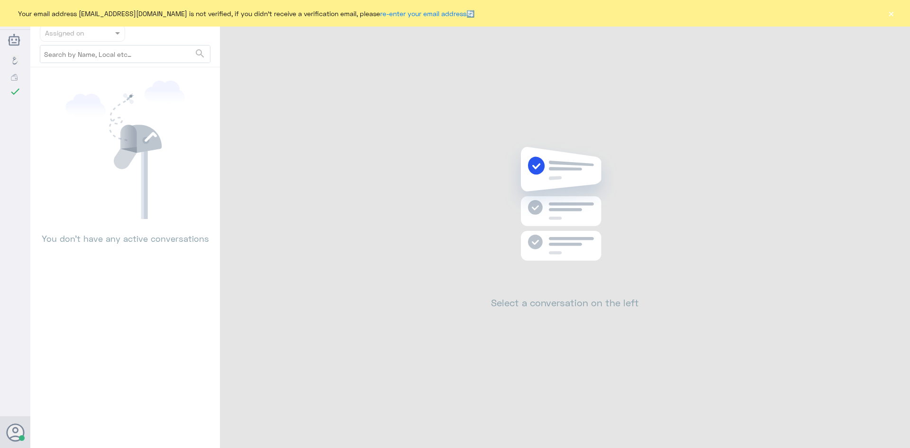
click at [893, 11] on button "×" at bounding box center [891, 13] width 9 height 9
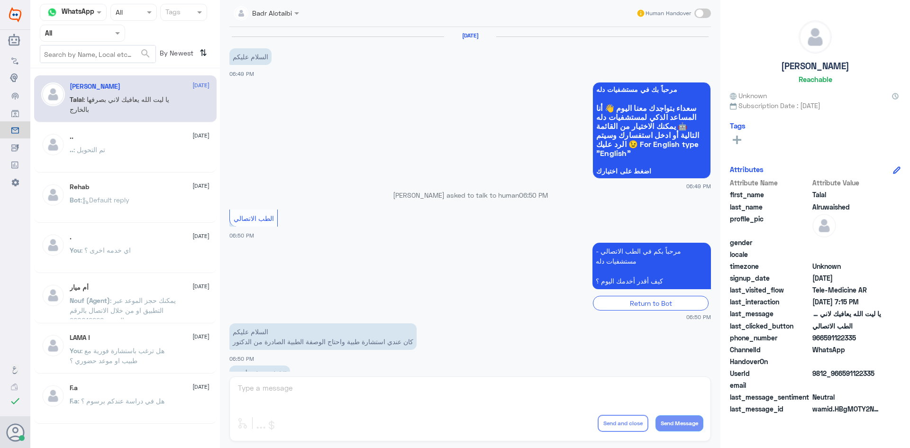
scroll to position [216, 0]
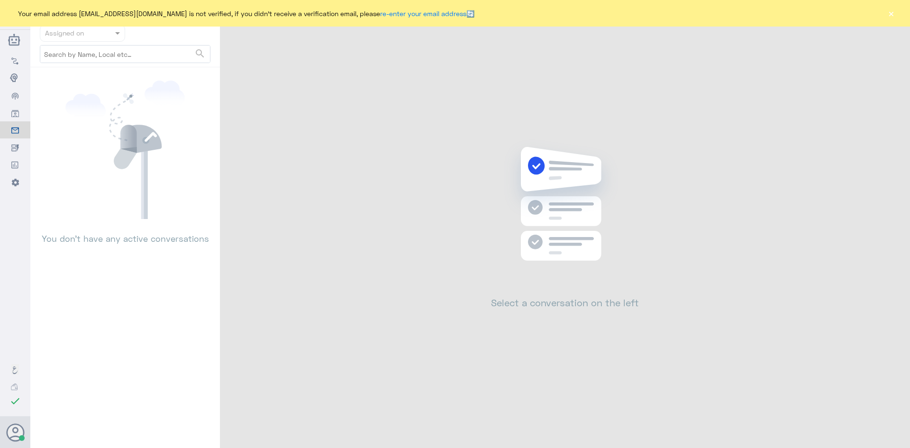
click at [894, 16] on button "×" at bounding box center [891, 13] width 9 height 9
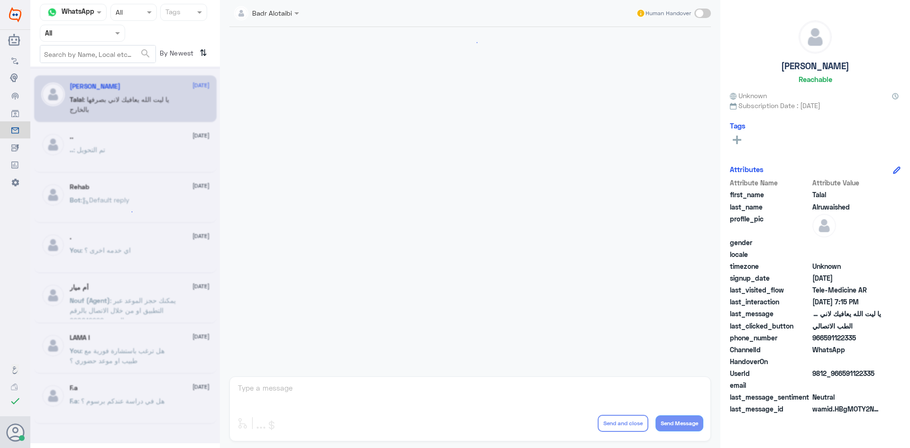
scroll to position [216, 0]
